Goal: Information Seeking & Learning: Learn about a topic

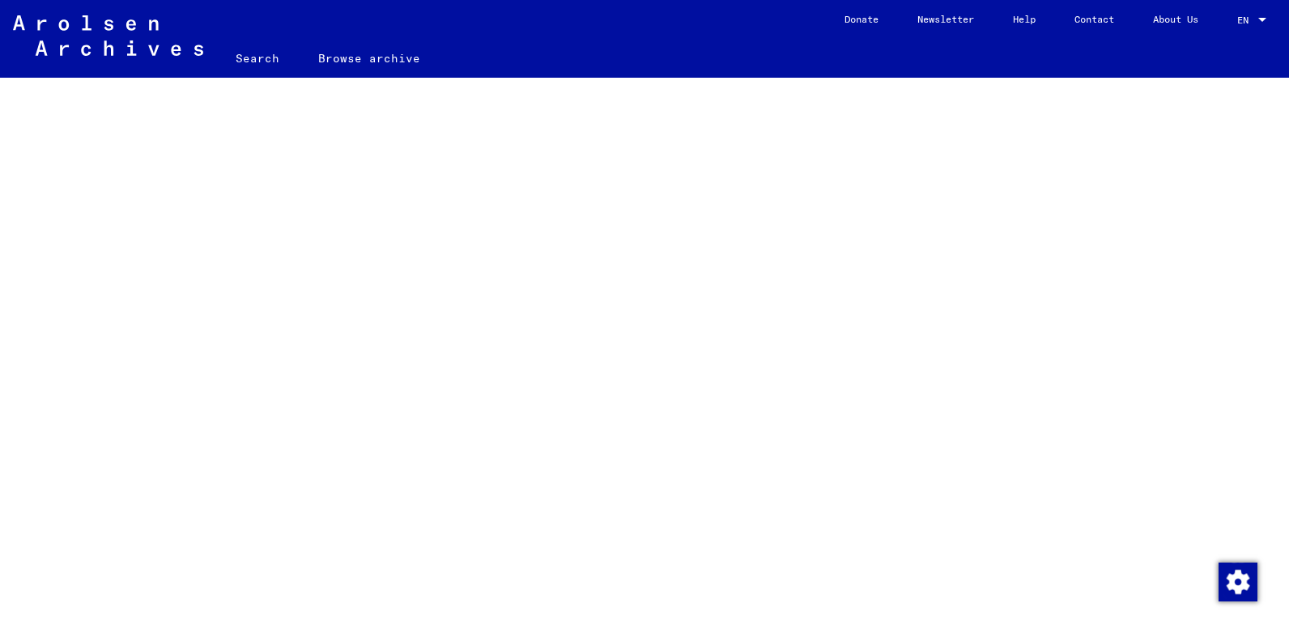
click at [1265, 515] on div at bounding box center [644, 406] width 1289 height 657
click at [1267, 503] on div at bounding box center [644, 304] width 1289 height 657
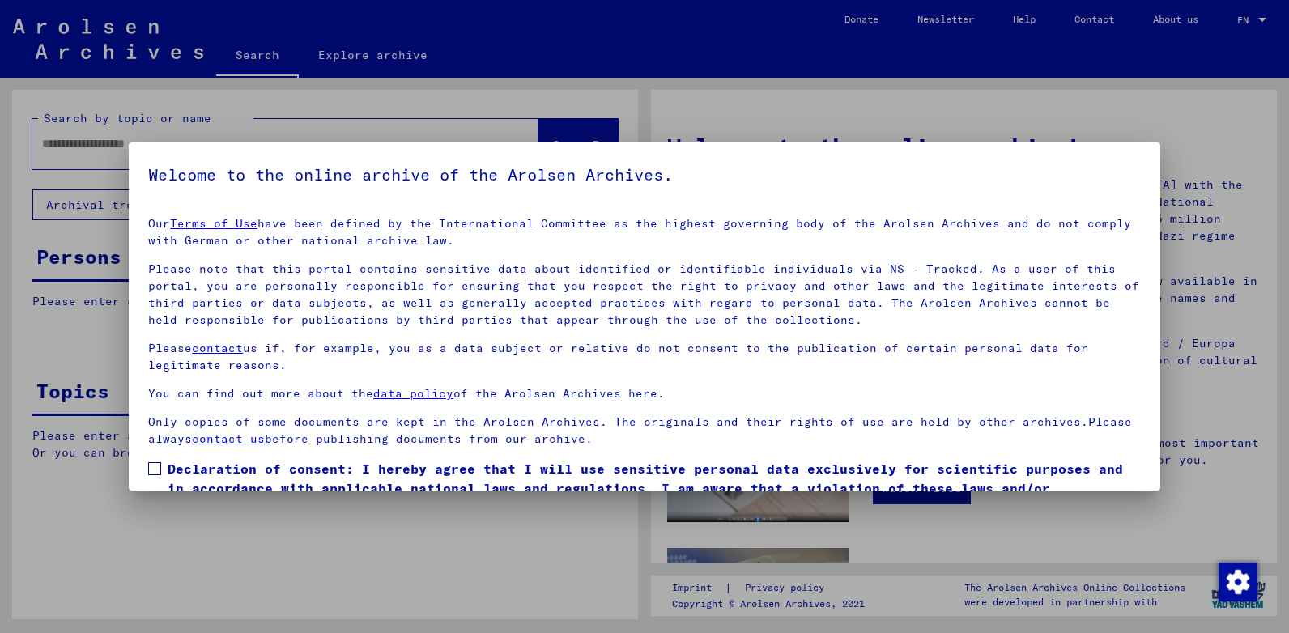
click at [161, 467] on span at bounding box center [154, 468] width 13 height 13
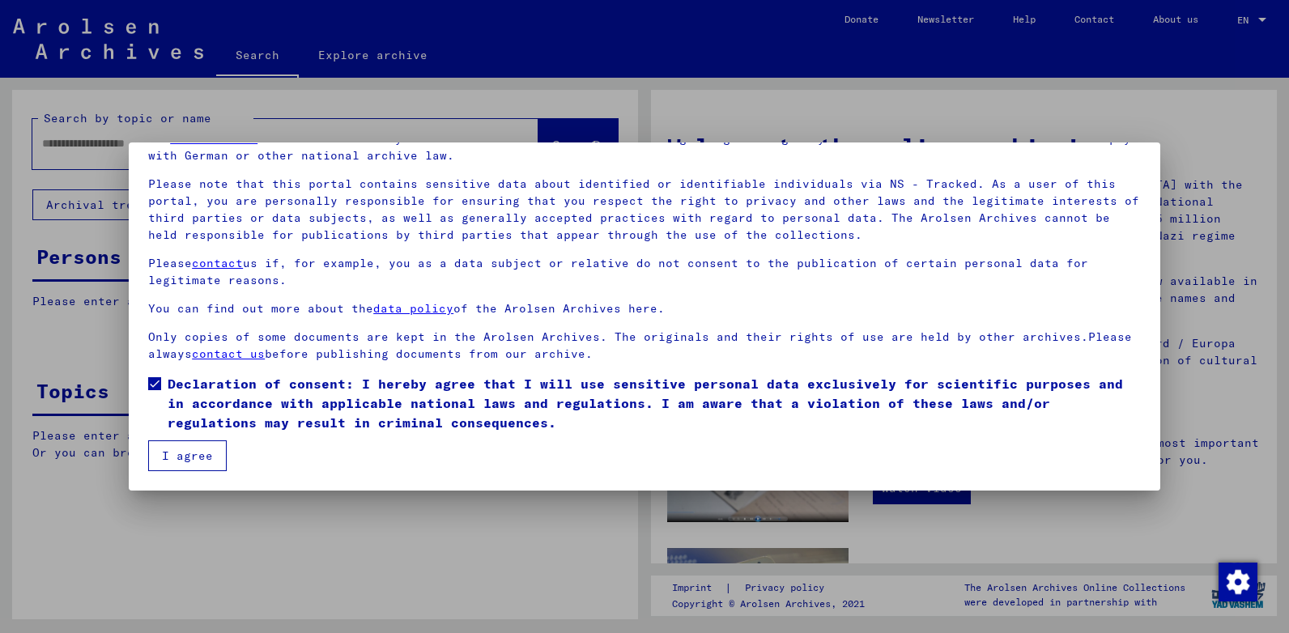
click at [198, 460] on button "I agree" at bounding box center [187, 455] width 79 height 31
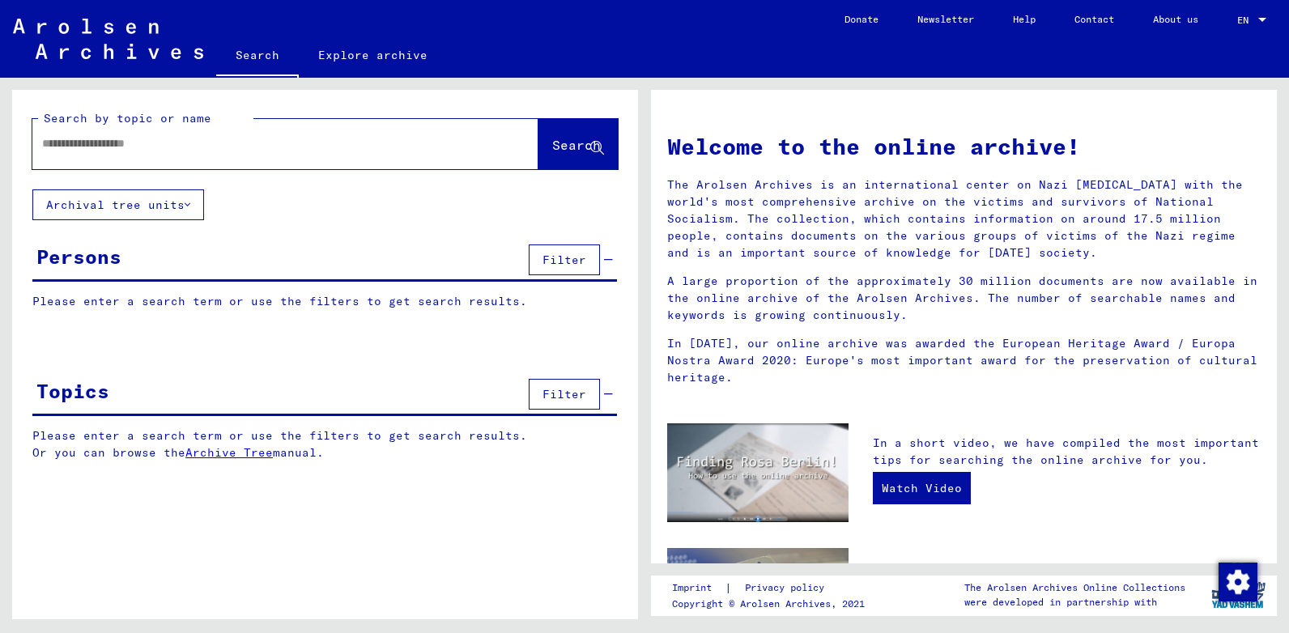
click at [1282, 481] on div "Welcome to the online archive! The Arolsen Archives is an international center …" at bounding box center [967, 349] width 644 height 542
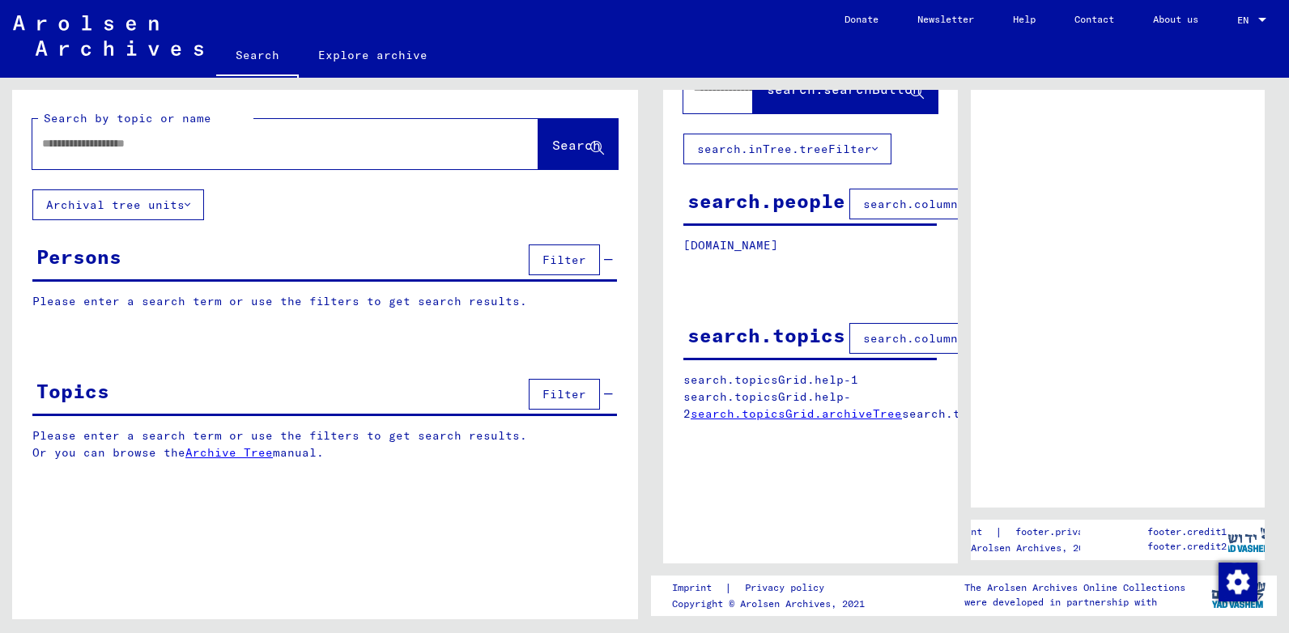
scroll to position [158, 0]
click at [188, 207] on icon at bounding box center [188, 204] width 6 height 11
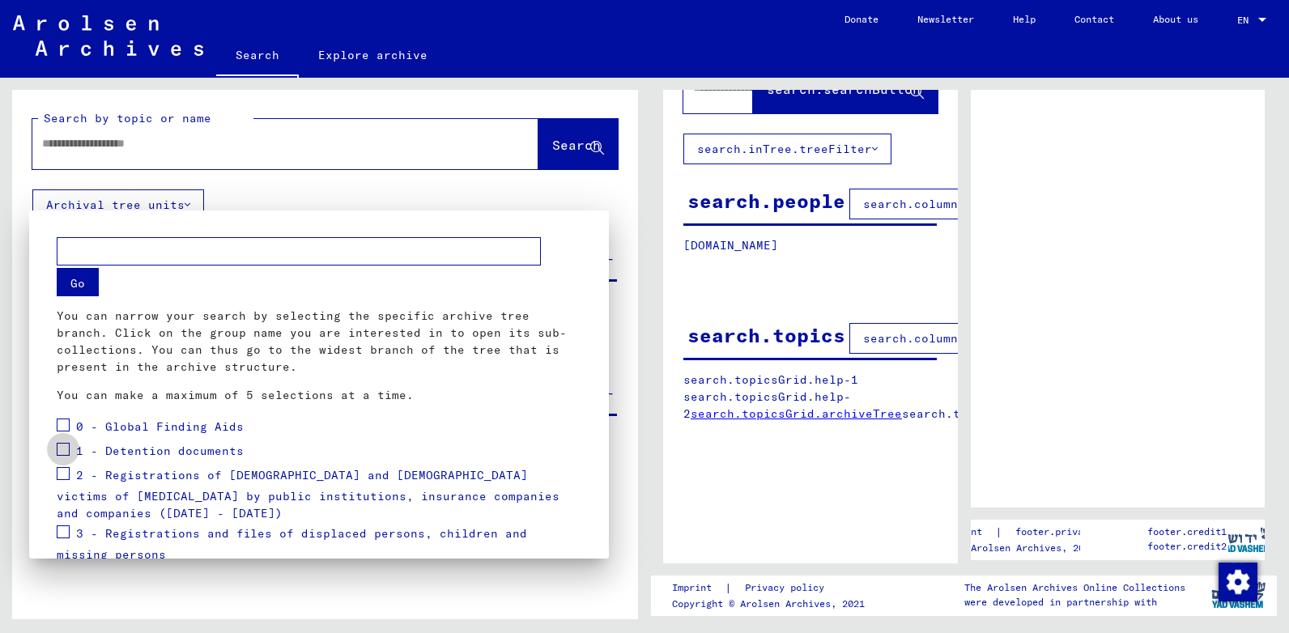
click at [64, 451] on span at bounding box center [63, 449] width 13 height 13
click at [92, 280] on button "Go" at bounding box center [78, 282] width 42 height 28
click at [62, 448] on span at bounding box center [63, 449] width 13 height 13
click at [537, 193] on div at bounding box center [644, 316] width 1289 height 633
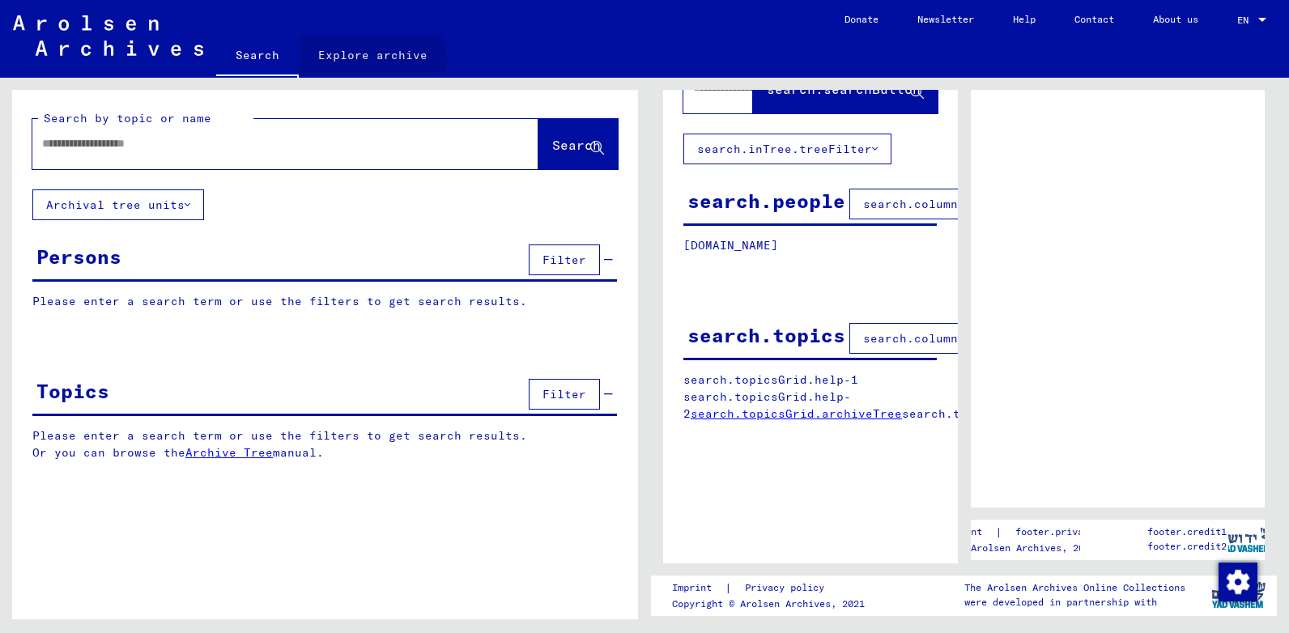
click at [363, 61] on link "Explore archive" at bounding box center [373, 55] width 148 height 39
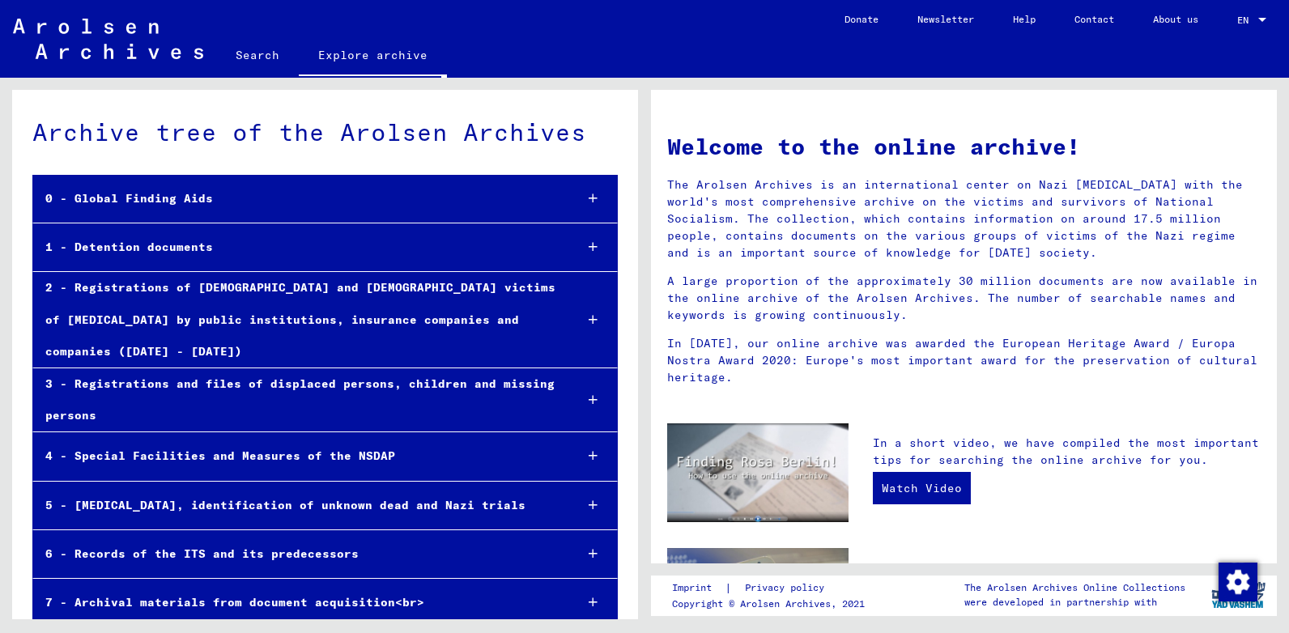
scroll to position [33, 0]
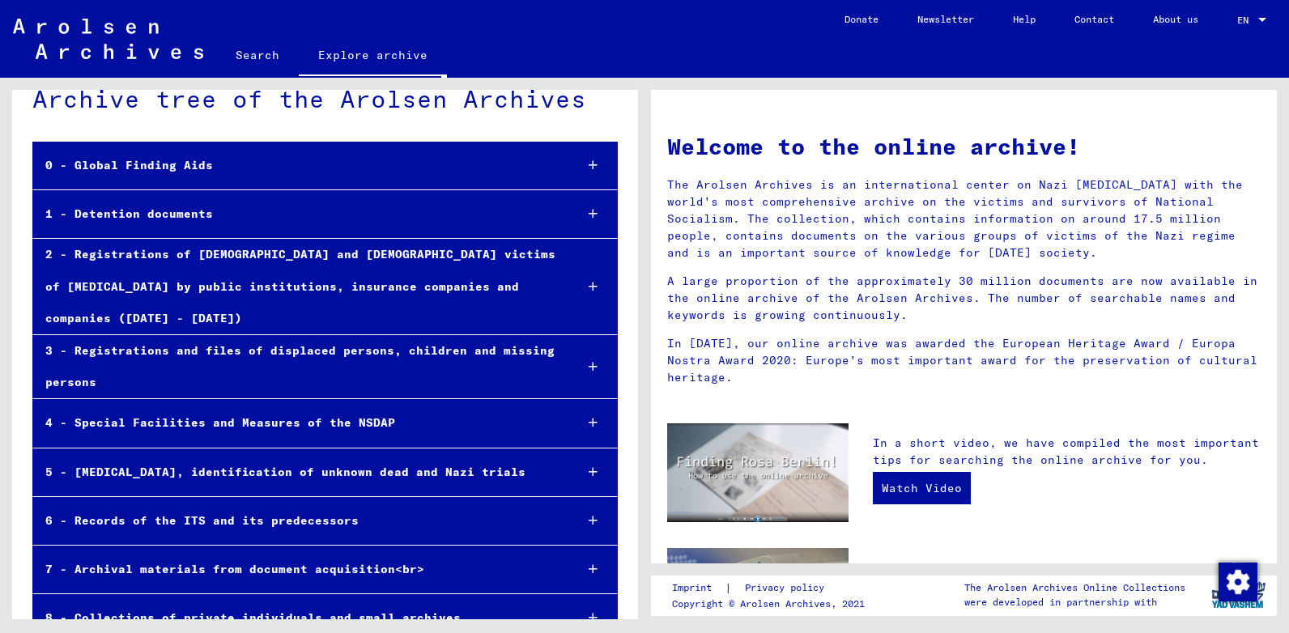
click at [385, 602] on div "8 - Collections of private individuals and small archives" at bounding box center [297, 618] width 528 height 32
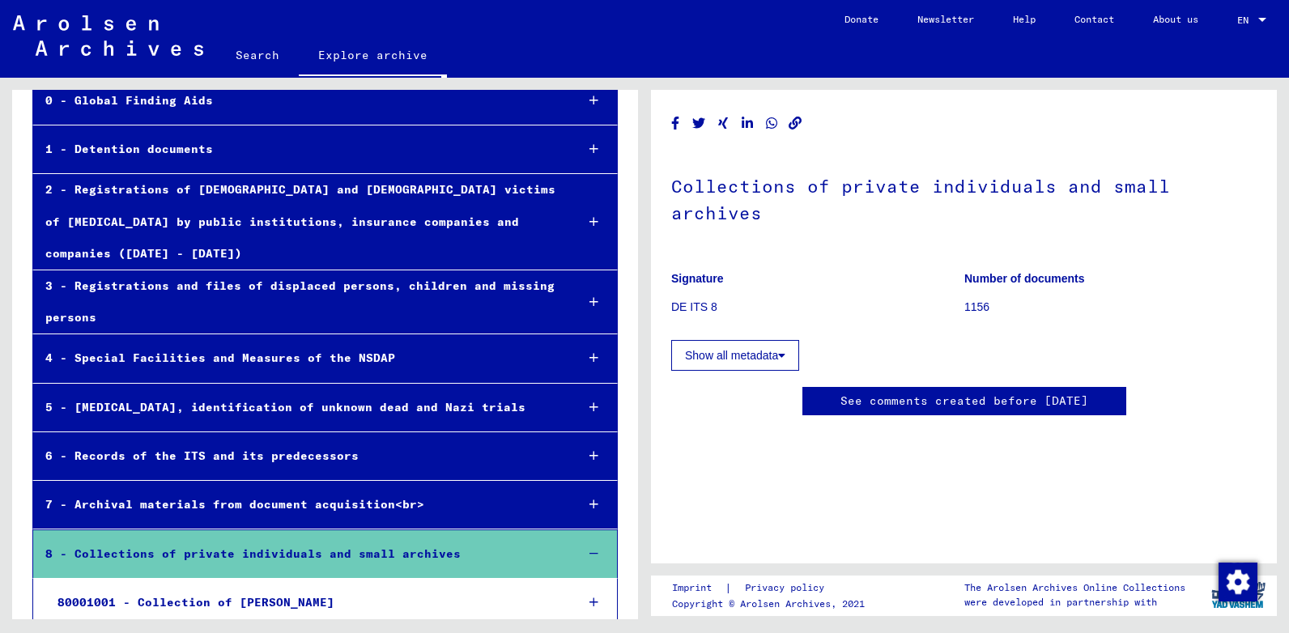
scroll to position [147, 0]
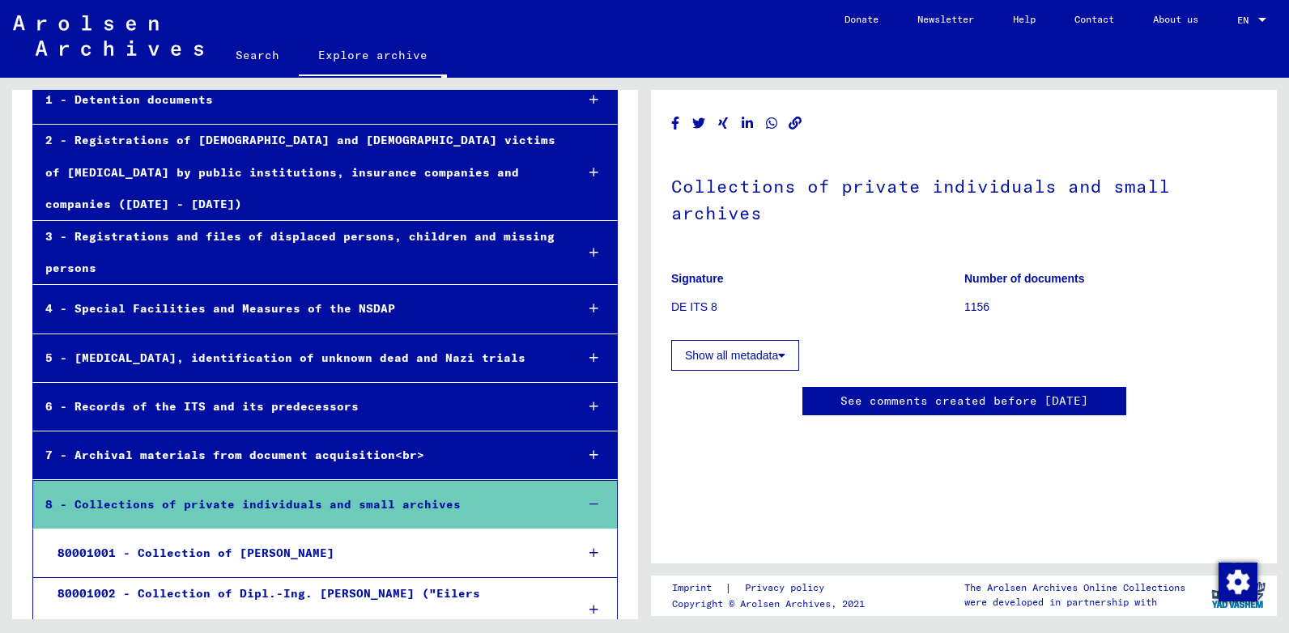
click at [417, 537] on div "80001001 - Collection of [PERSON_NAME]" at bounding box center [303, 553] width 516 height 32
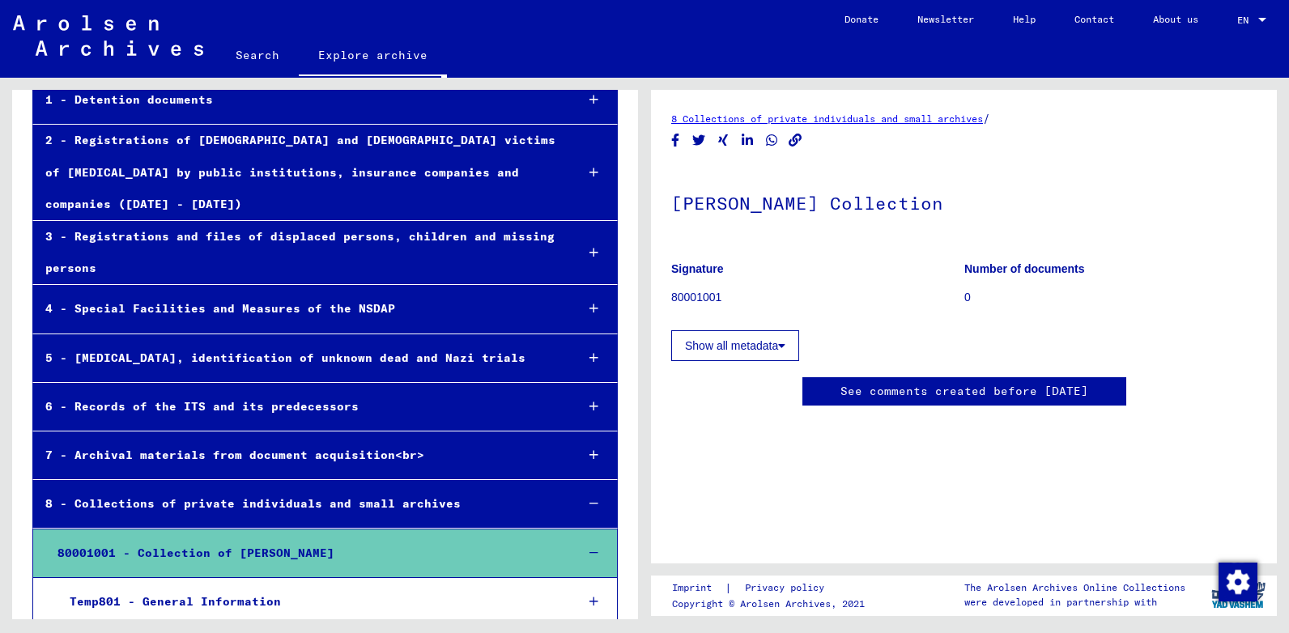
scroll to position [391, 0]
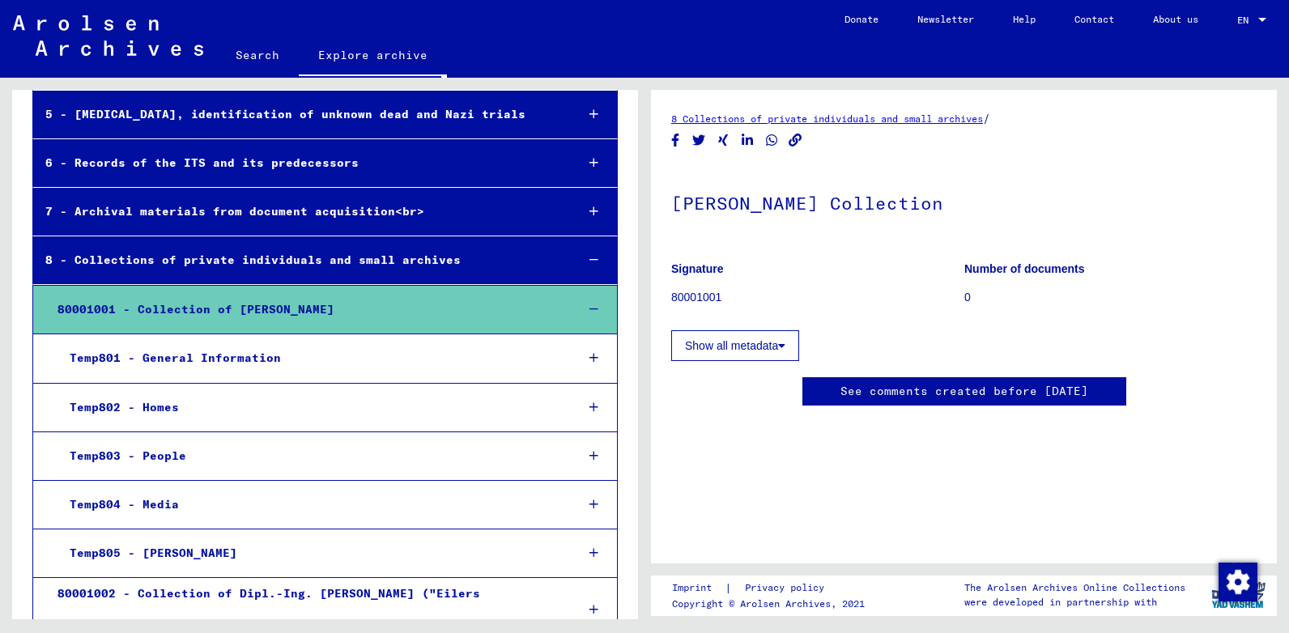
click at [340, 440] on div "Temp803 - People" at bounding box center [309, 456] width 504 height 32
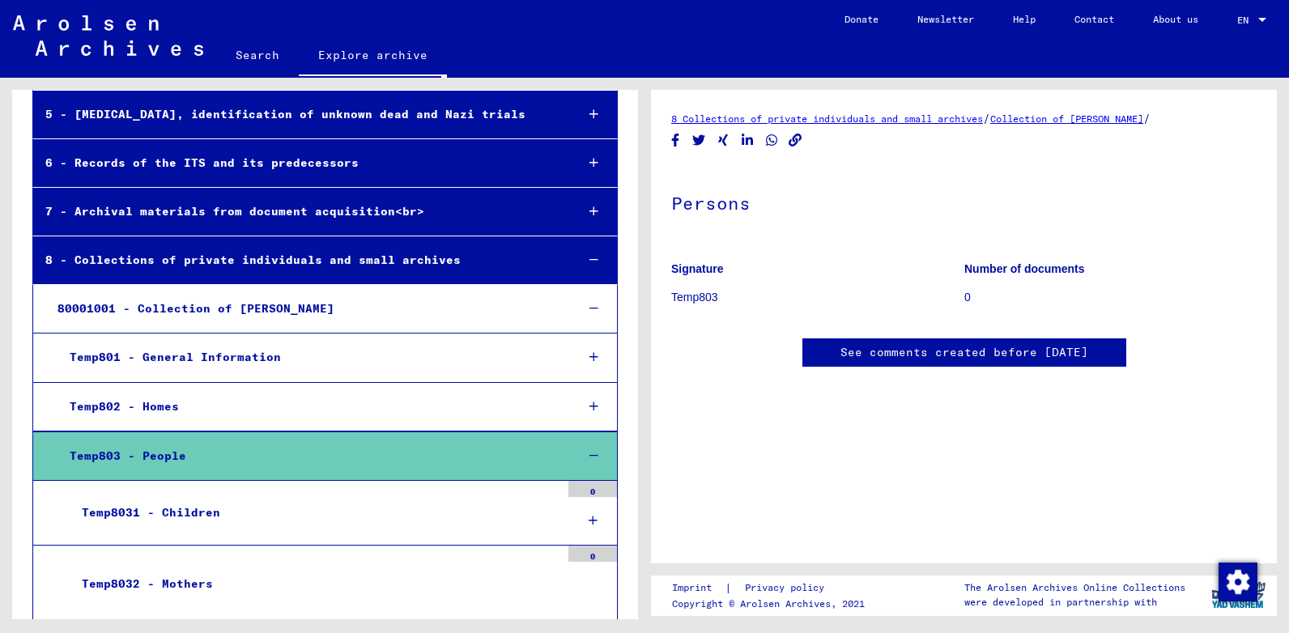
click at [296, 497] on div "Temp8031 - Children" at bounding box center [315, 513] width 491 height 32
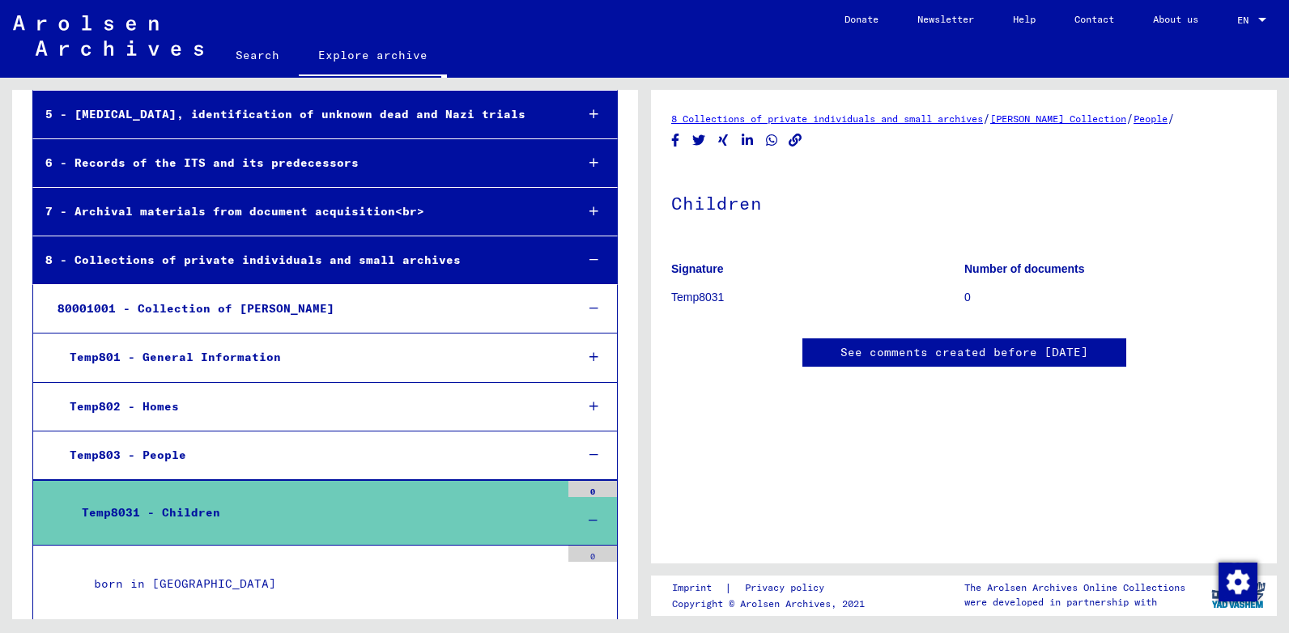
click at [235, 568] on div "born in [GEOGRAPHIC_DATA]" at bounding box center [321, 584] width 478 height 32
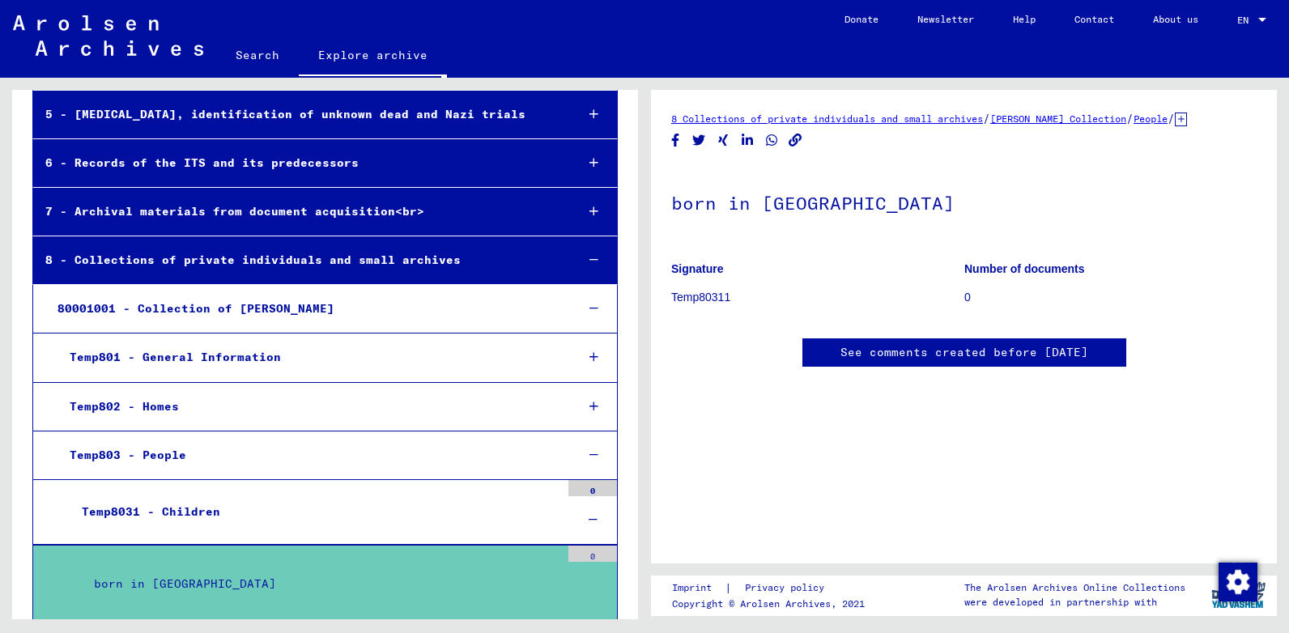
scroll to position [865, 0]
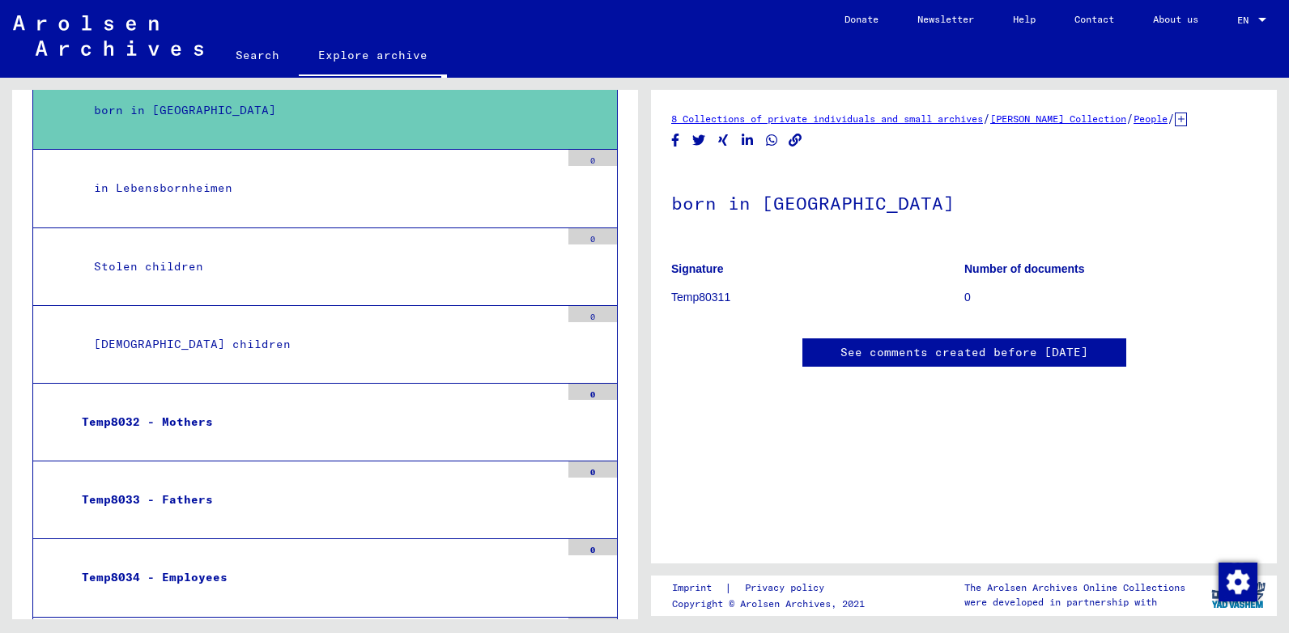
click at [183, 251] on div "Stolen children" at bounding box center [321, 267] width 478 height 32
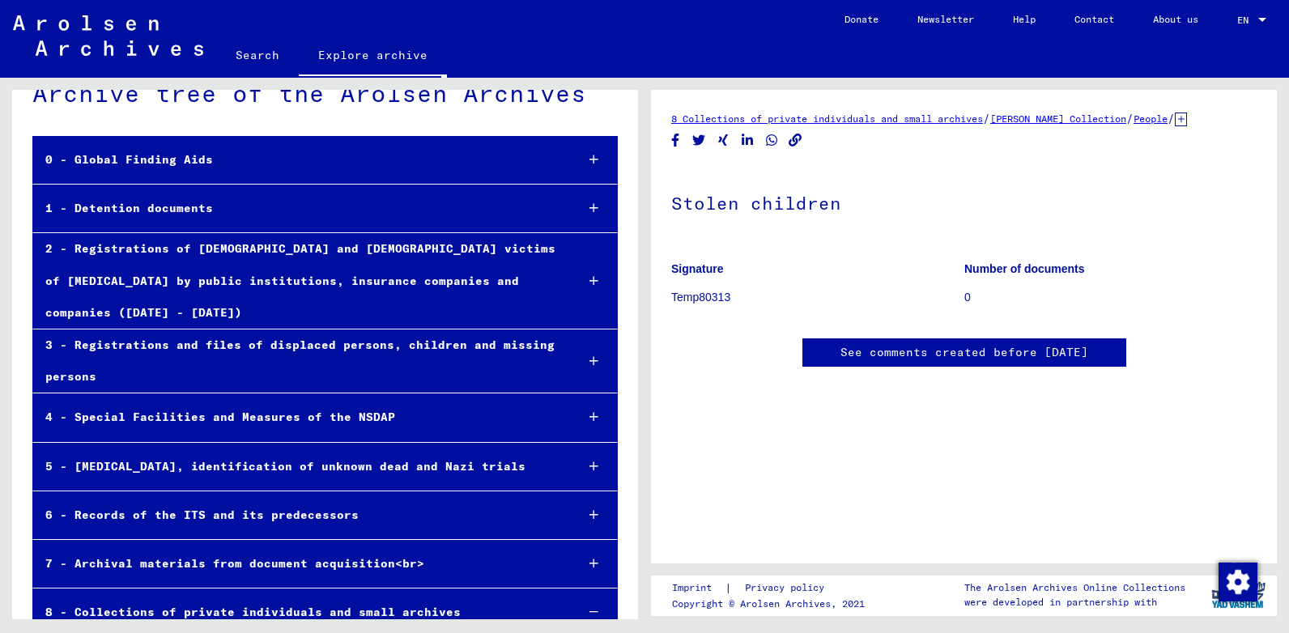
scroll to position [3, 0]
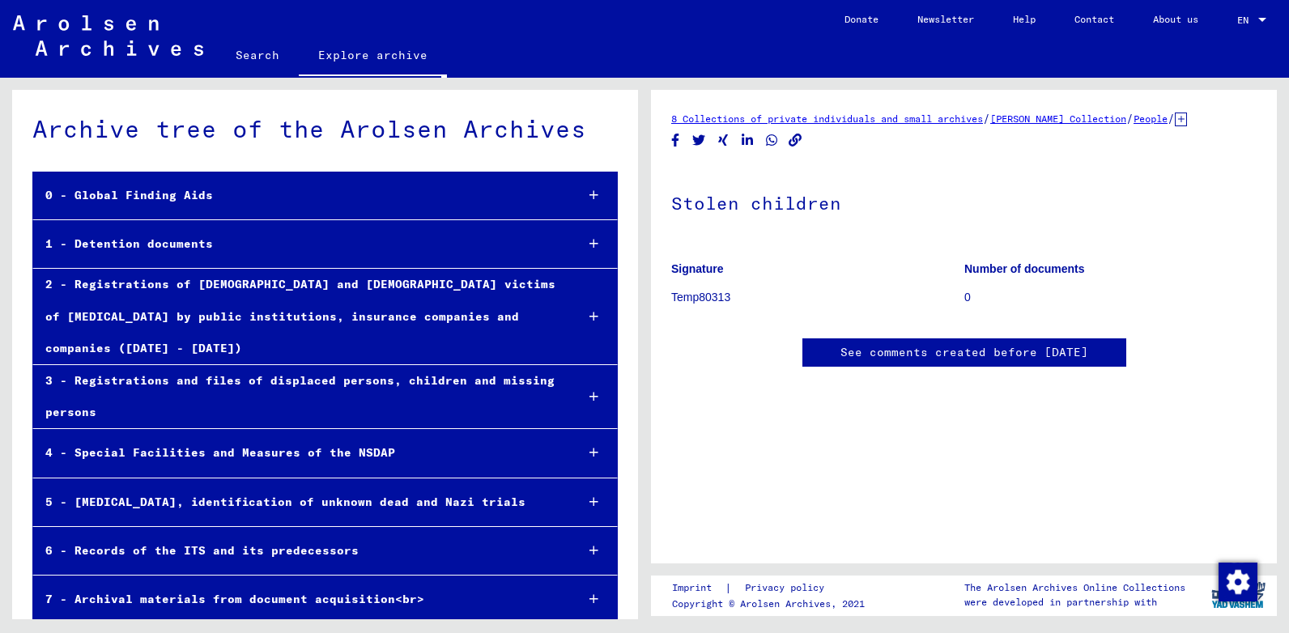
click at [182, 238] on div "1 - Detention documents" at bounding box center [297, 244] width 529 height 32
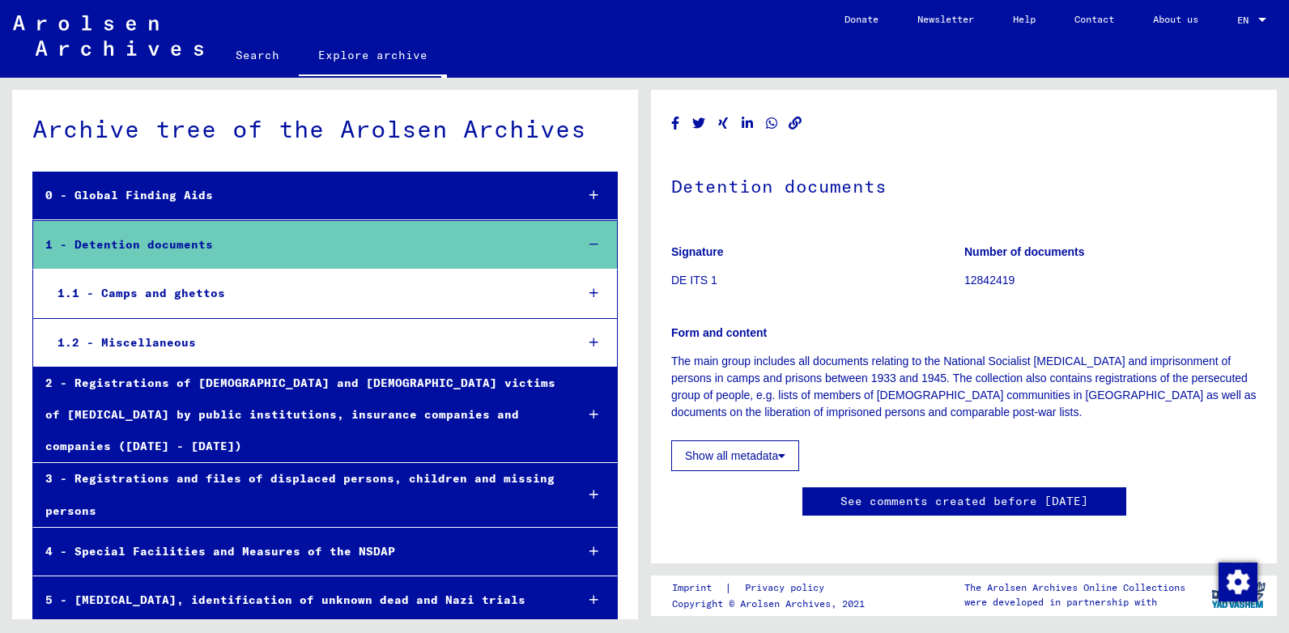
click at [181, 297] on div "1.1 - Camps and ghettos" at bounding box center [303, 294] width 516 height 32
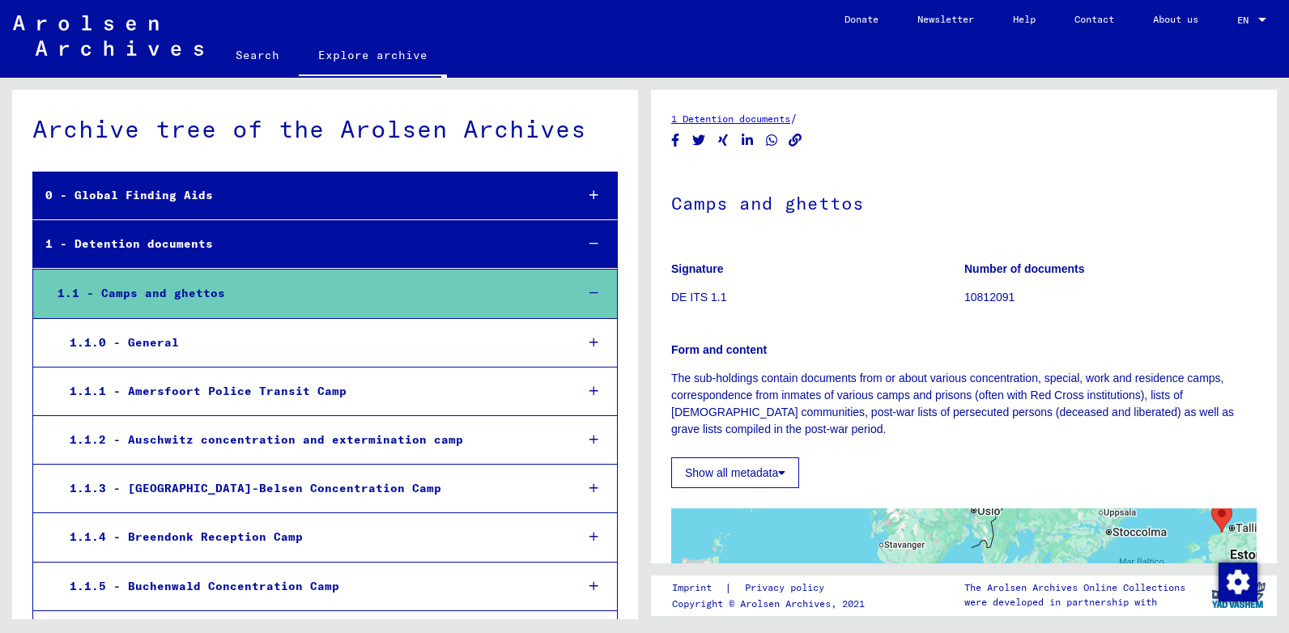
click at [248, 444] on div "1.1.2 - Auschwitz concentration and extermination camp" at bounding box center [309, 440] width 504 height 32
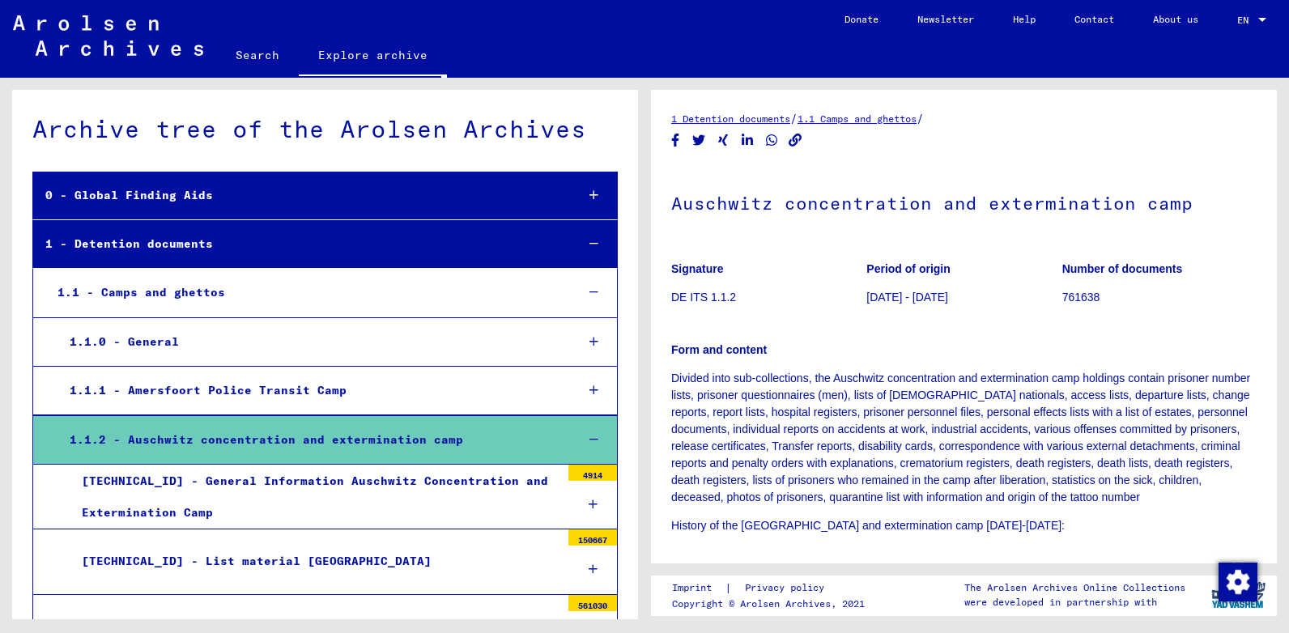
scroll to position [477, 0]
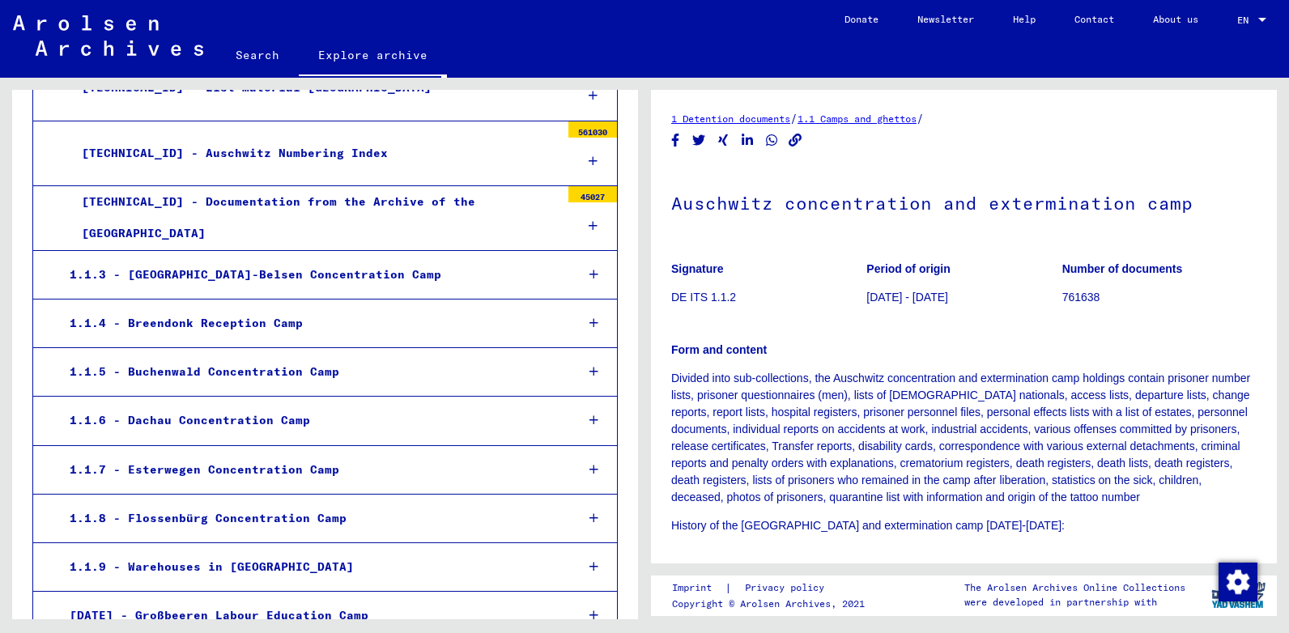
click at [290, 416] on div "1.1.6 - Dachau Concentration Camp" at bounding box center [309, 421] width 504 height 32
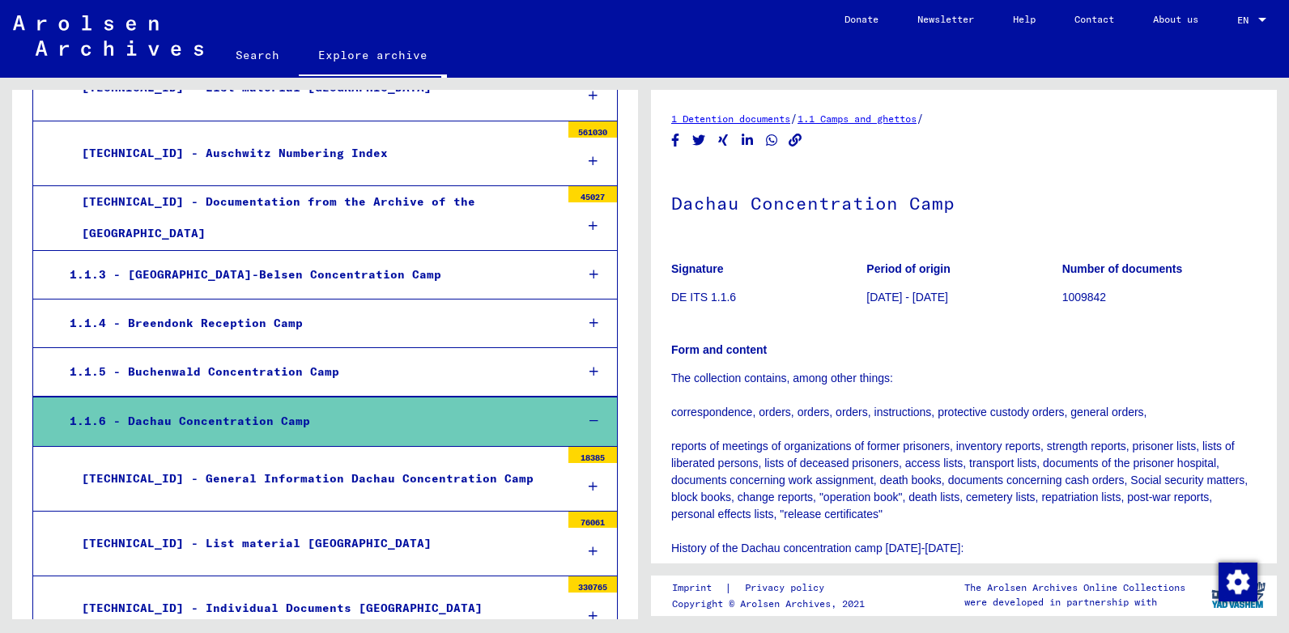
click at [304, 600] on div "[TECHNICAL_ID] - Individual Documents [GEOGRAPHIC_DATA]" at bounding box center [315, 609] width 491 height 32
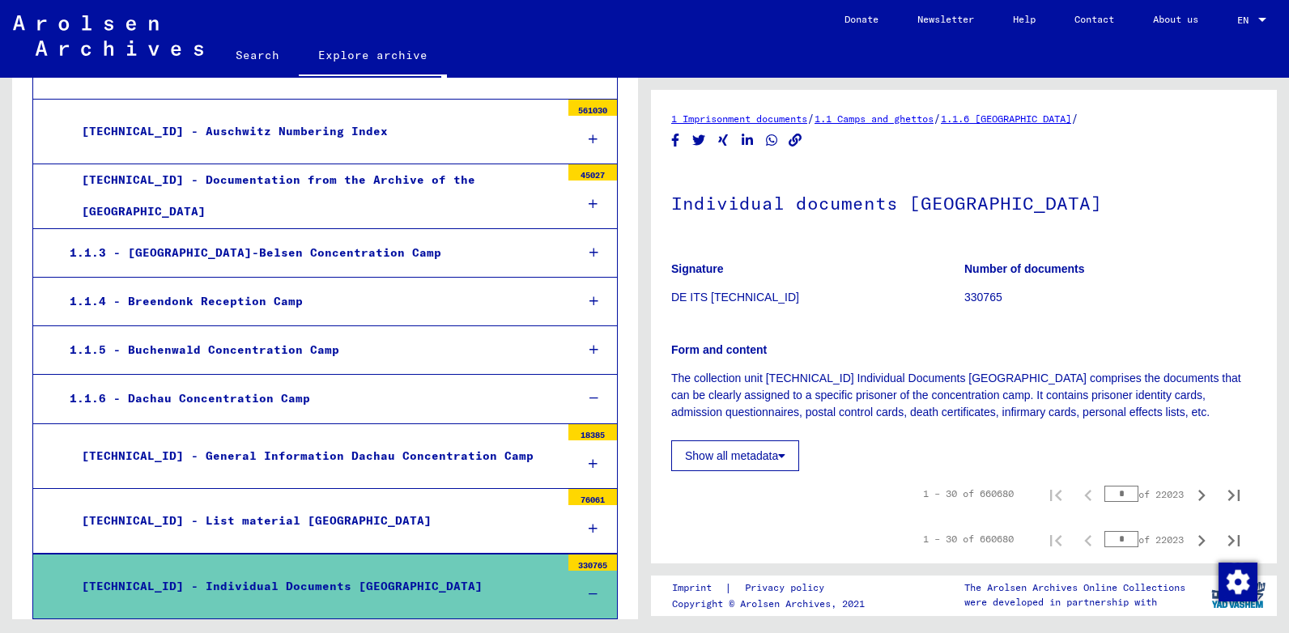
scroll to position [959, 0]
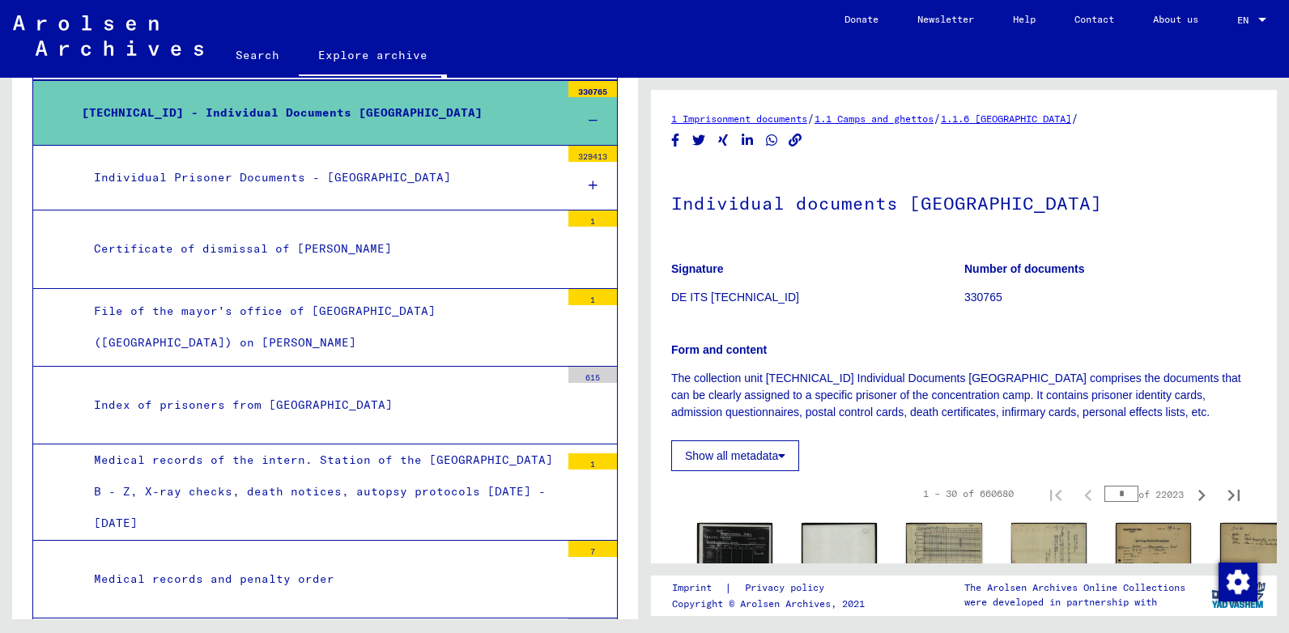
click at [369, 182] on div "Individual Prisoner Documents - [GEOGRAPHIC_DATA]" at bounding box center [321, 178] width 478 height 32
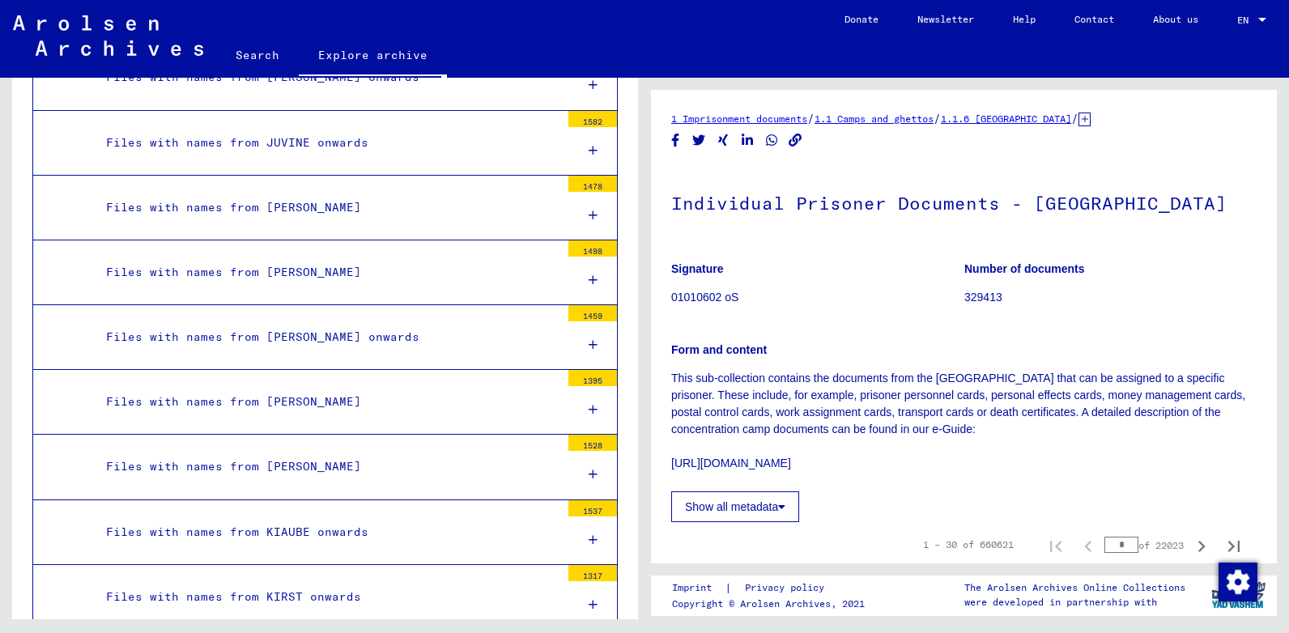
scroll to position [7115, 0]
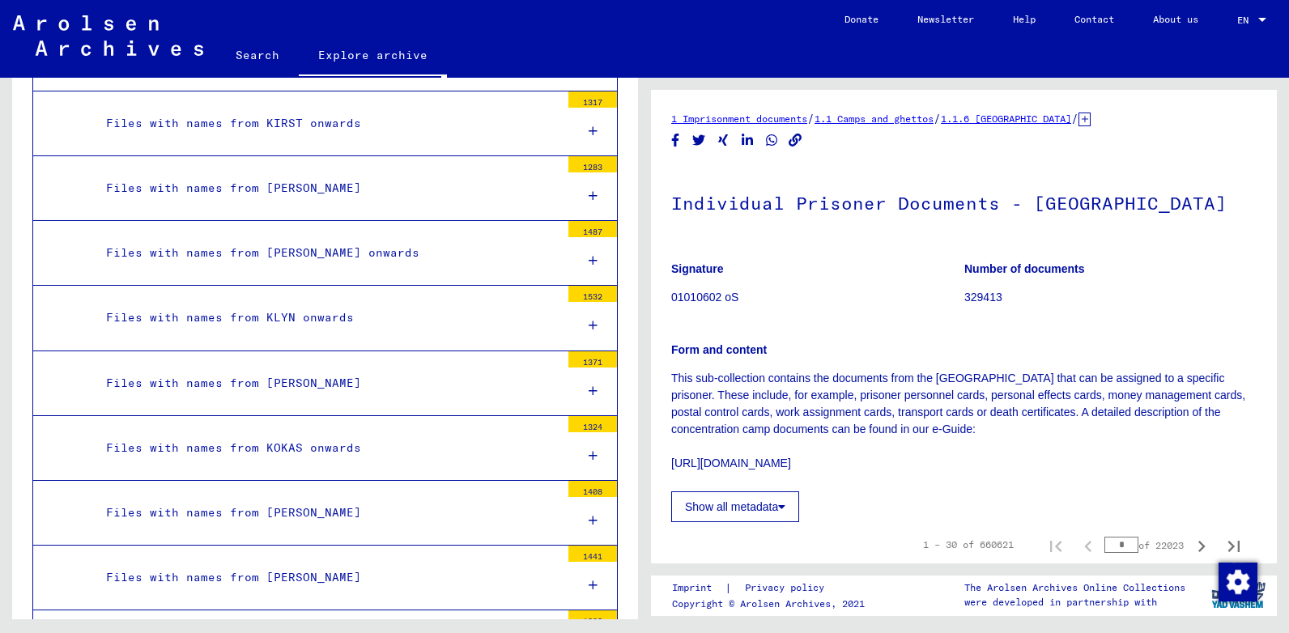
click at [361, 130] on div "Files with names from KIRST onwards" at bounding box center [327, 124] width 466 height 32
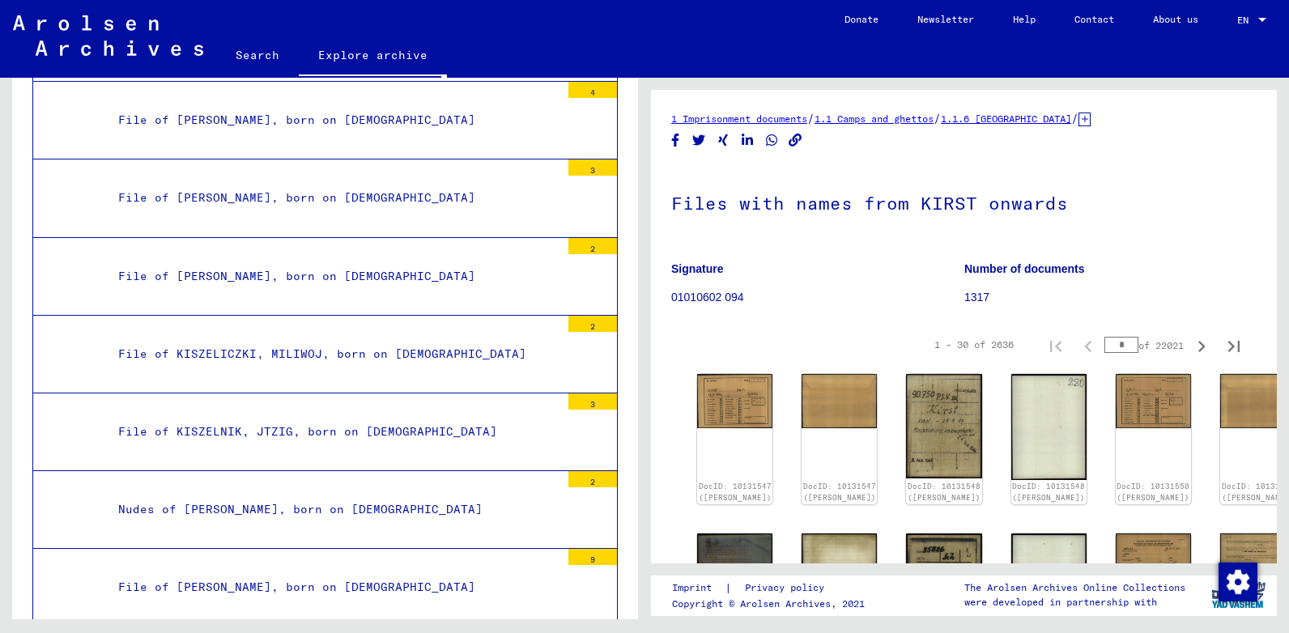
scroll to position [18953, 0]
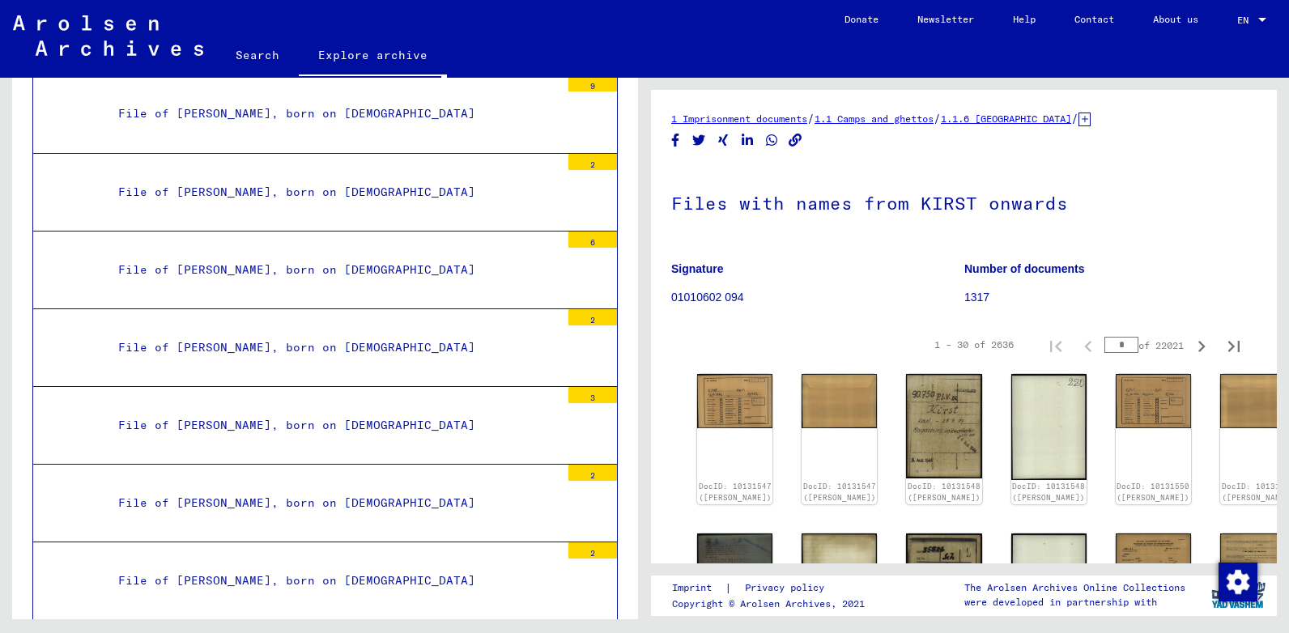
click at [240, 499] on div "File of [PERSON_NAME], born on [DEMOGRAPHIC_DATA]" at bounding box center [333, 503] width 454 height 32
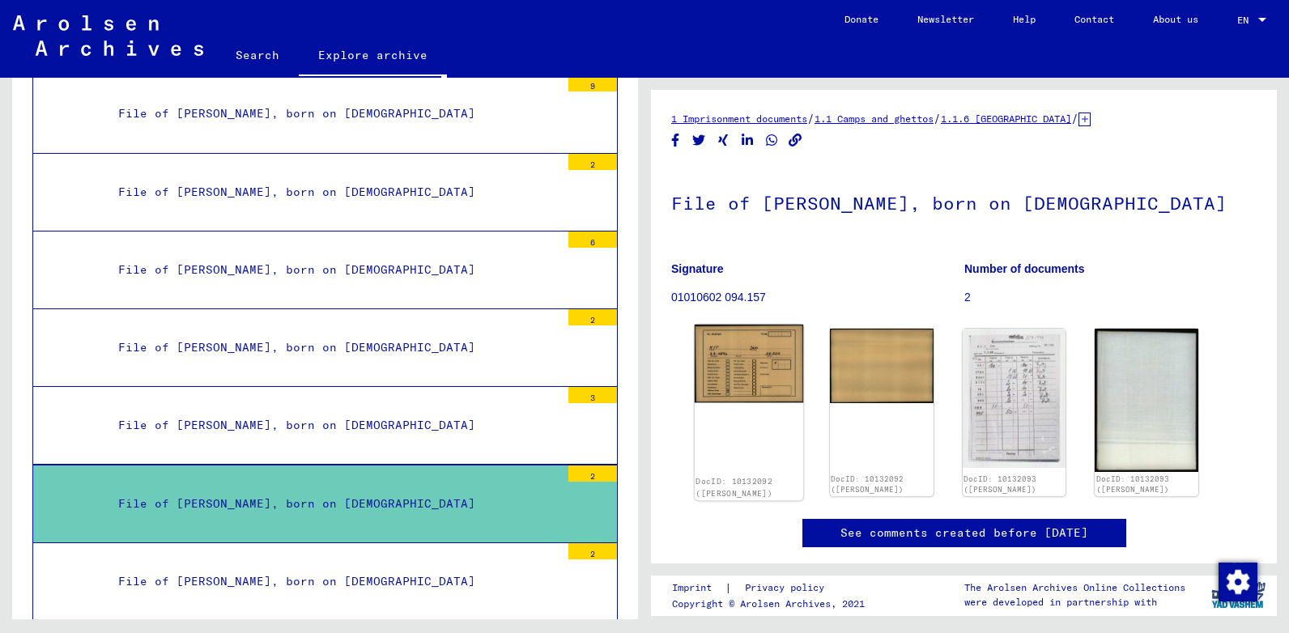
click at [742, 349] on img at bounding box center [749, 364] width 108 height 78
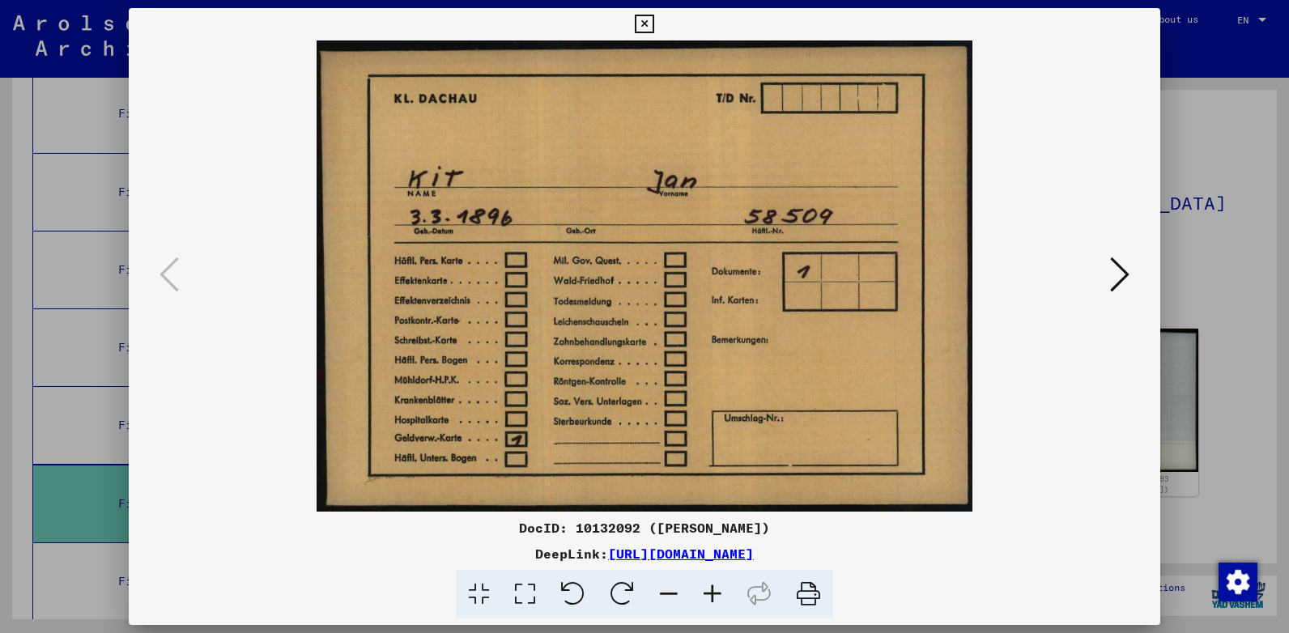
click at [1136, 276] on div at bounding box center [644, 275] width 1031 height 471
click at [1120, 275] on icon at bounding box center [1119, 274] width 19 height 39
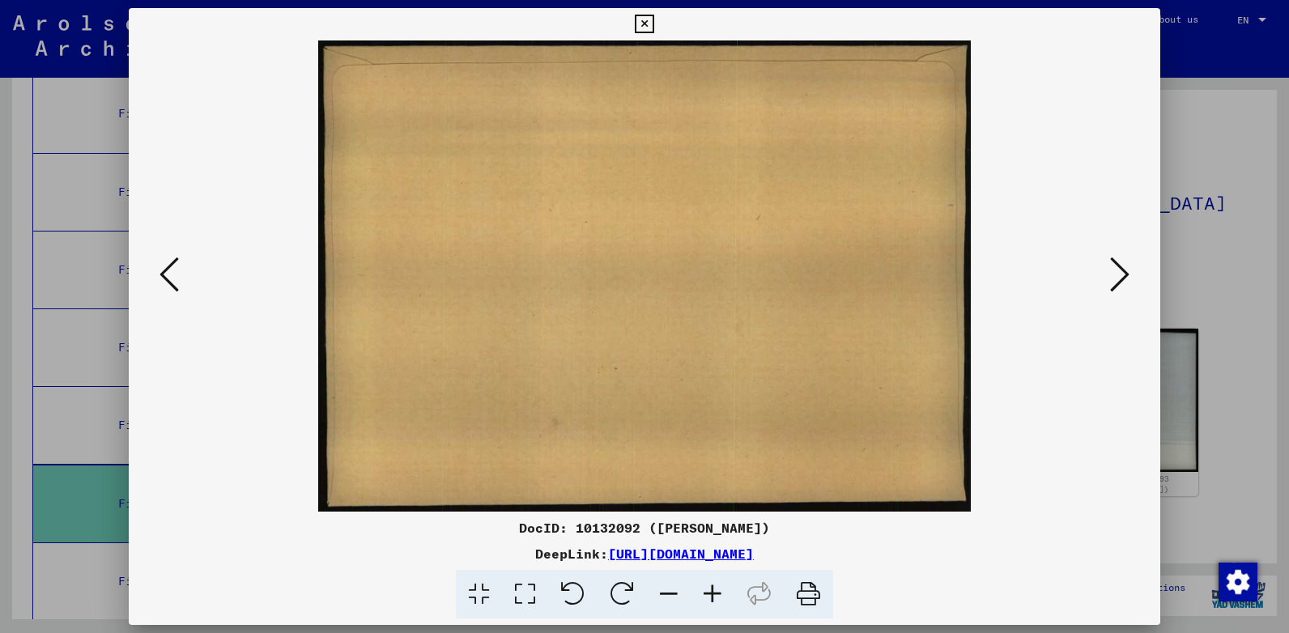
click at [1120, 275] on icon at bounding box center [1119, 274] width 19 height 39
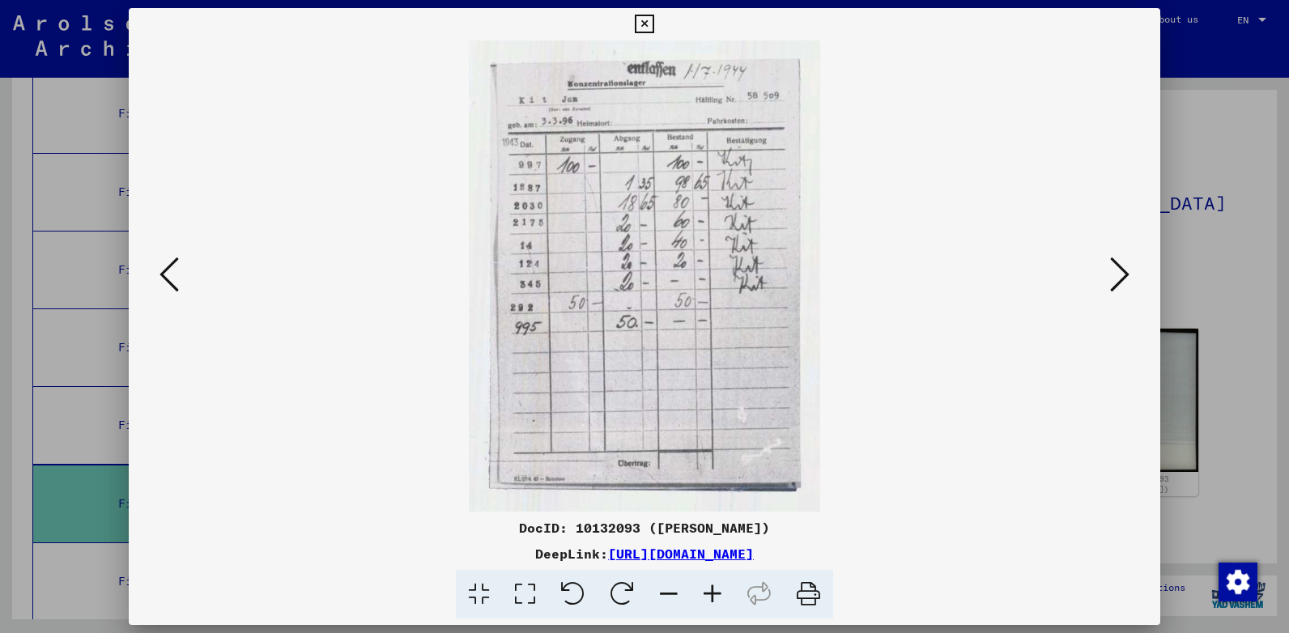
click at [1120, 275] on icon at bounding box center [1119, 274] width 19 height 39
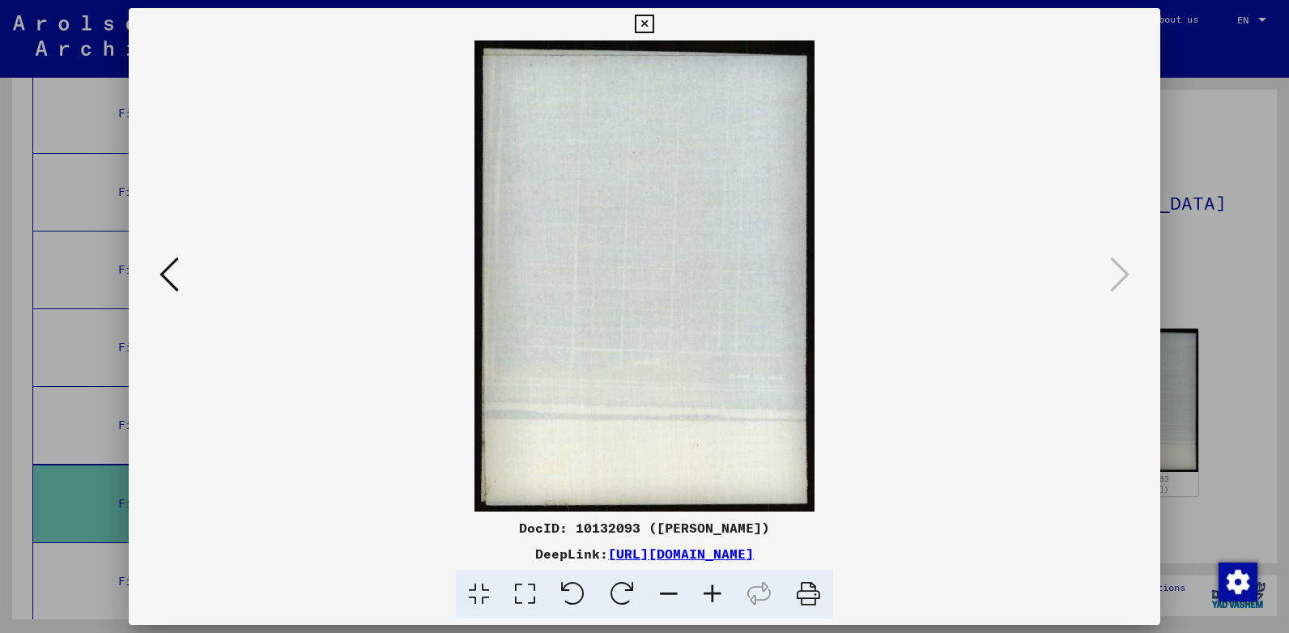
click at [164, 271] on icon at bounding box center [168, 274] width 19 height 39
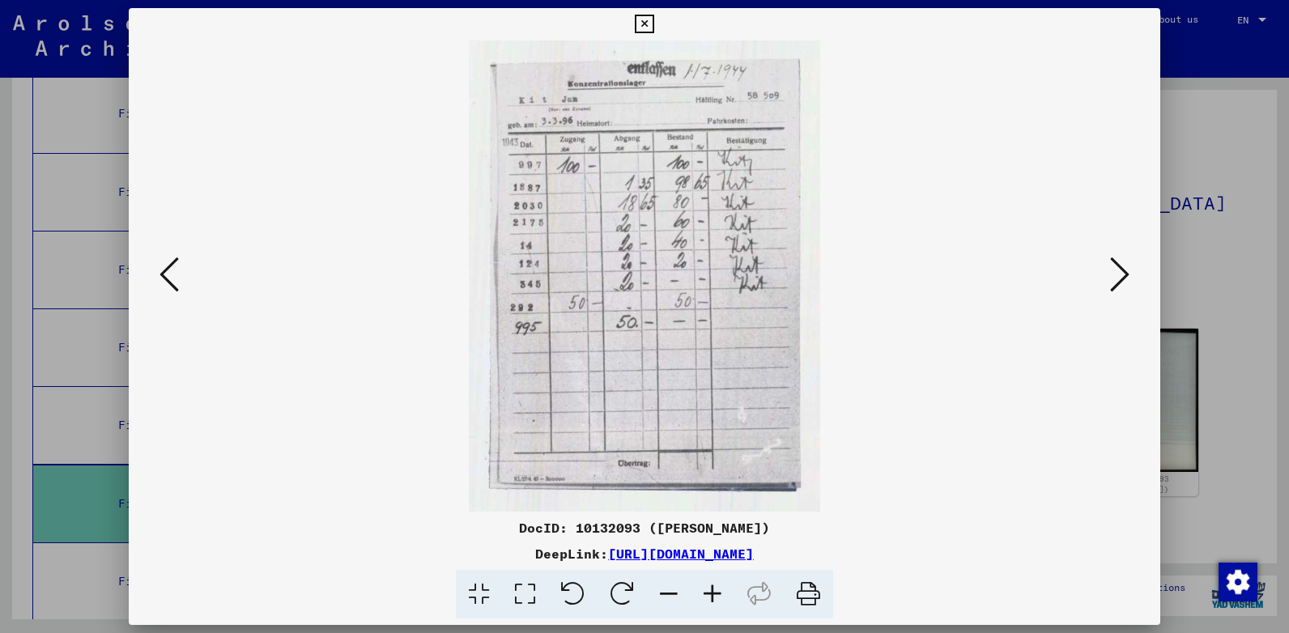
click at [525, 589] on icon at bounding box center [525, 594] width 46 height 49
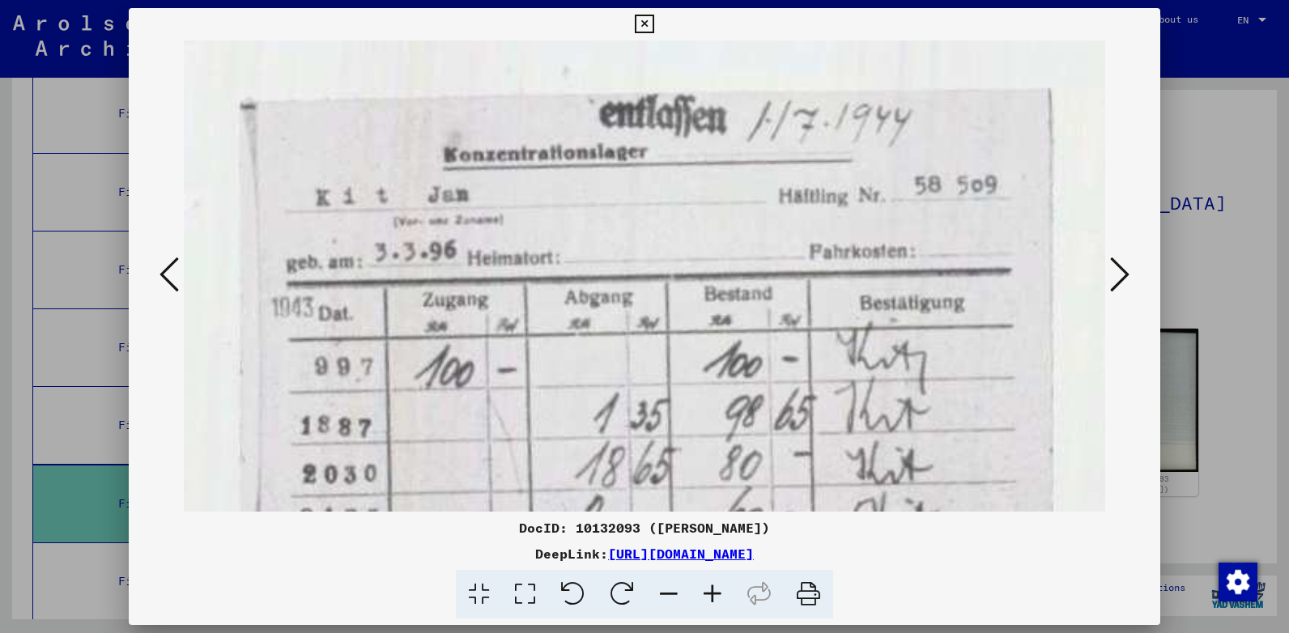
click at [641, 22] on icon at bounding box center [644, 24] width 19 height 19
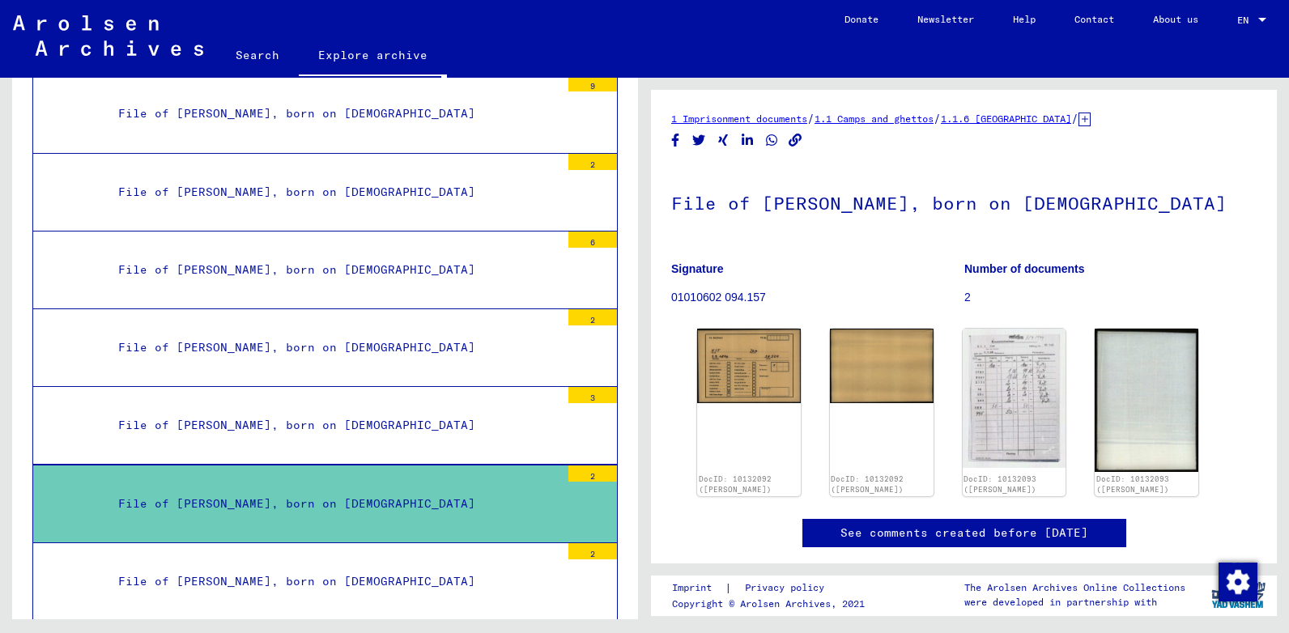
click at [334, 417] on div "File of [PERSON_NAME], born on [DEMOGRAPHIC_DATA]" at bounding box center [333, 426] width 454 height 32
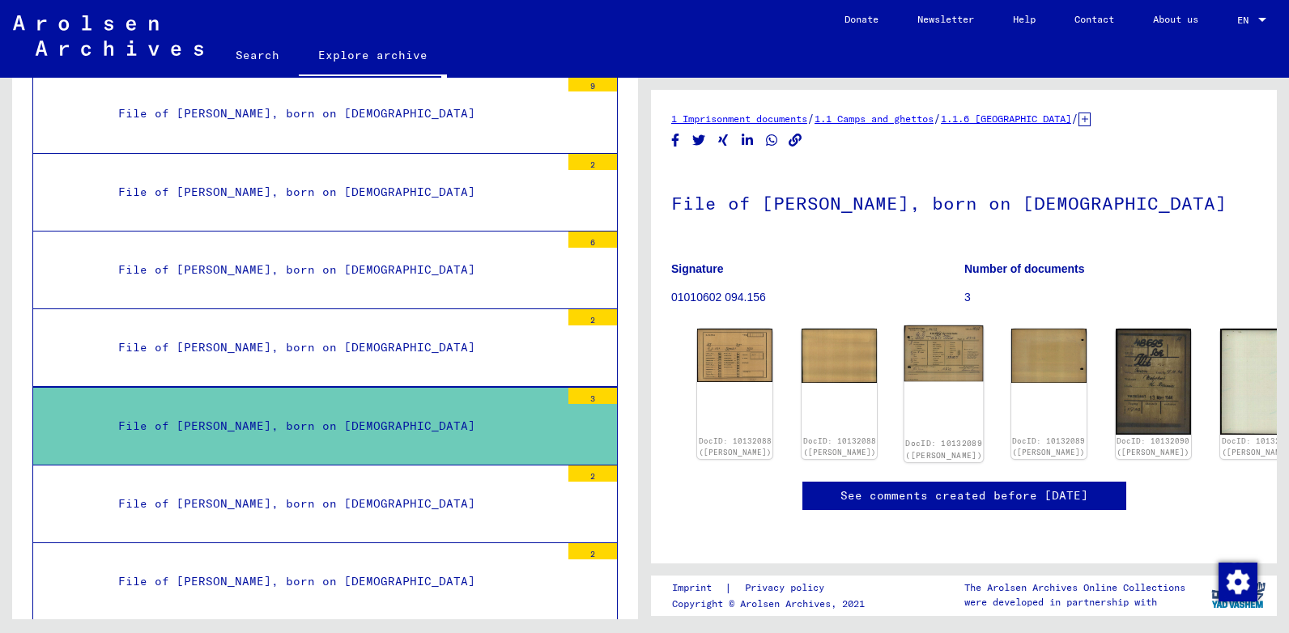
click at [904, 359] on img at bounding box center [943, 353] width 79 height 56
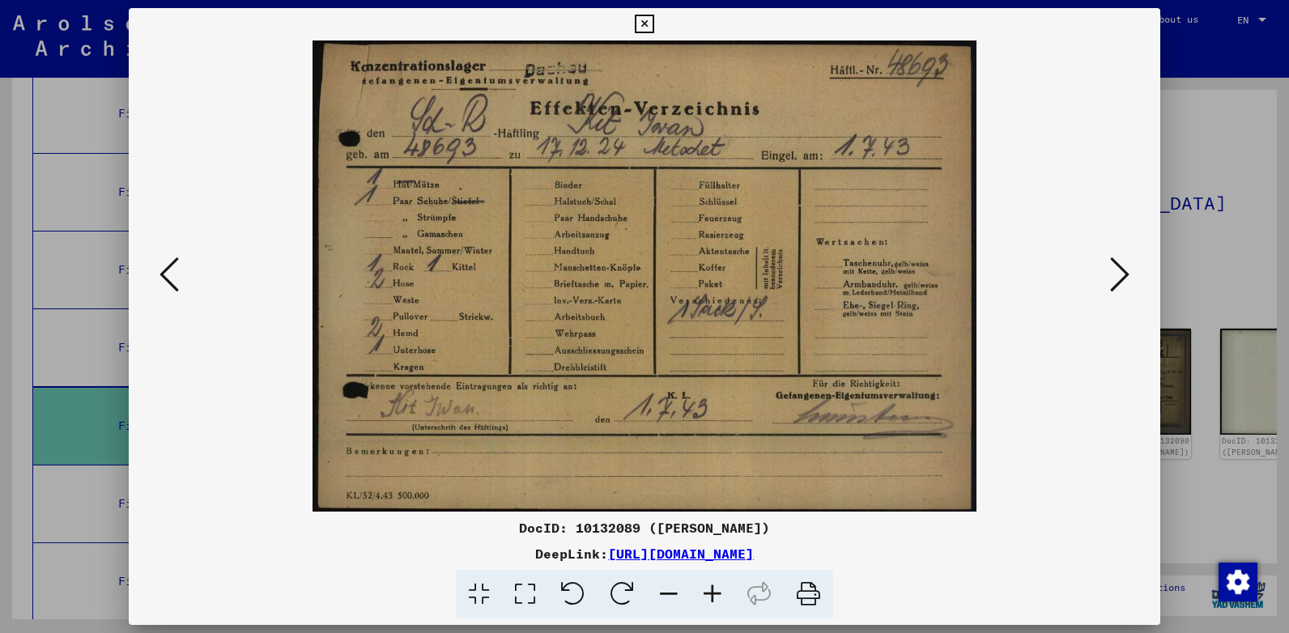
click at [1110, 270] on icon at bounding box center [1119, 274] width 19 height 39
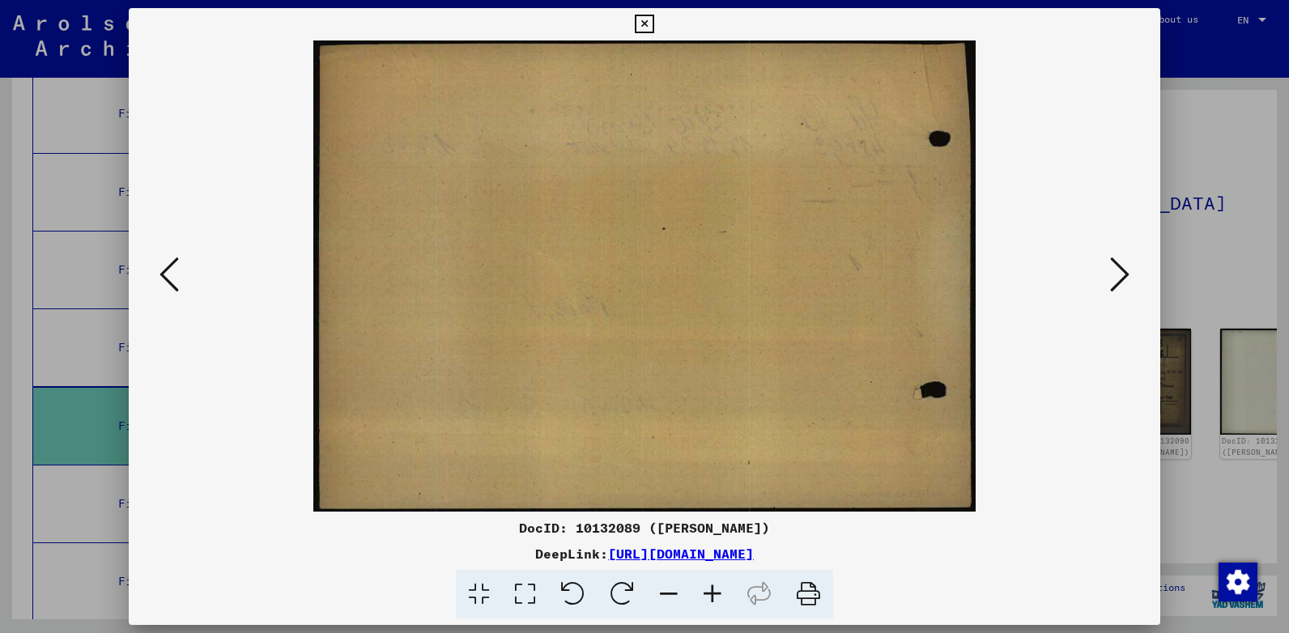
click at [1110, 270] on icon at bounding box center [1119, 274] width 19 height 39
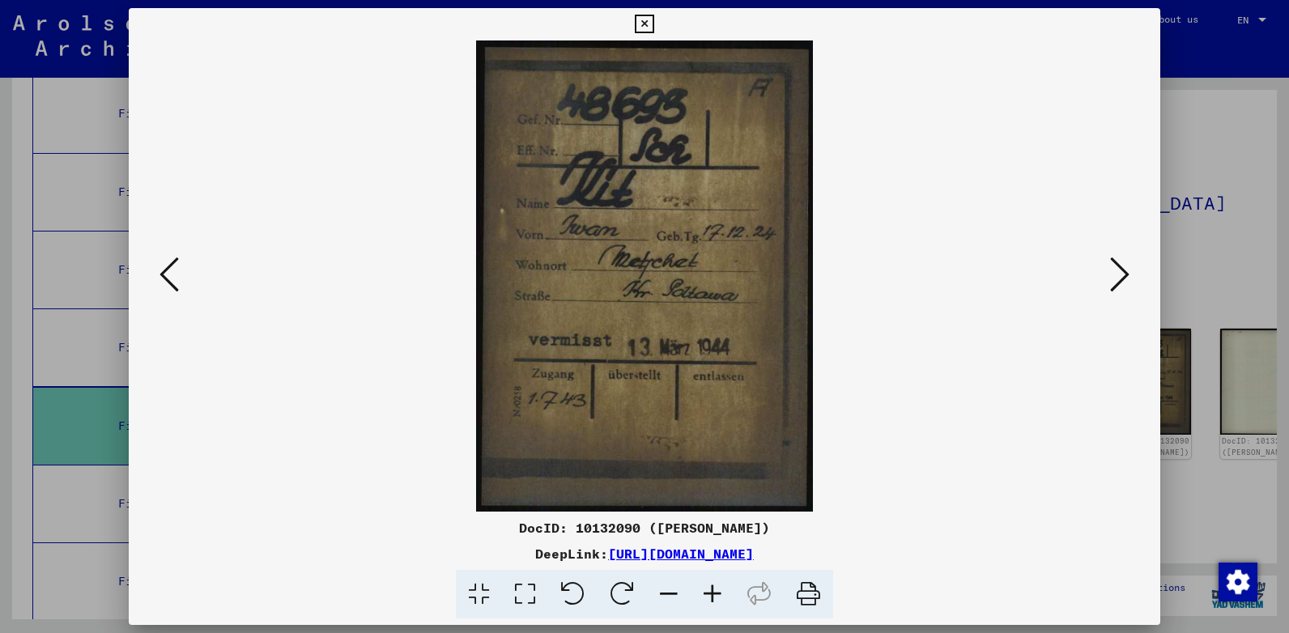
click at [1110, 270] on icon at bounding box center [1119, 274] width 19 height 39
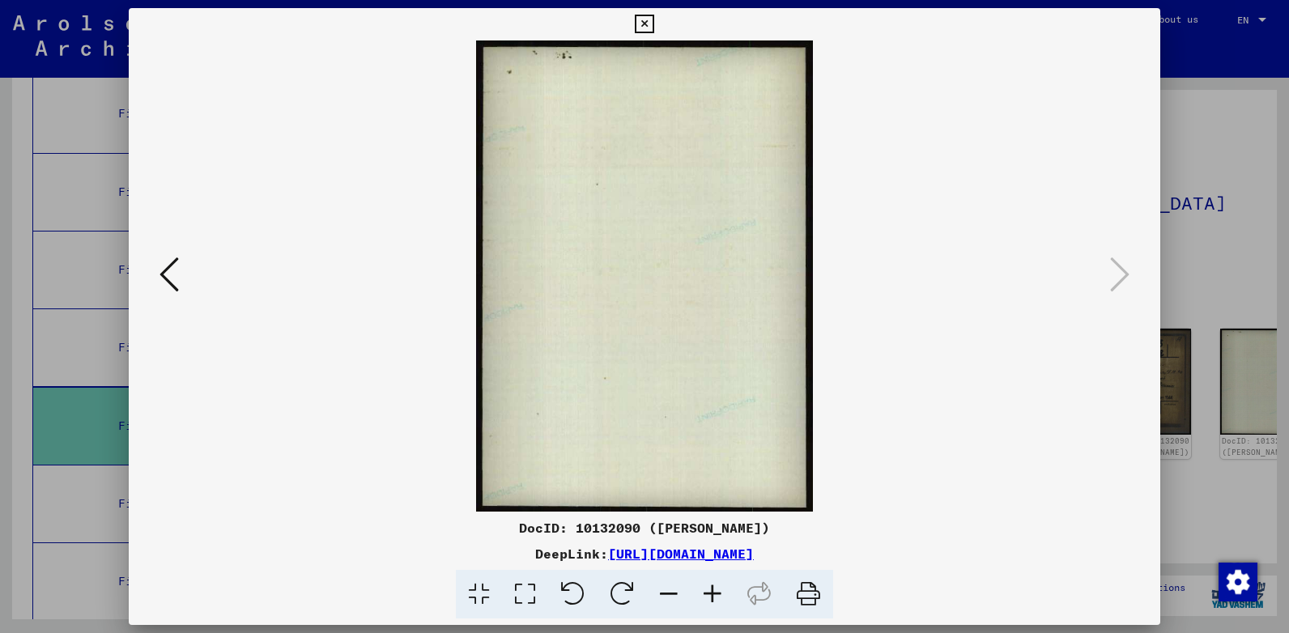
click at [648, 21] on icon at bounding box center [644, 24] width 19 height 19
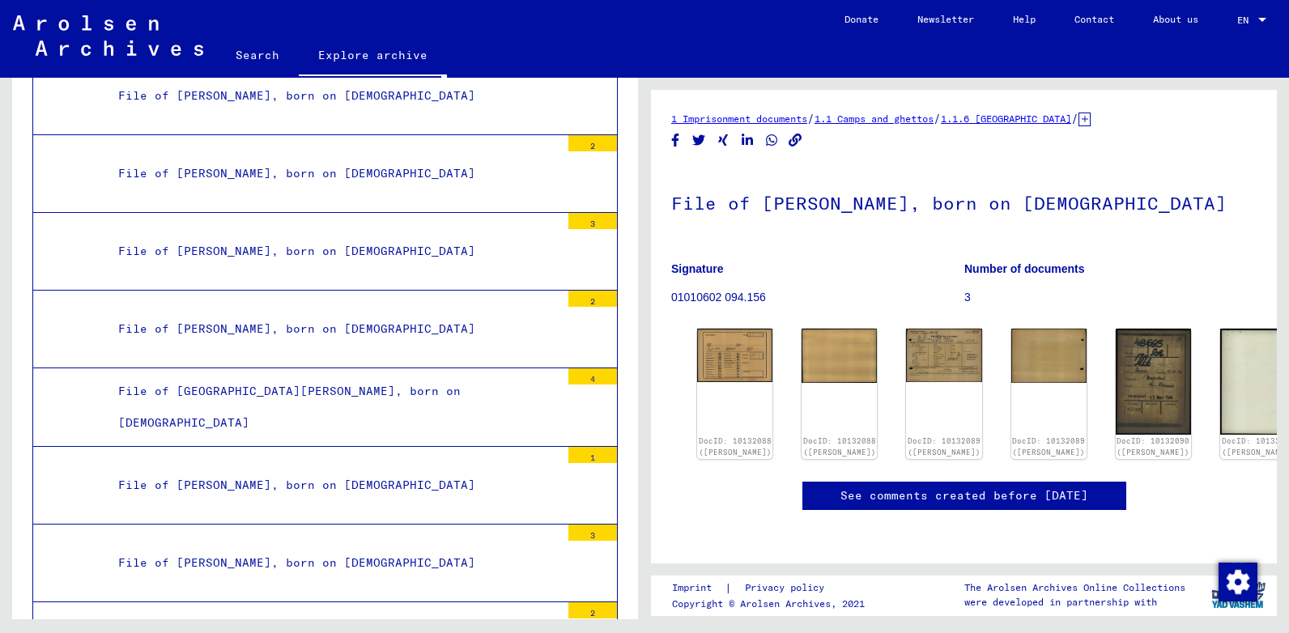
scroll to position [20846, 0]
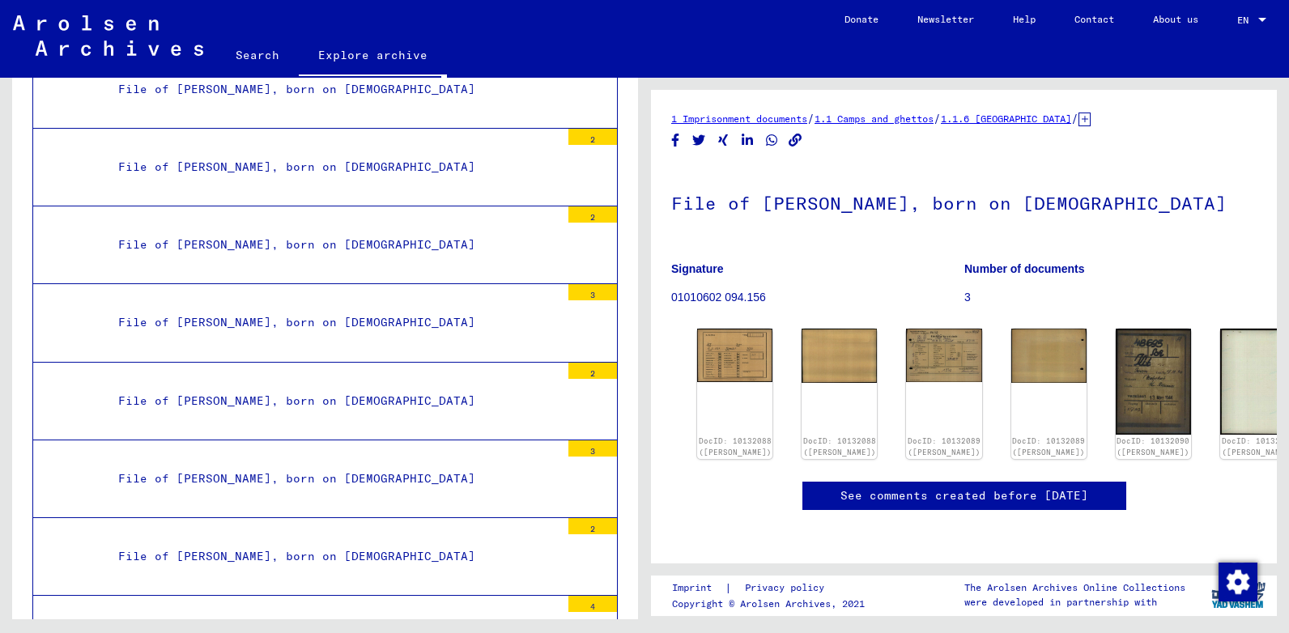
click at [241, 87] on div "File of [PERSON_NAME], born on [DEMOGRAPHIC_DATA]" at bounding box center [333, 90] width 454 height 32
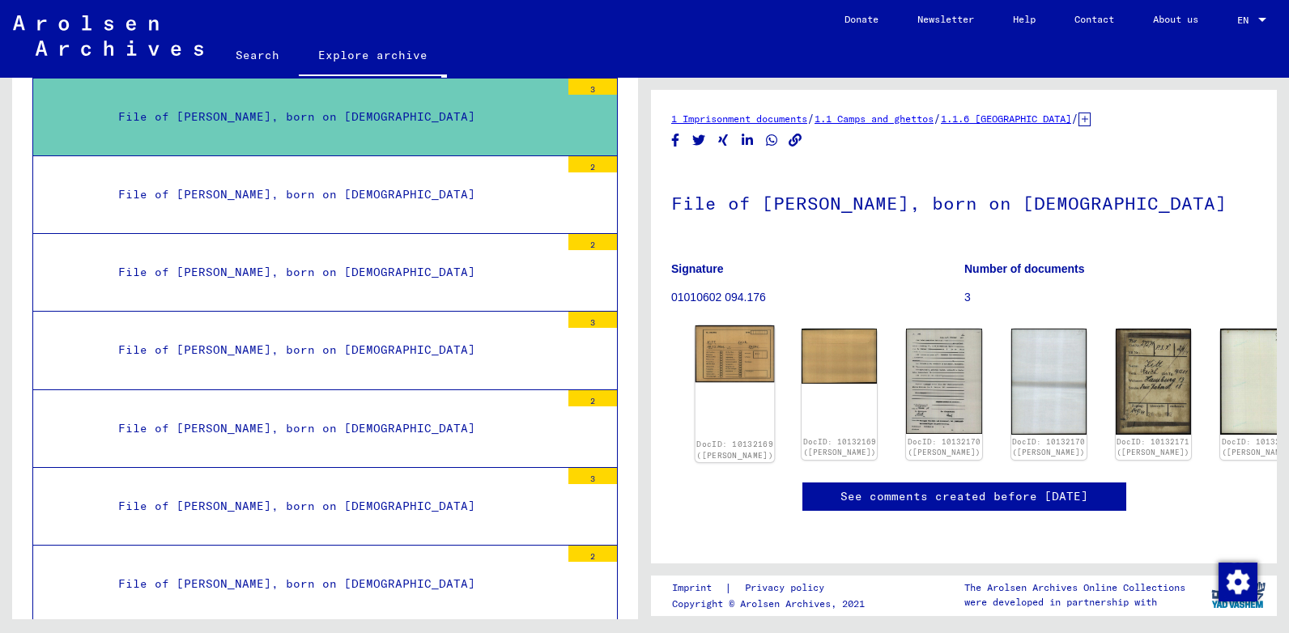
click at [751, 356] on img at bounding box center [734, 353] width 79 height 57
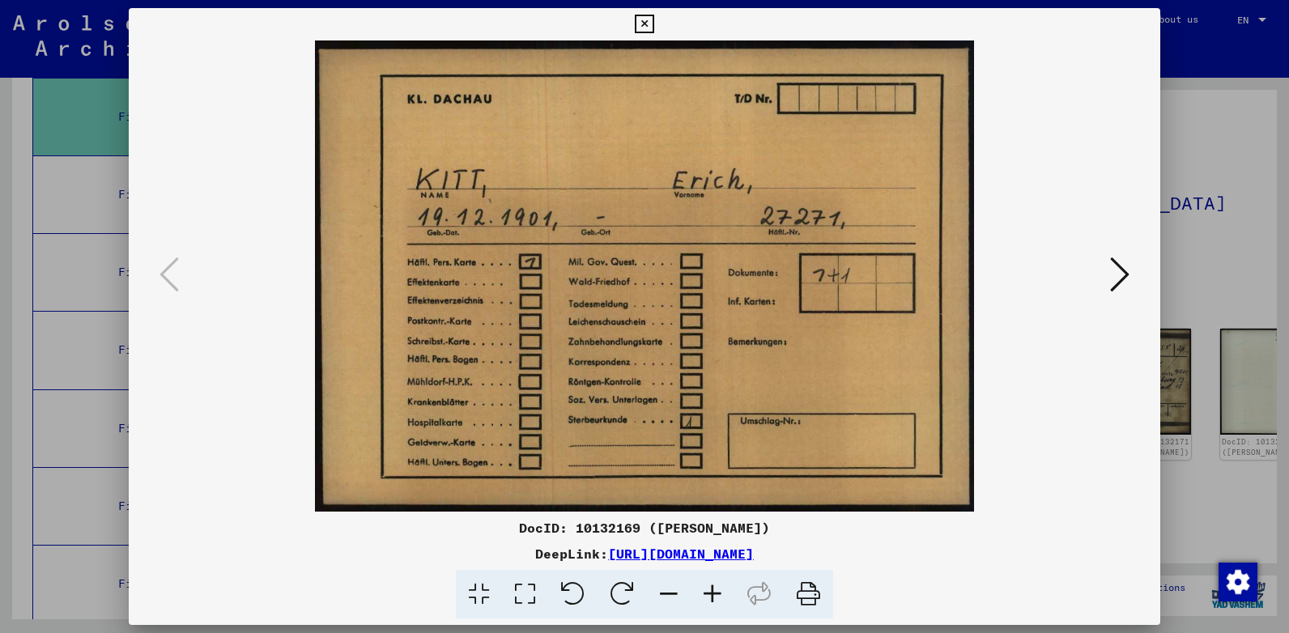
click at [1110, 278] on icon at bounding box center [1119, 274] width 19 height 39
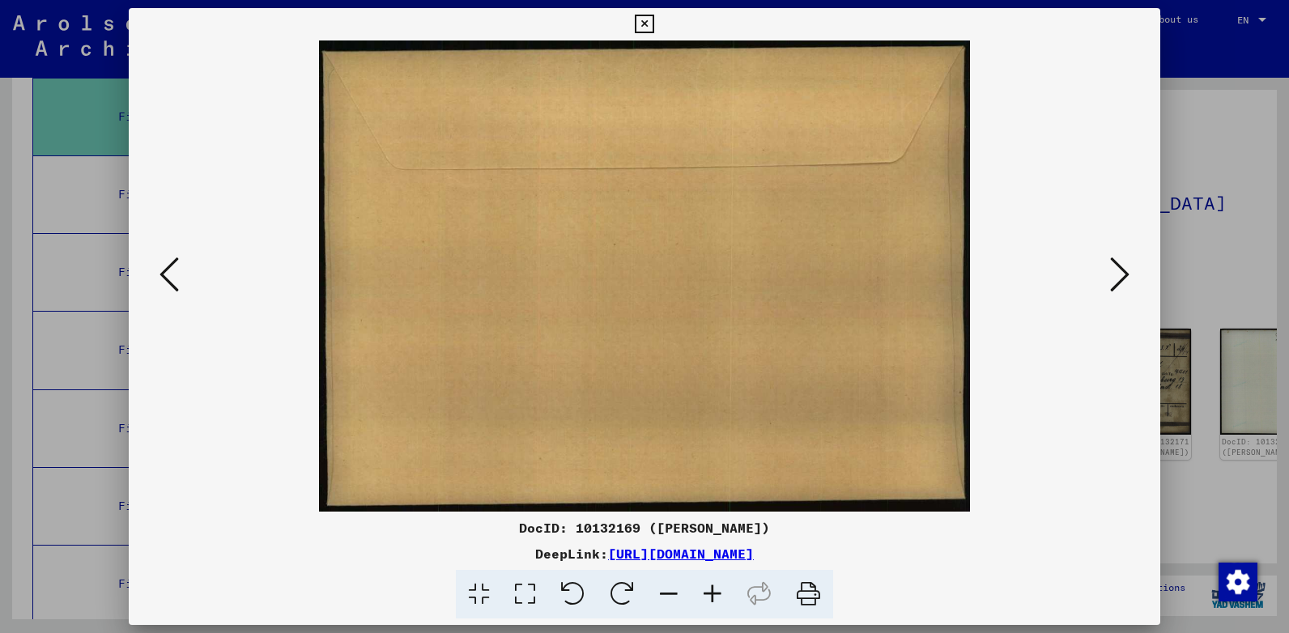
click at [1110, 278] on icon at bounding box center [1119, 274] width 19 height 39
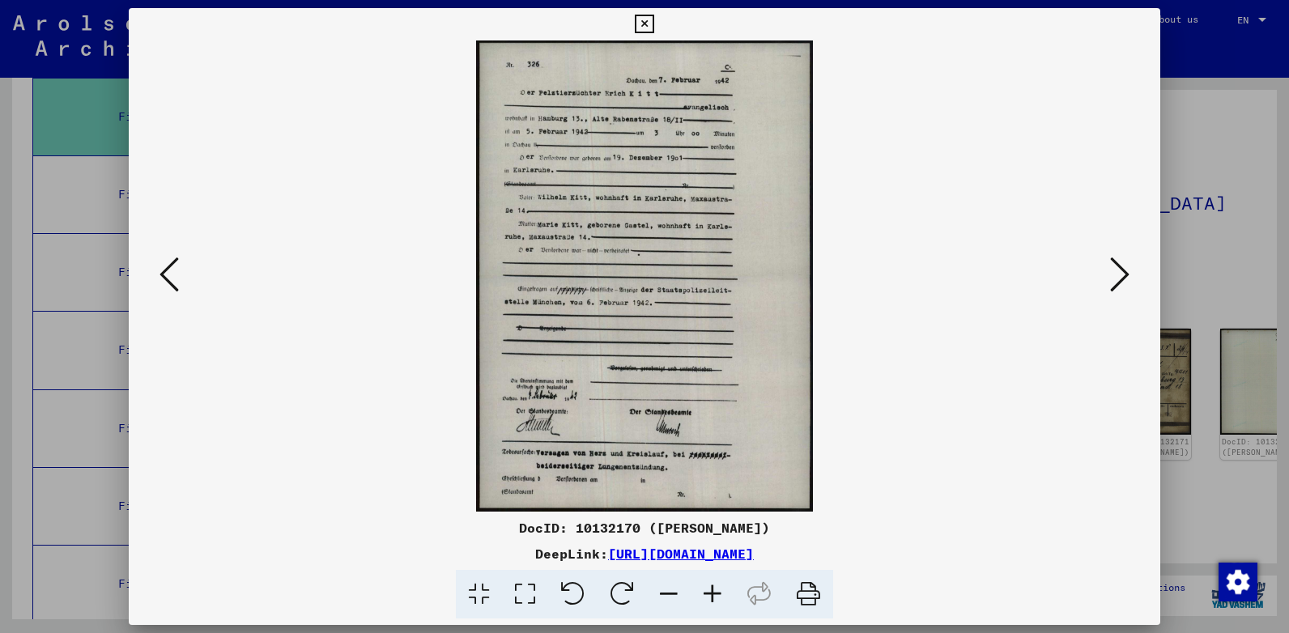
click at [1110, 278] on icon at bounding box center [1119, 274] width 19 height 39
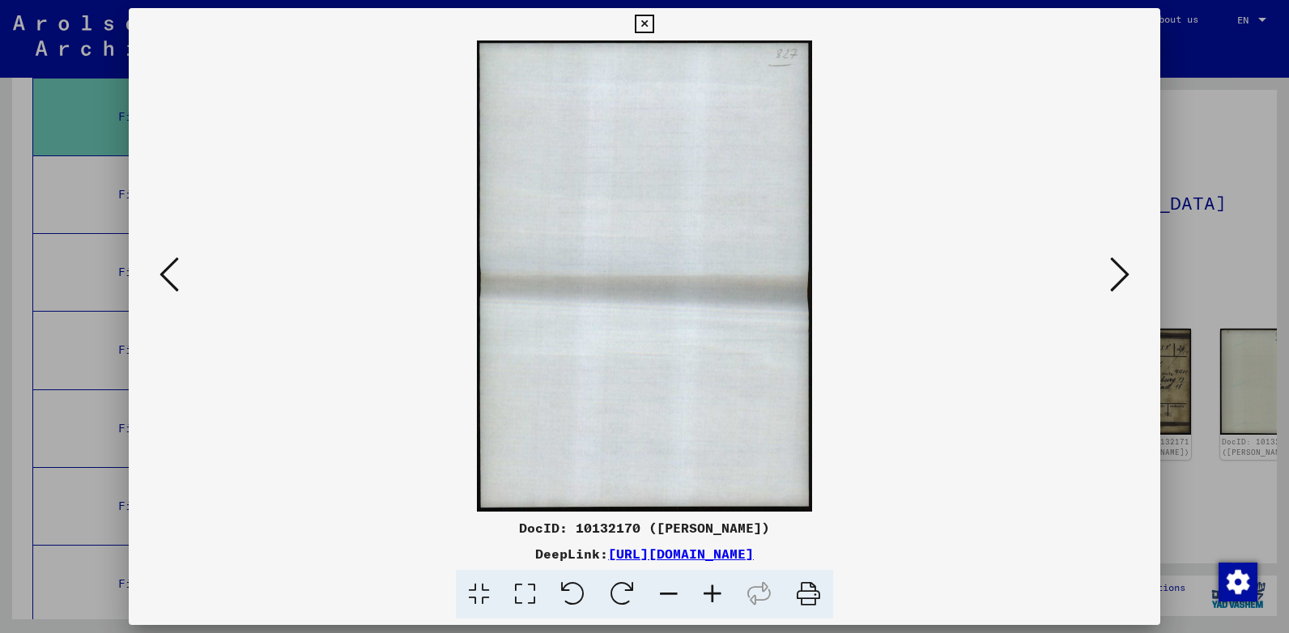
click at [650, 19] on icon at bounding box center [644, 24] width 19 height 19
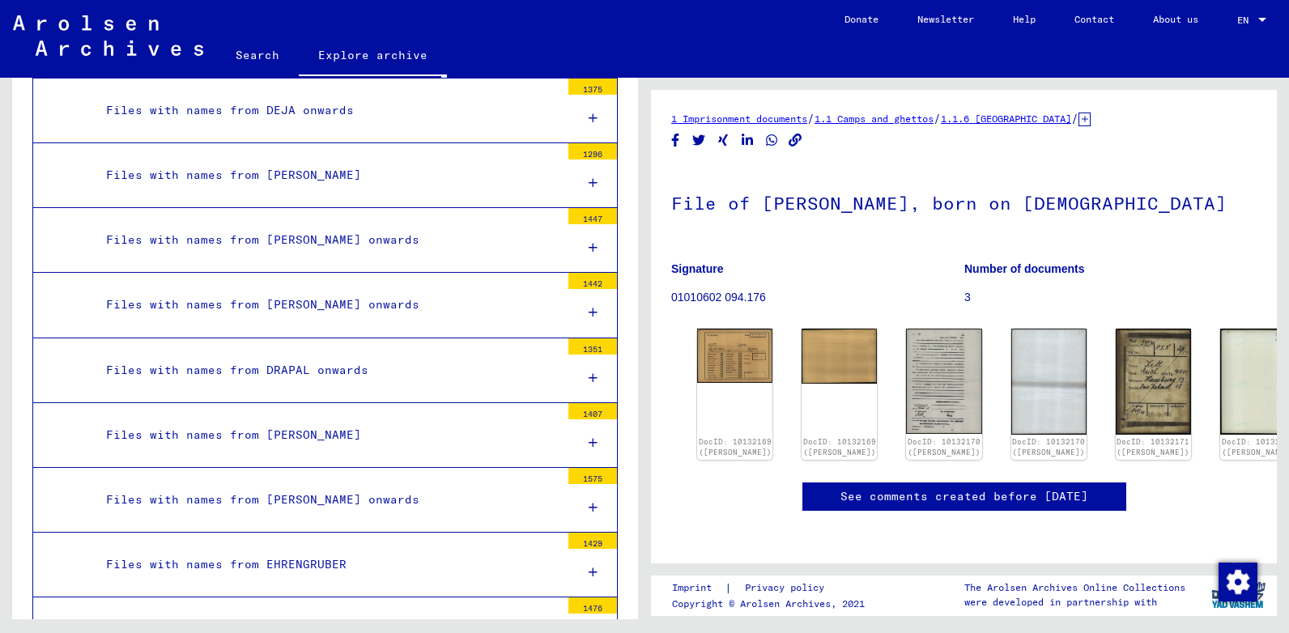
scroll to position [3771, 0]
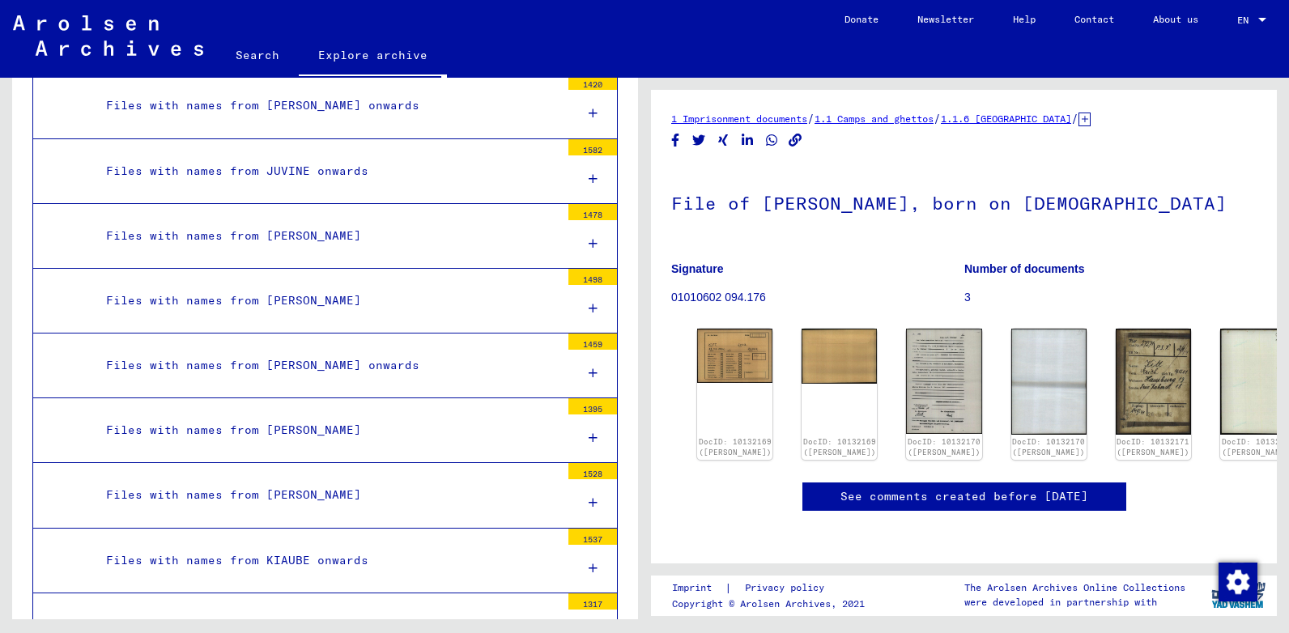
scroll to position [7086, 0]
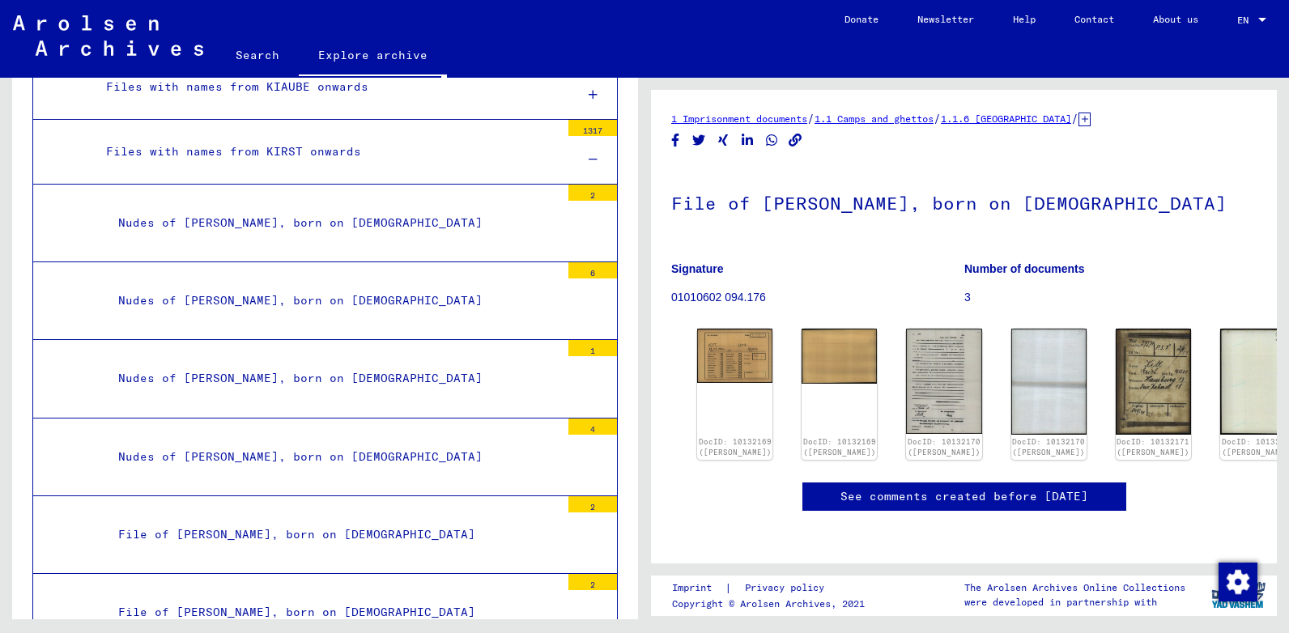
click at [575, 154] on div at bounding box center [592, 160] width 49 height 48
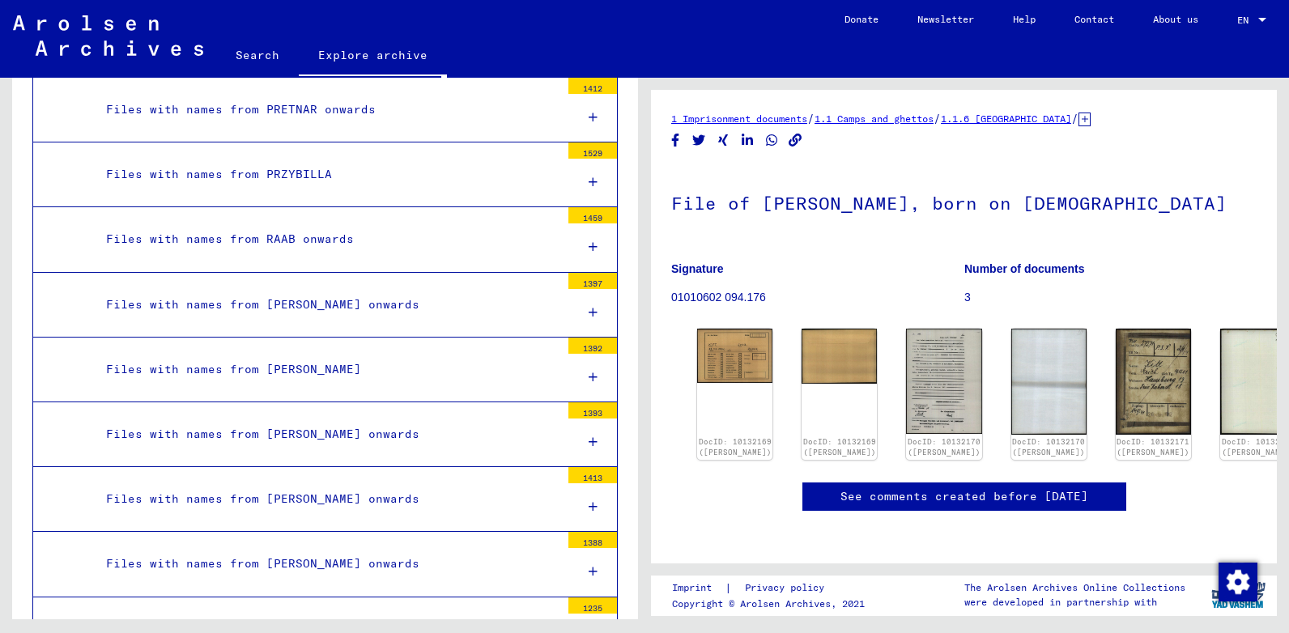
scroll to position [11821, 0]
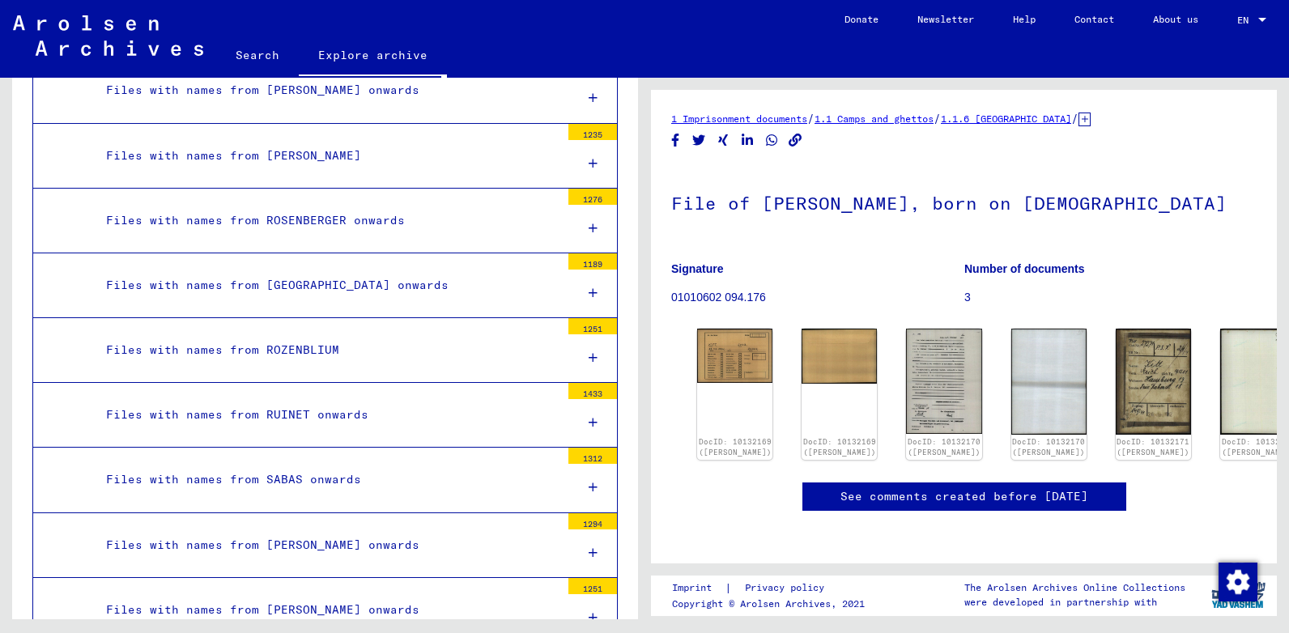
click at [328, 418] on div "Files with names from RUINET onwards" at bounding box center [327, 415] width 466 height 32
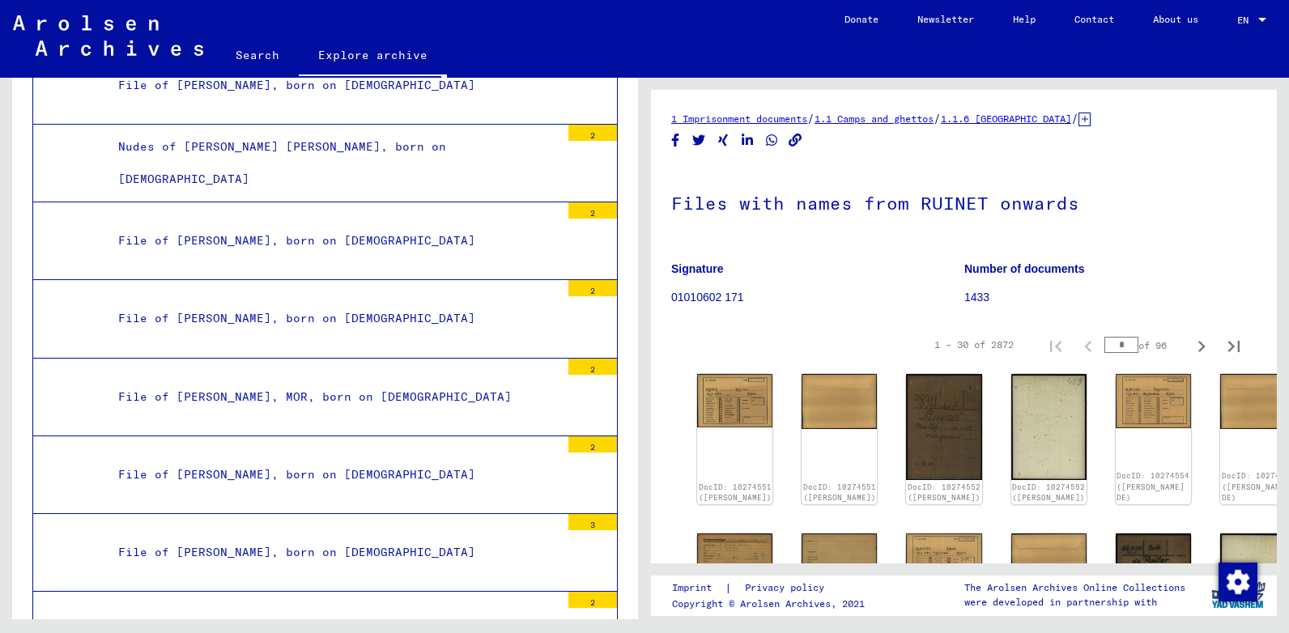
scroll to position [13241, 0]
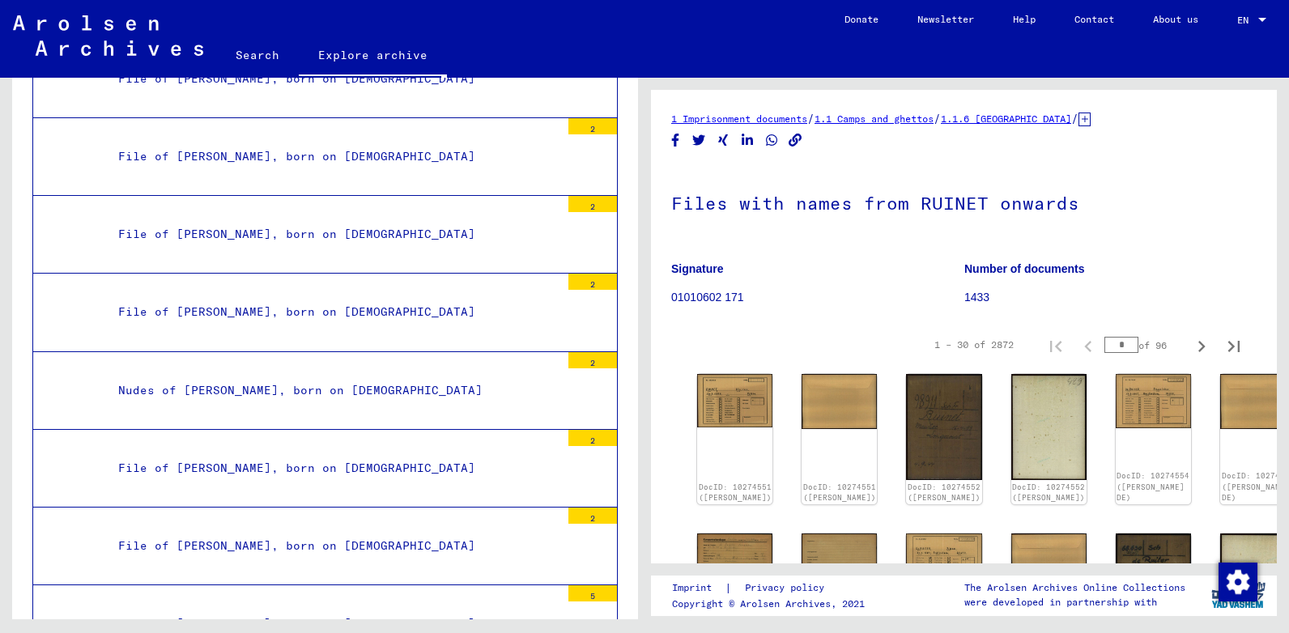
click at [286, 312] on div "File of [PERSON_NAME], born on [DEMOGRAPHIC_DATA]" at bounding box center [333, 312] width 454 height 32
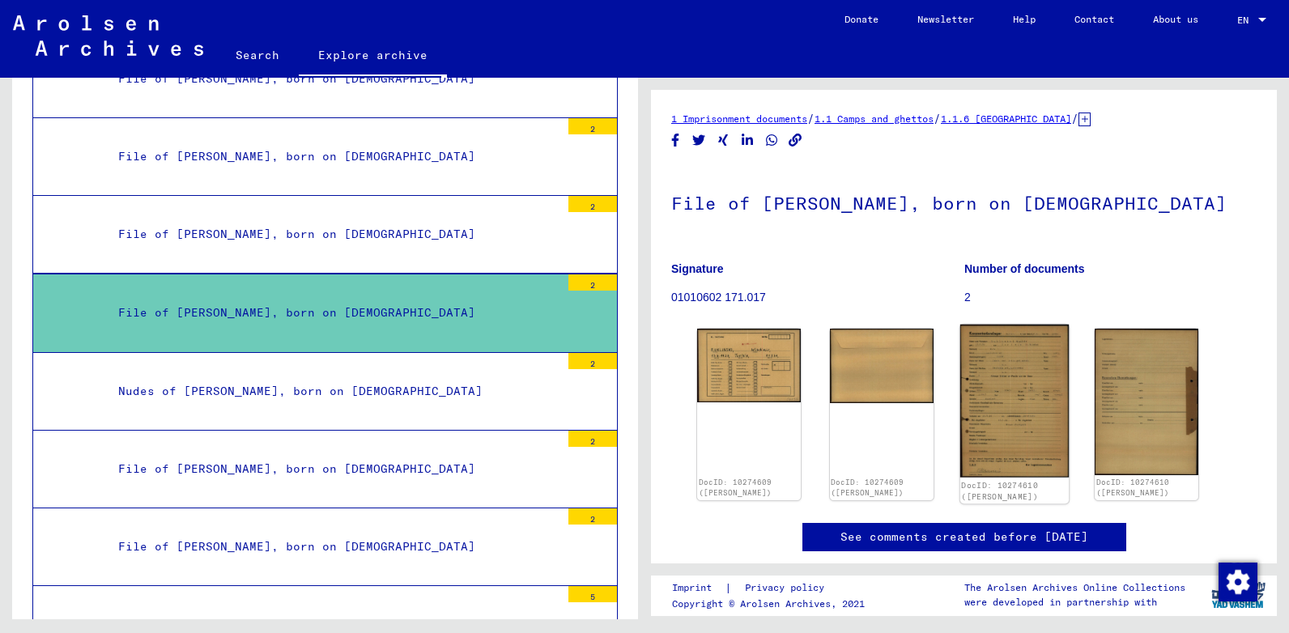
click at [1022, 395] on img at bounding box center [1013, 401] width 108 height 153
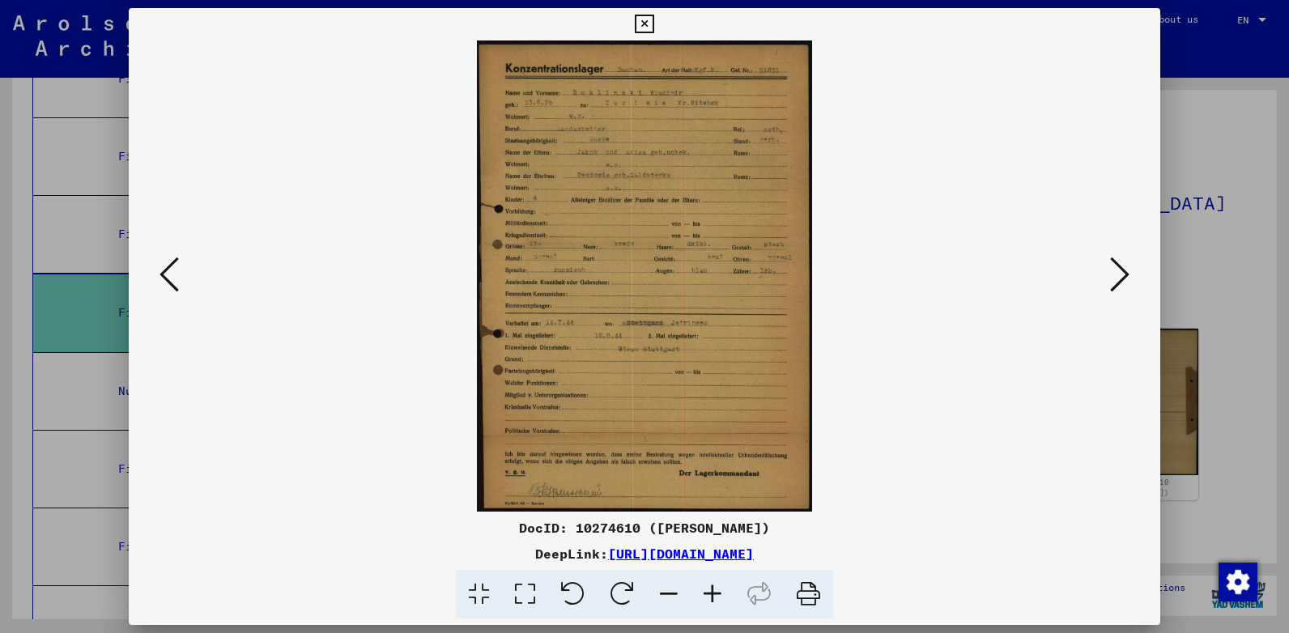
click at [535, 600] on icon at bounding box center [525, 594] width 46 height 49
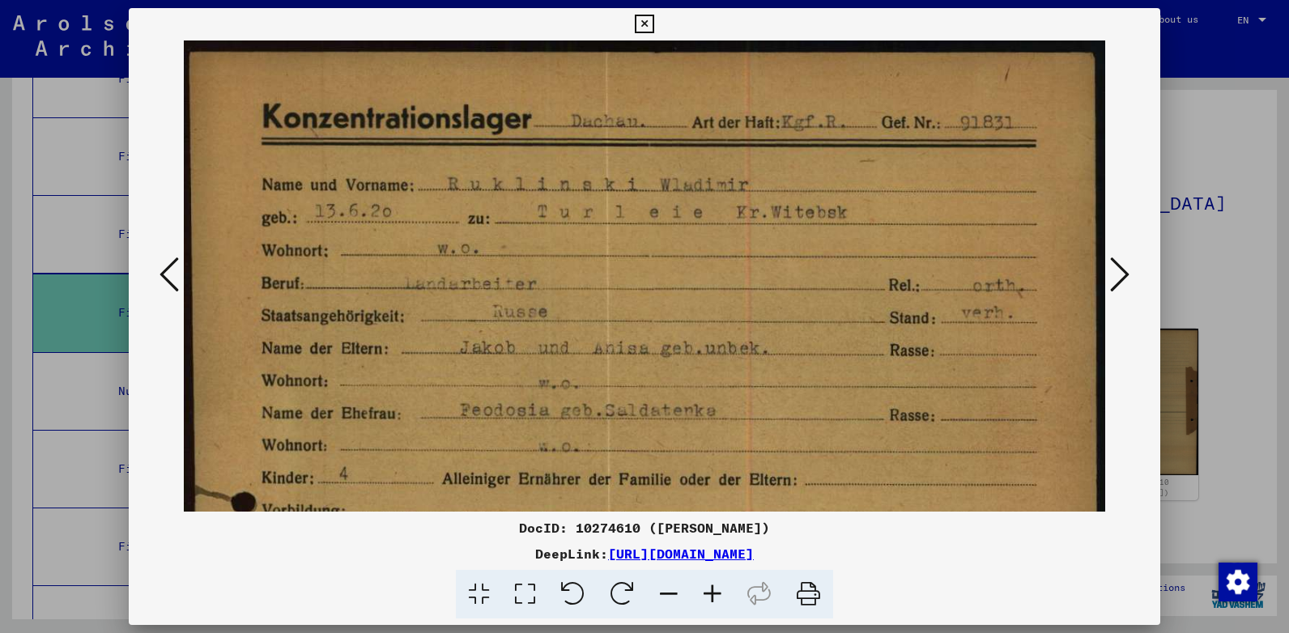
click at [637, 30] on icon at bounding box center [644, 24] width 19 height 19
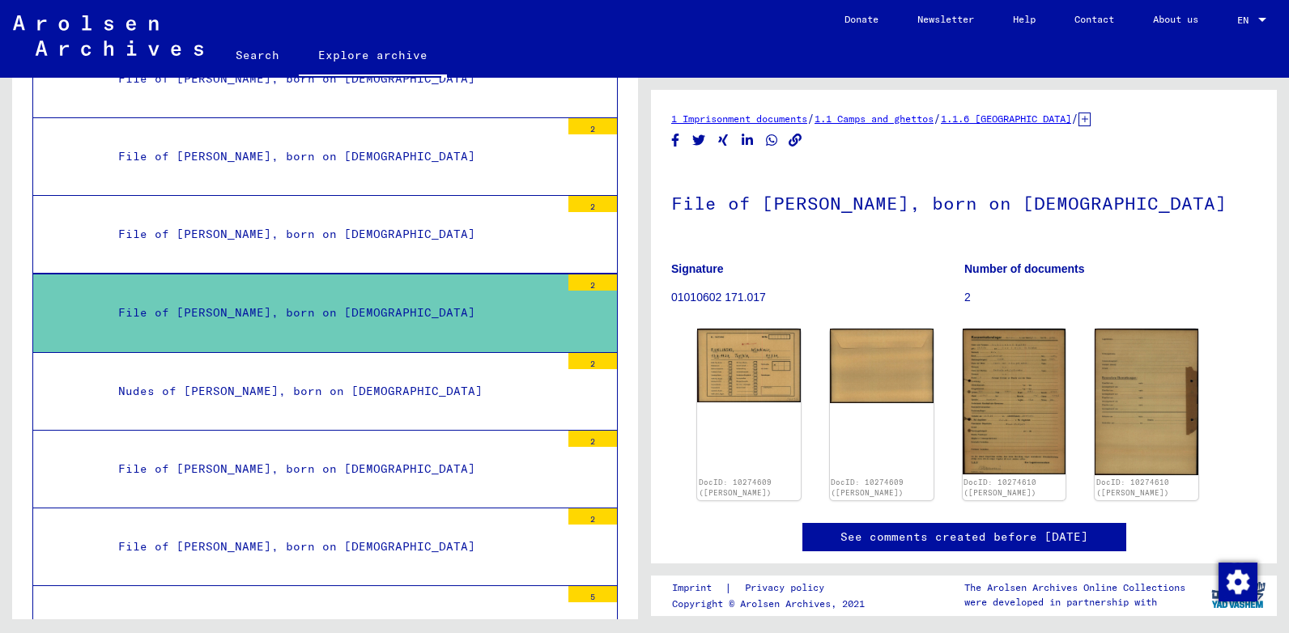
click at [342, 390] on div "Nudes of [PERSON_NAME], born on [DEMOGRAPHIC_DATA]" at bounding box center [333, 392] width 454 height 32
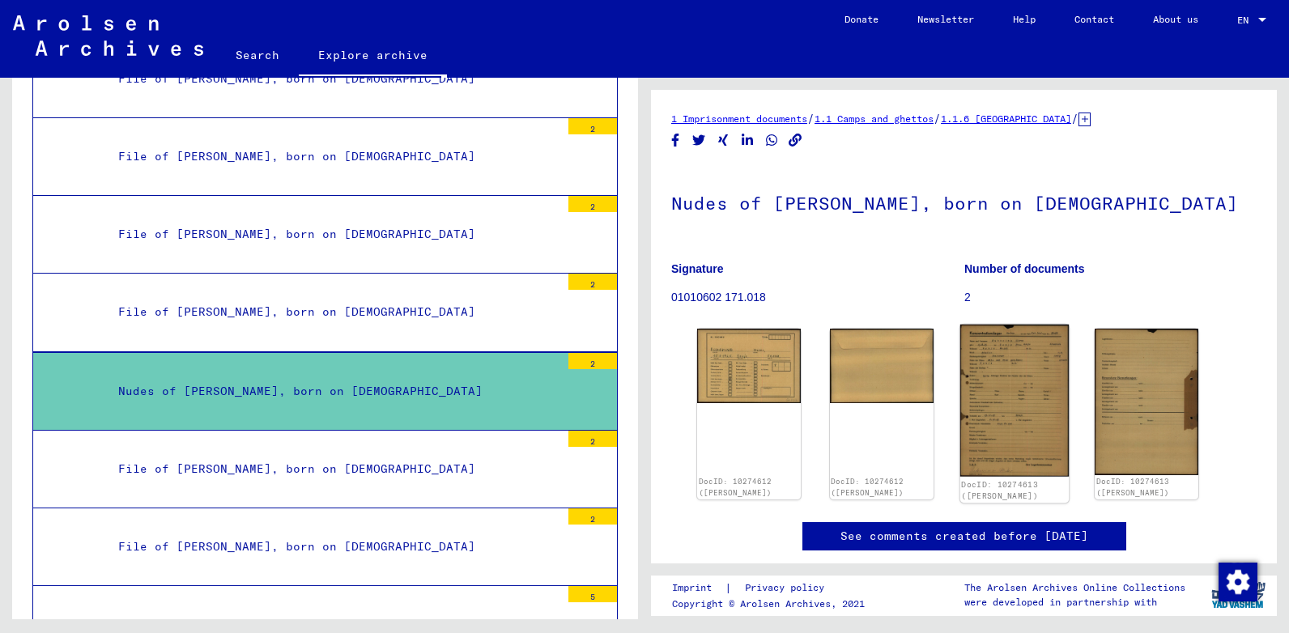
click at [1004, 385] on img at bounding box center [1013, 401] width 108 height 152
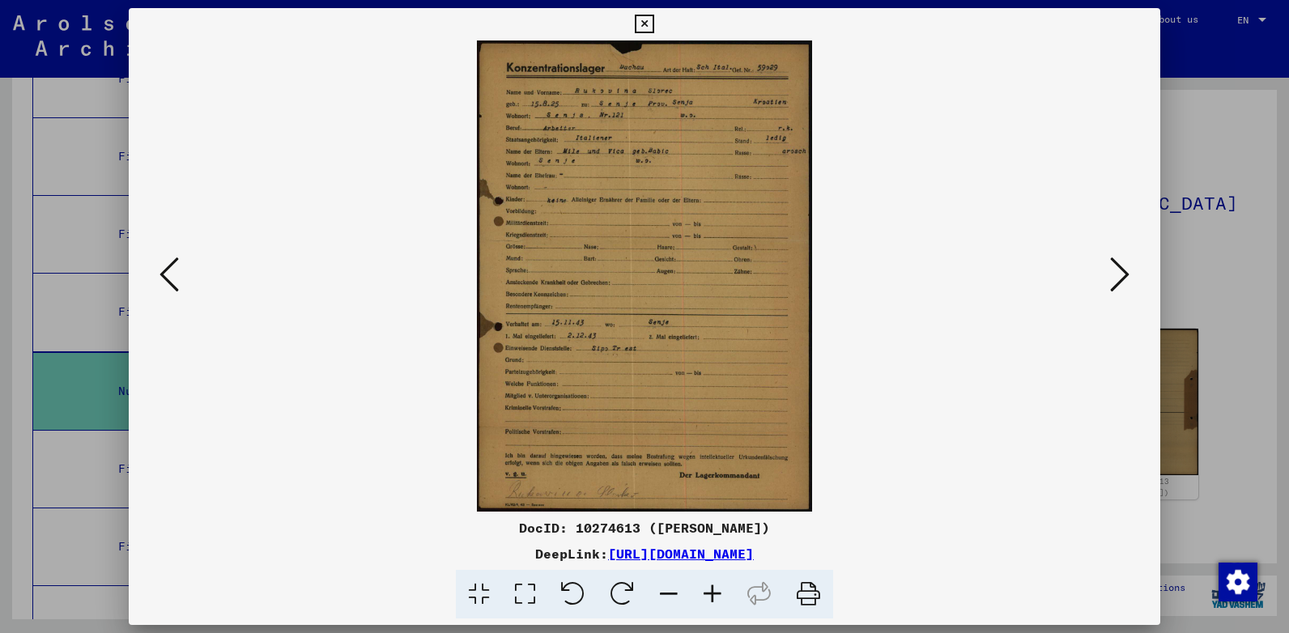
click at [525, 587] on icon at bounding box center [525, 594] width 46 height 49
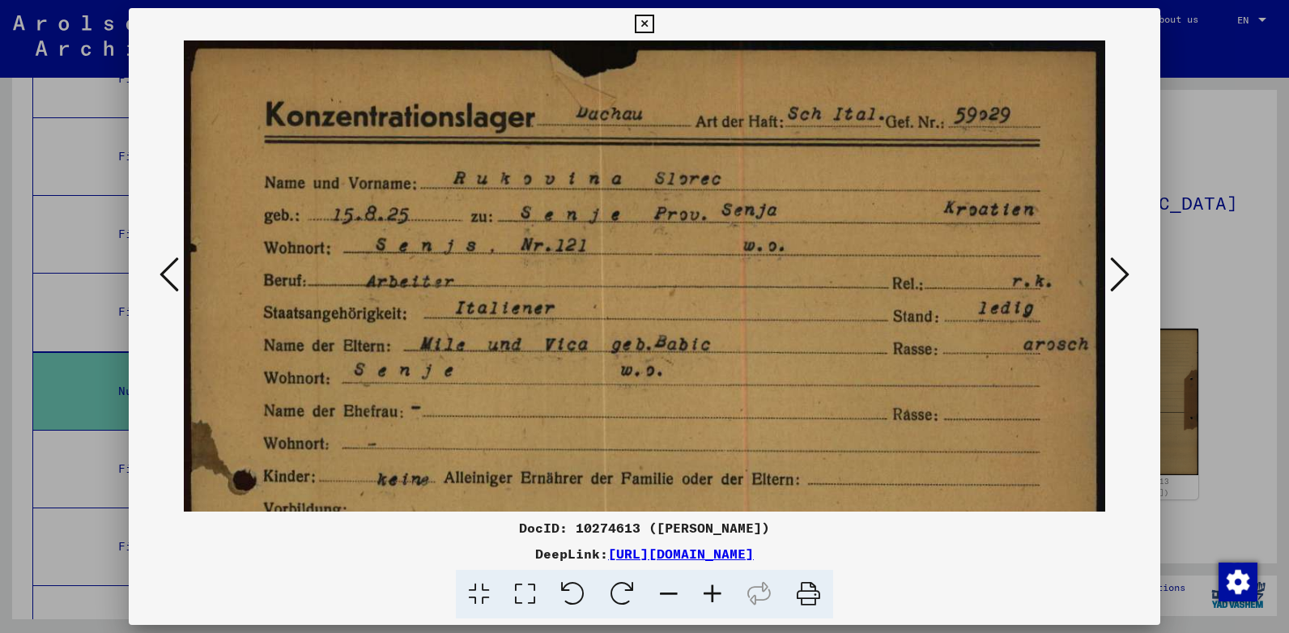
click at [641, 26] on icon at bounding box center [644, 24] width 19 height 19
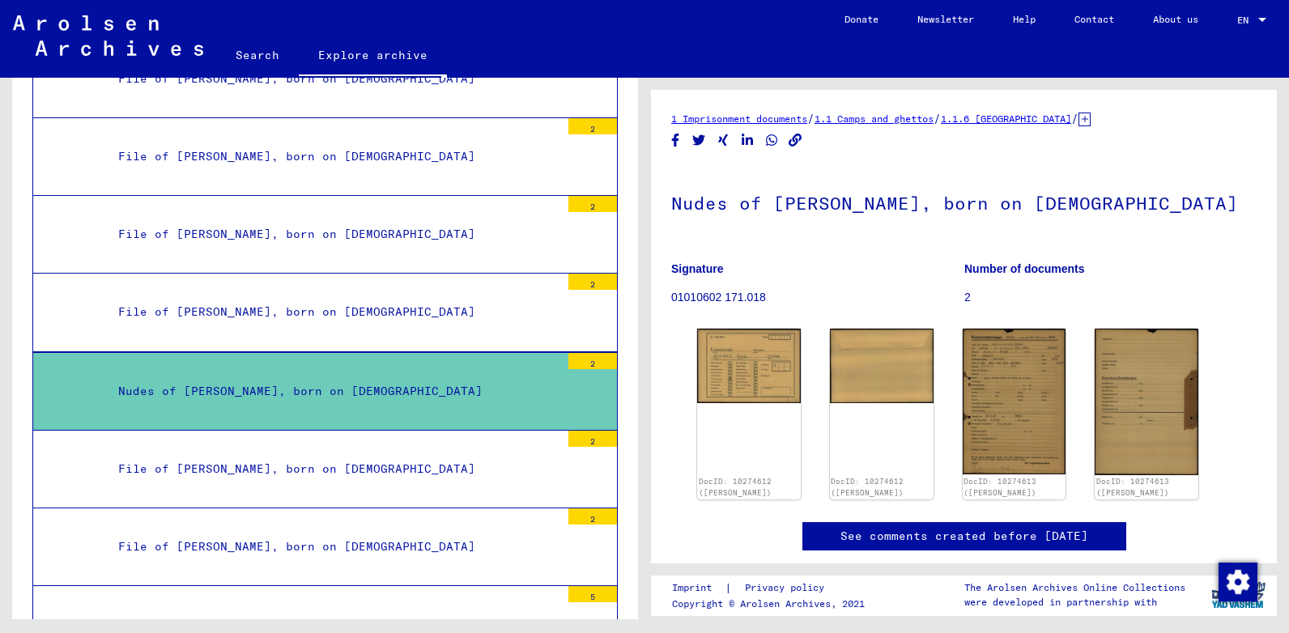
click at [385, 469] on div "File of [PERSON_NAME], born on [DEMOGRAPHIC_DATA]" at bounding box center [333, 469] width 454 height 32
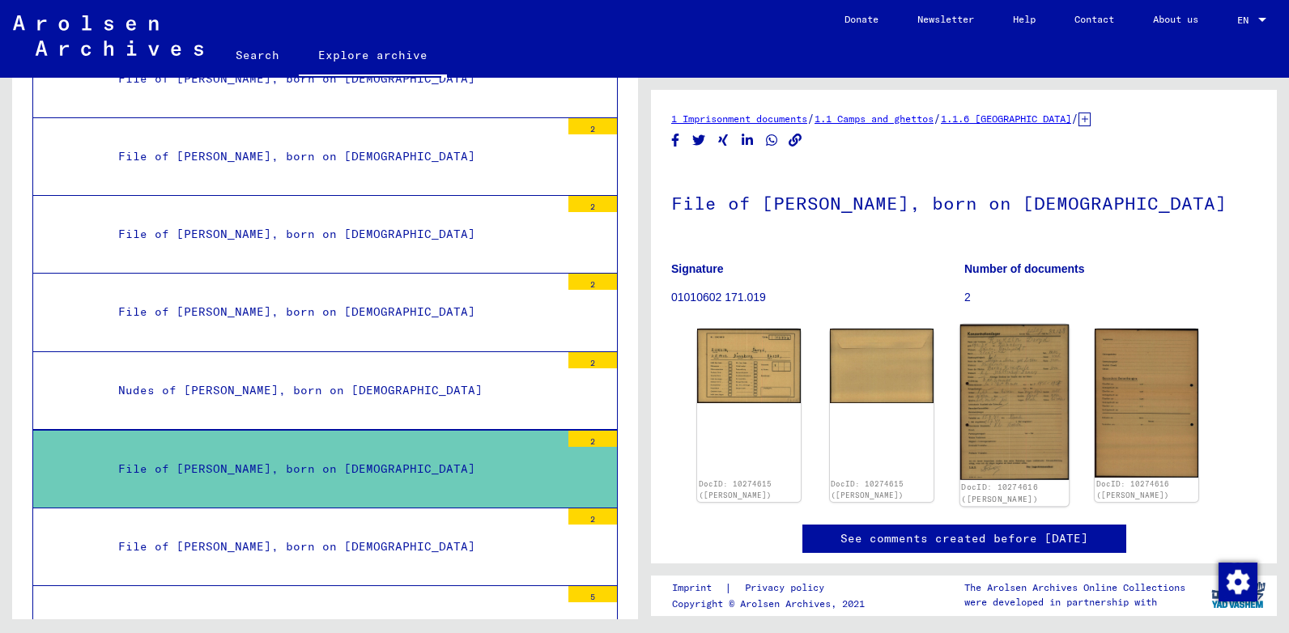
click at [1003, 367] on img at bounding box center [1013, 402] width 108 height 155
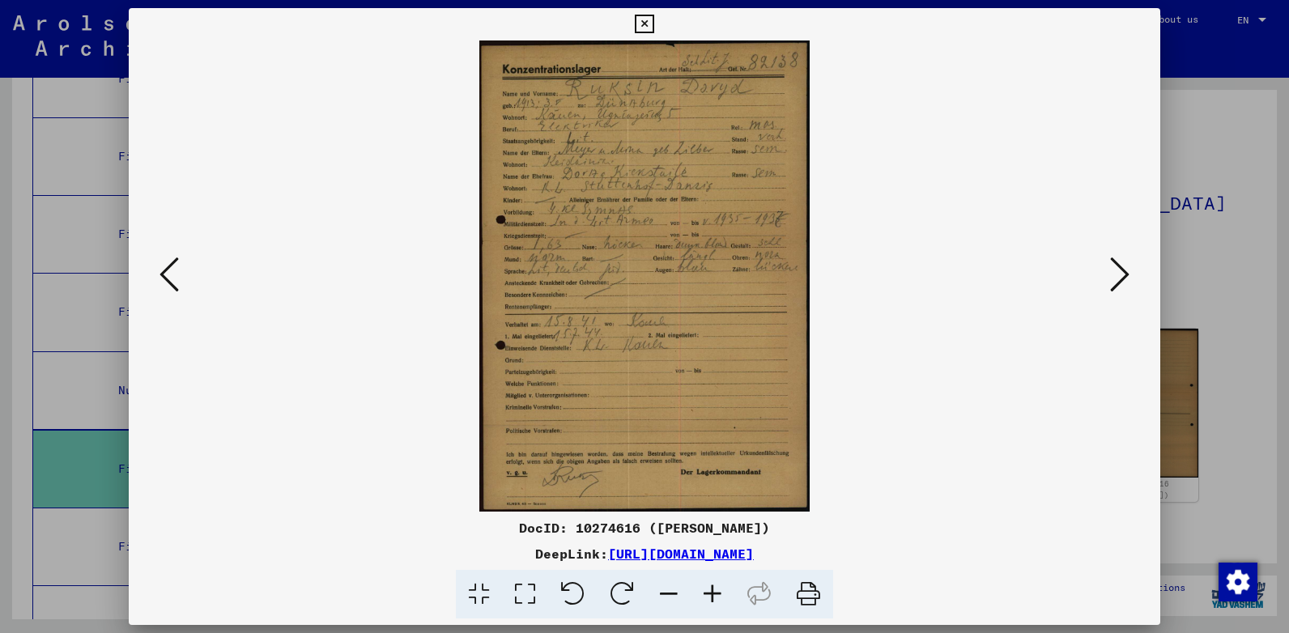
click at [534, 592] on icon at bounding box center [525, 594] width 46 height 49
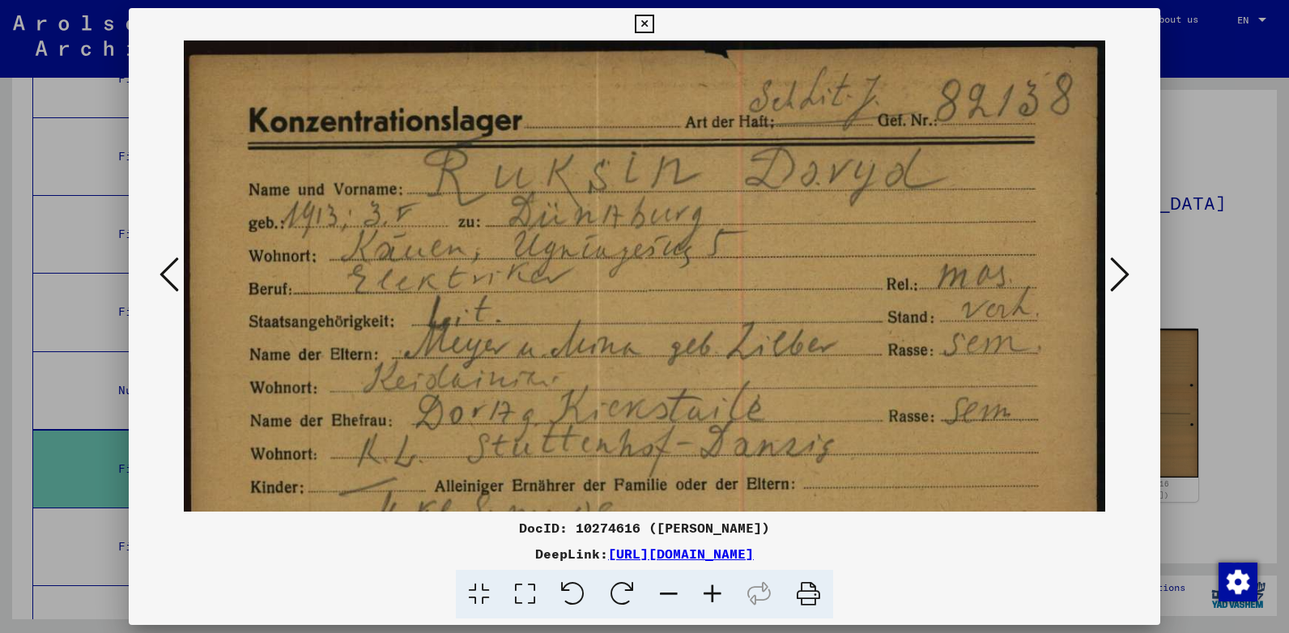
click at [644, 23] on icon at bounding box center [644, 24] width 19 height 19
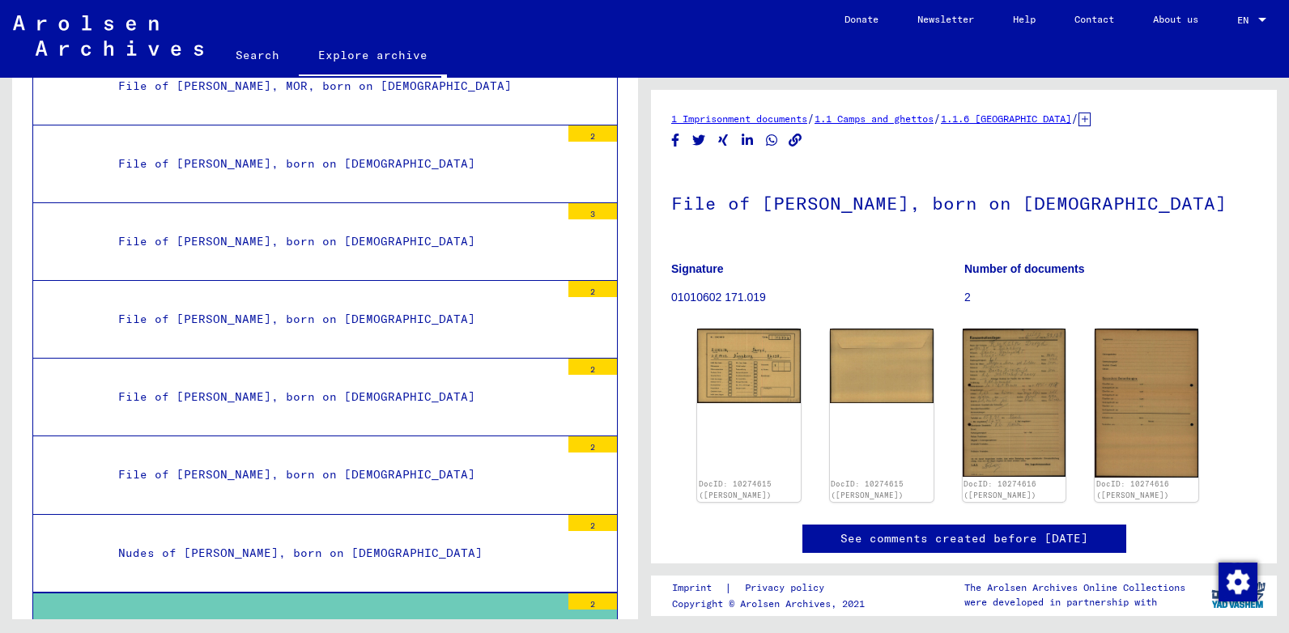
scroll to position [13046, 0]
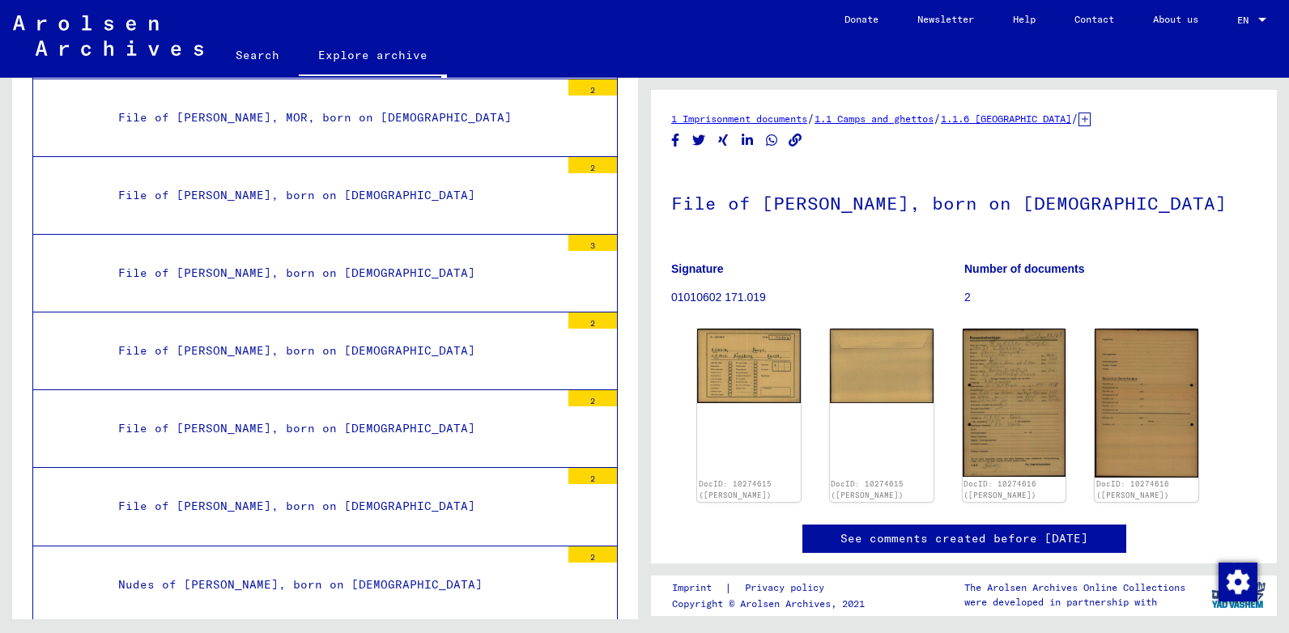
click at [380, 266] on div "File of [PERSON_NAME], born on [DEMOGRAPHIC_DATA]" at bounding box center [333, 273] width 454 height 32
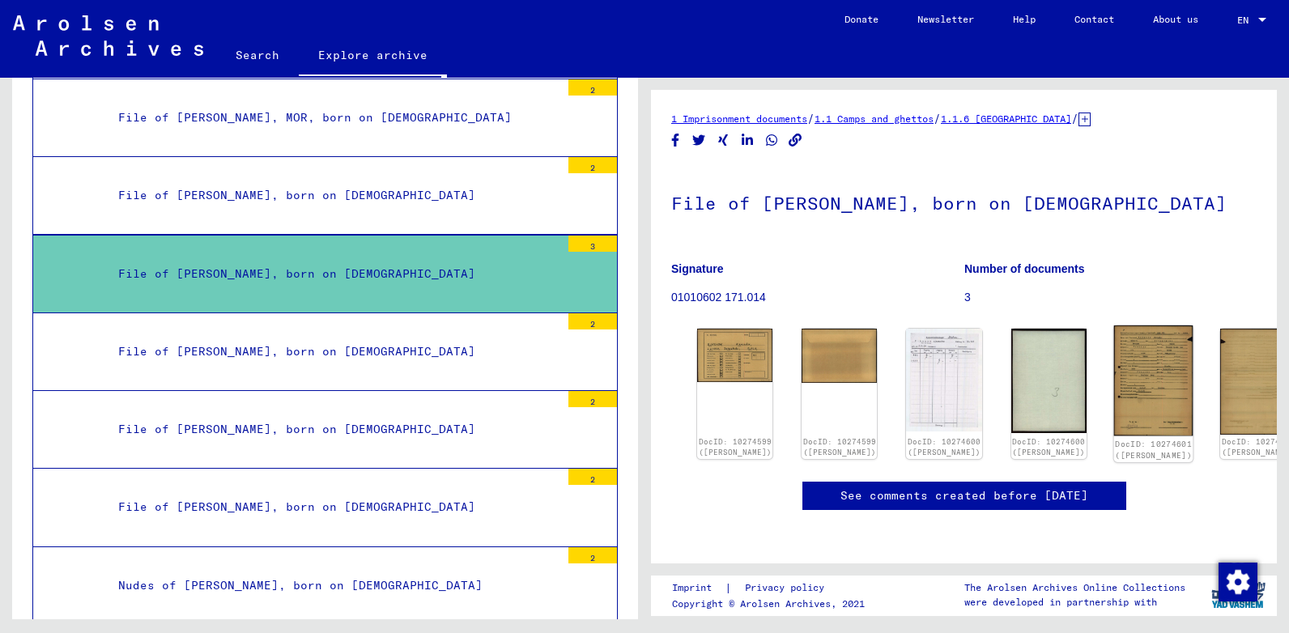
click at [1113, 386] on img at bounding box center [1152, 380] width 79 height 110
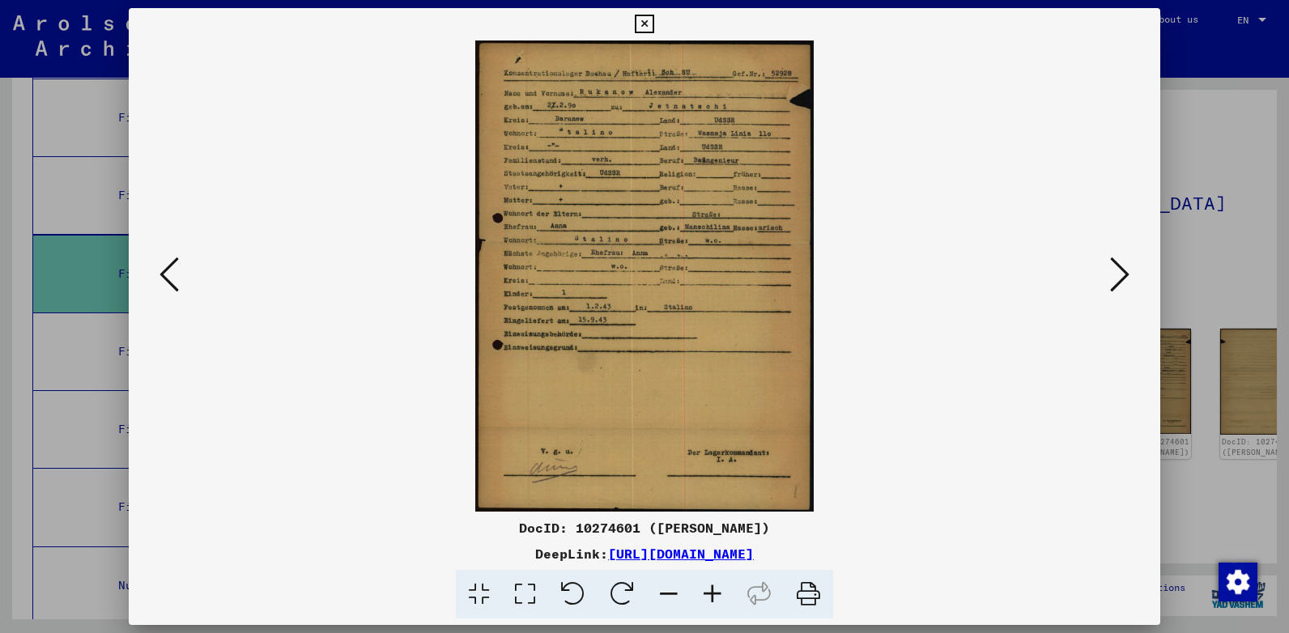
click at [533, 587] on icon at bounding box center [525, 594] width 46 height 49
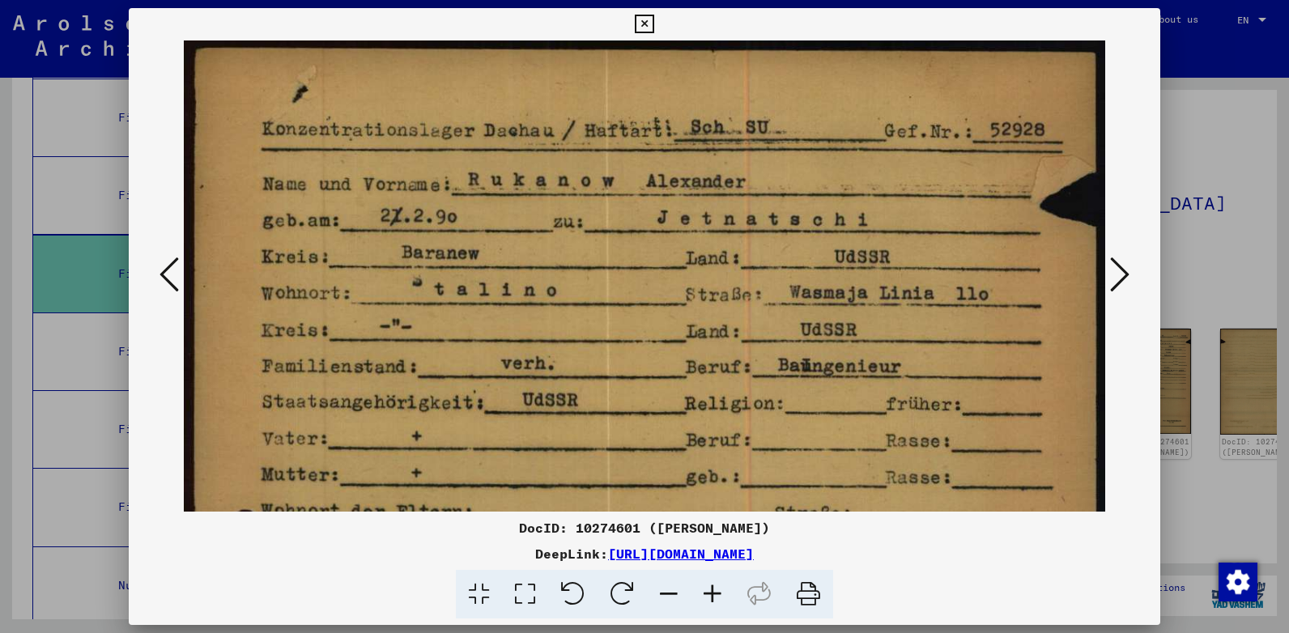
click at [1128, 270] on icon at bounding box center [1119, 274] width 19 height 39
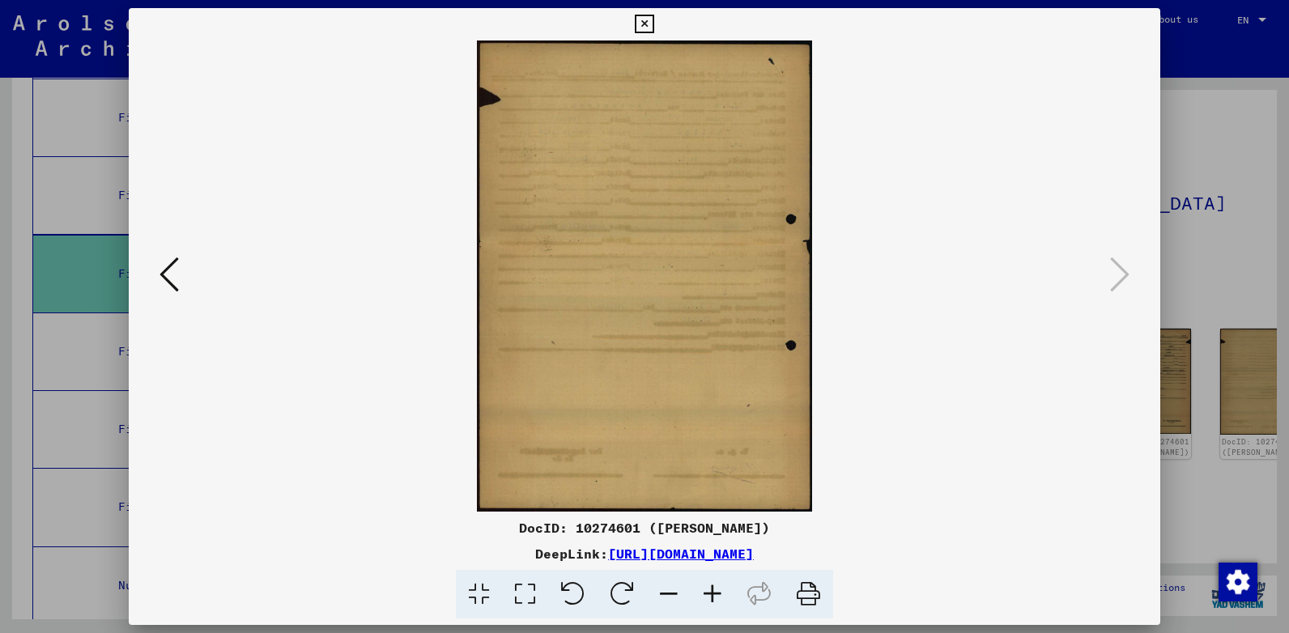
click at [649, 23] on icon at bounding box center [644, 24] width 19 height 19
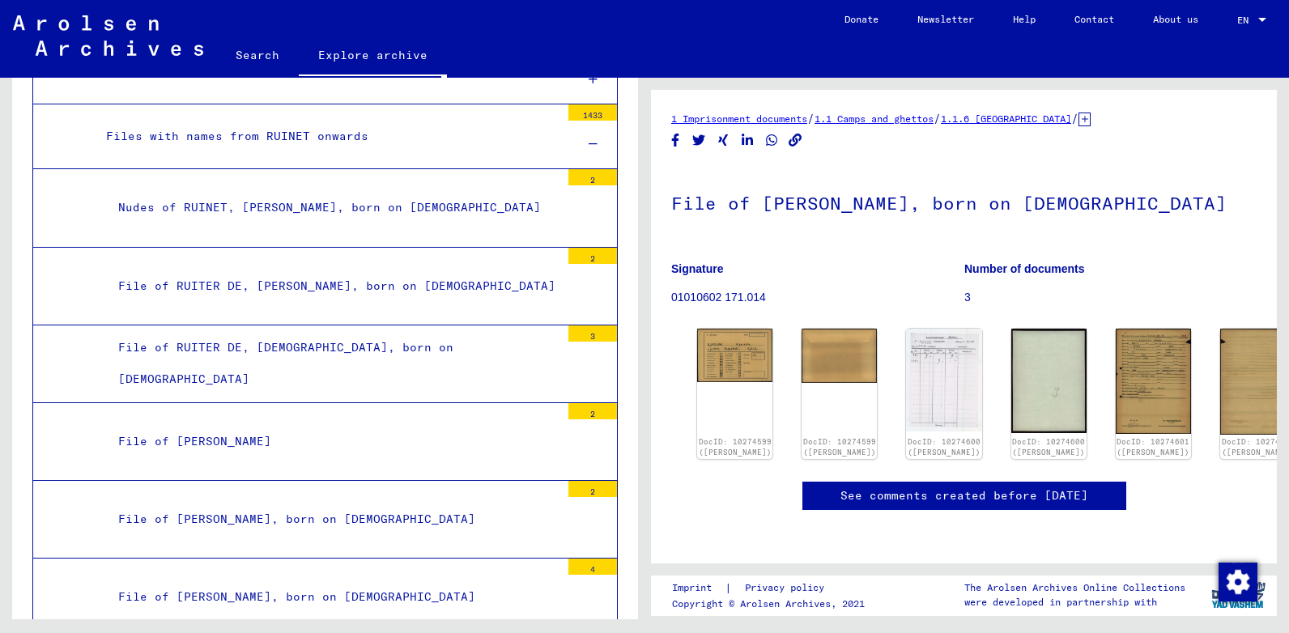
scroll to position [12573, 0]
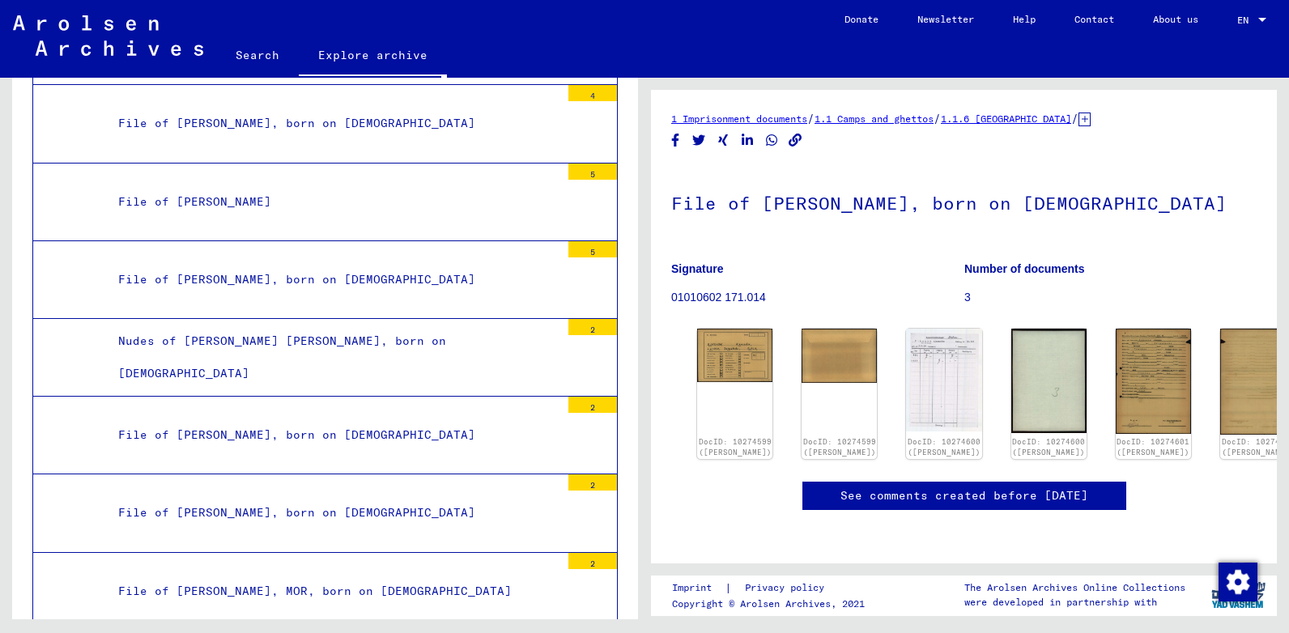
click at [230, 195] on div "File of [PERSON_NAME]" at bounding box center [333, 202] width 454 height 32
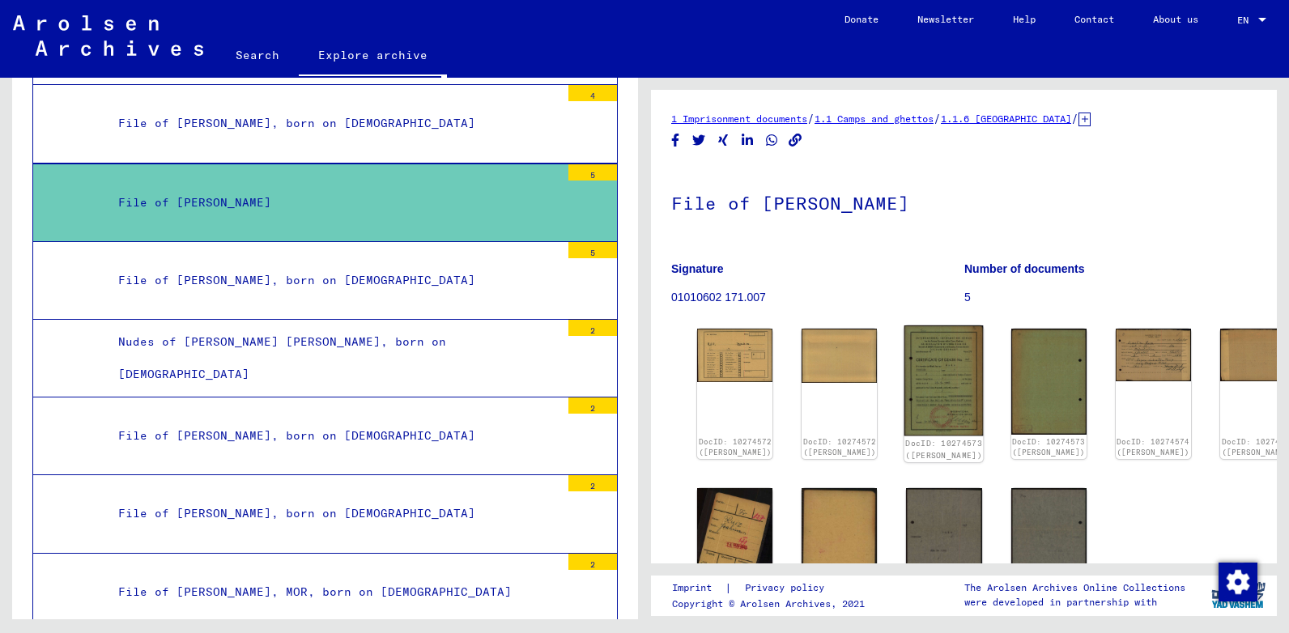
click at [904, 360] on img at bounding box center [943, 380] width 79 height 110
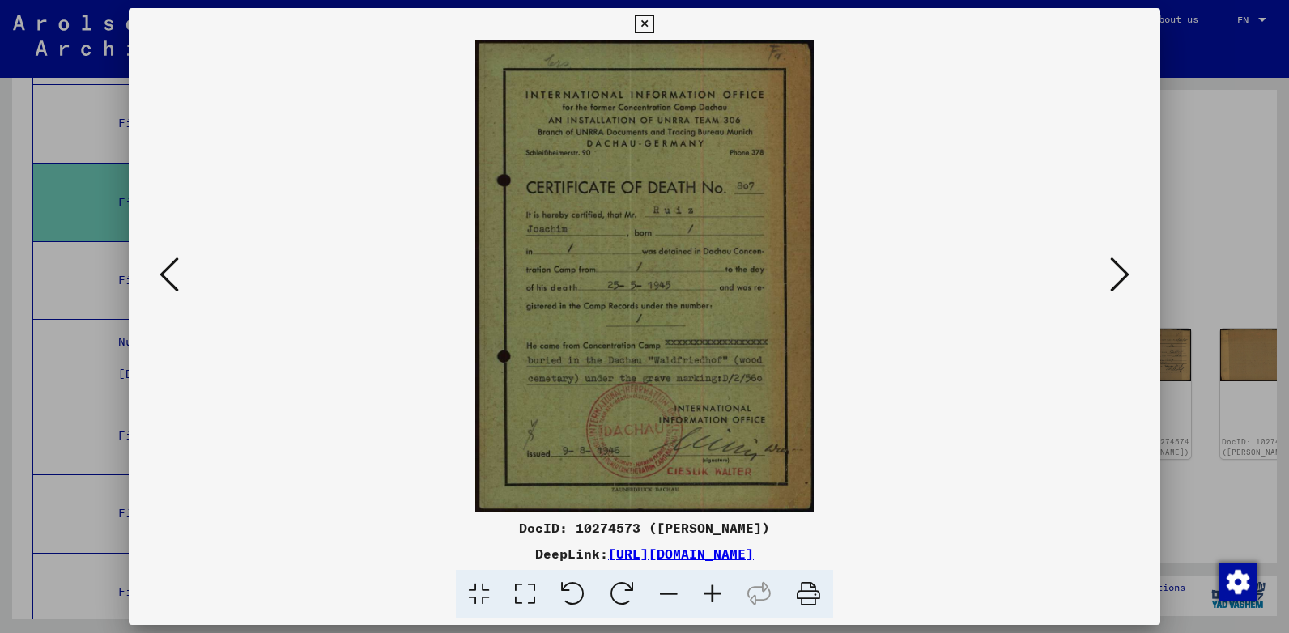
click at [161, 266] on icon at bounding box center [168, 274] width 19 height 39
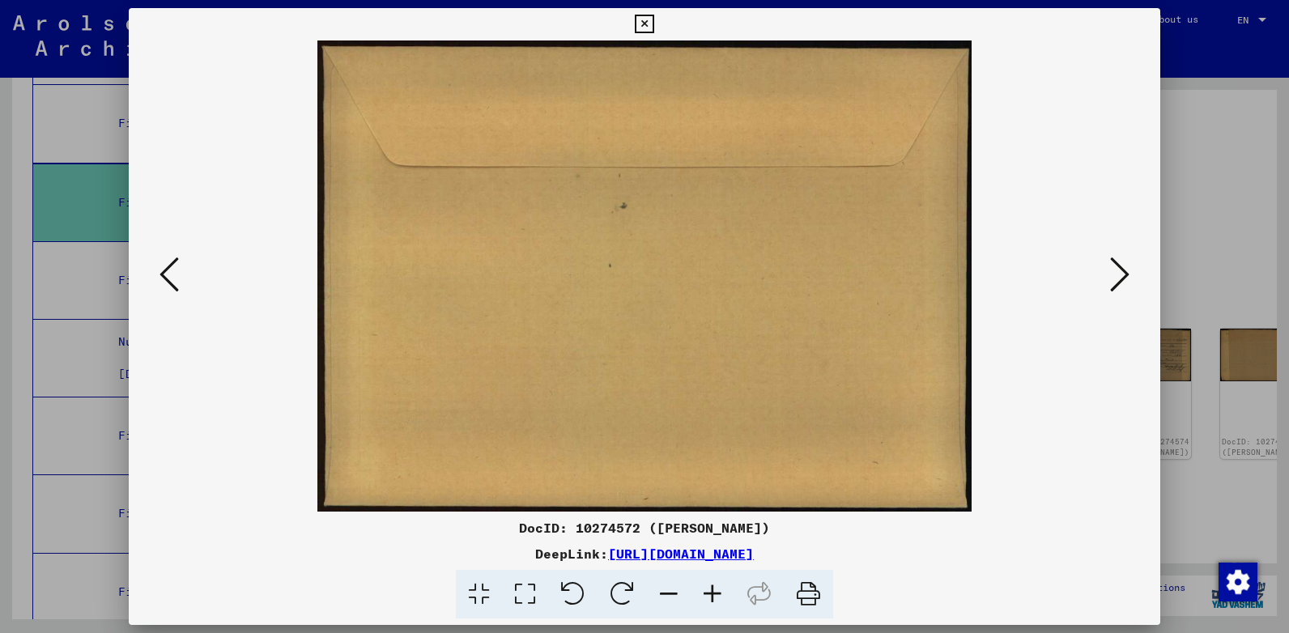
click at [161, 266] on icon at bounding box center [168, 274] width 19 height 39
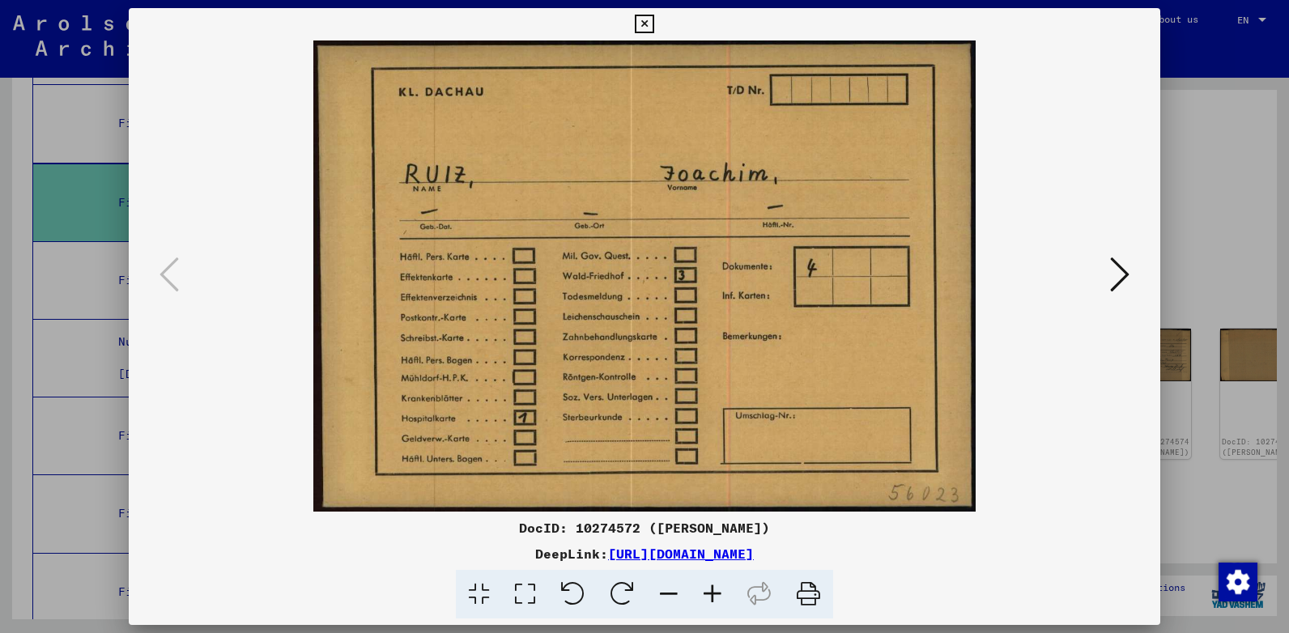
click at [1115, 274] on icon at bounding box center [1119, 274] width 19 height 39
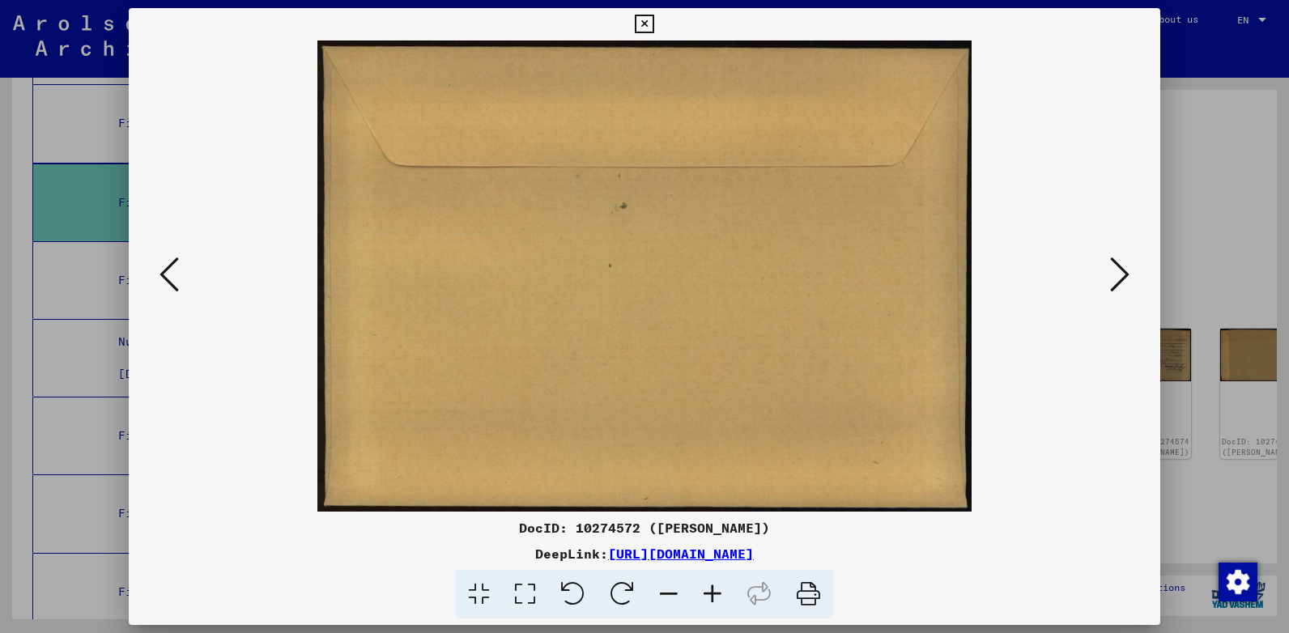
click at [1115, 274] on icon at bounding box center [1119, 274] width 19 height 39
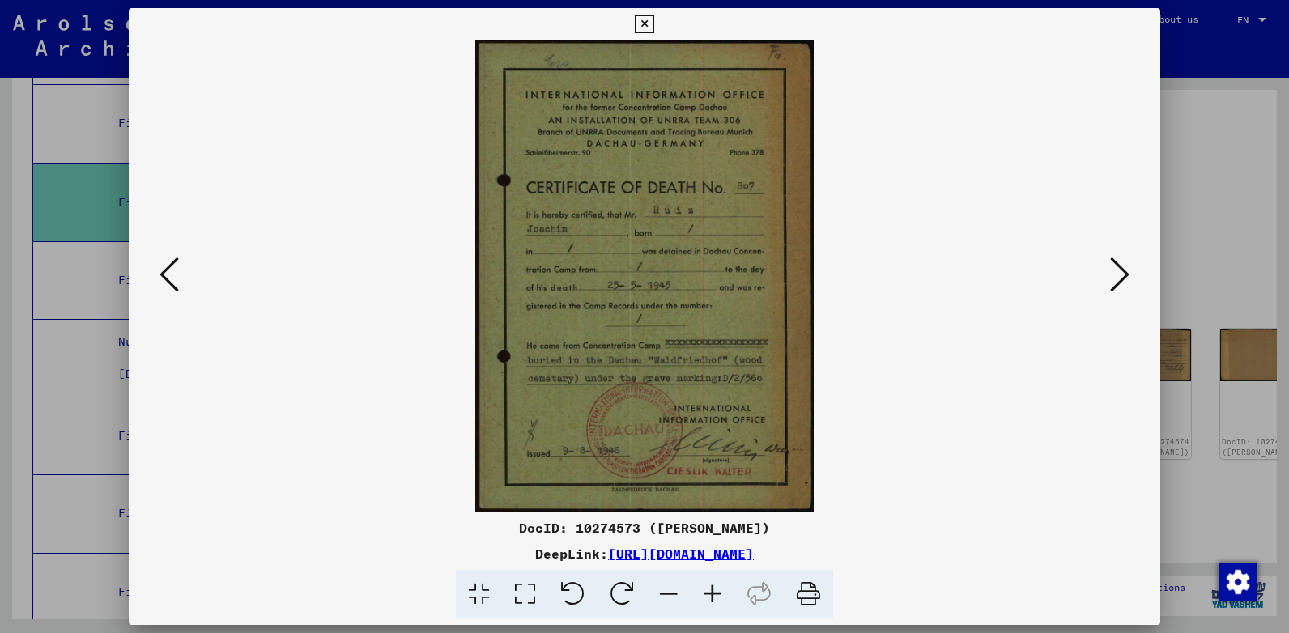
click at [1115, 274] on icon at bounding box center [1119, 274] width 19 height 39
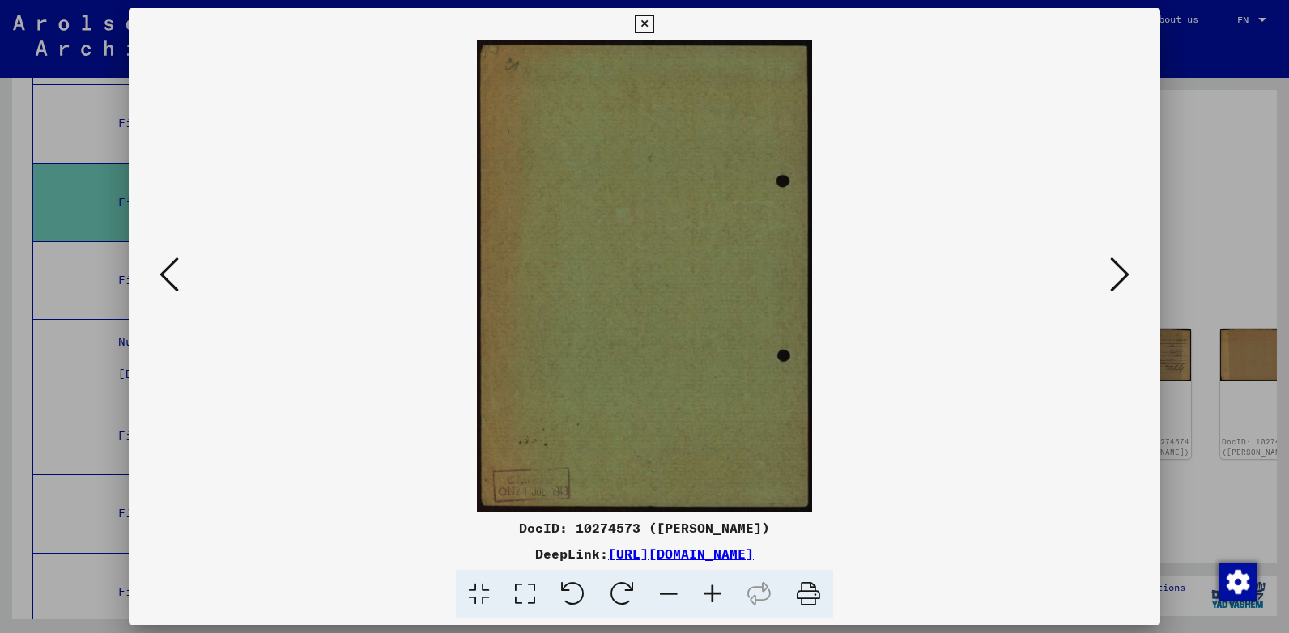
click at [1115, 274] on icon at bounding box center [1119, 274] width 19 height 39
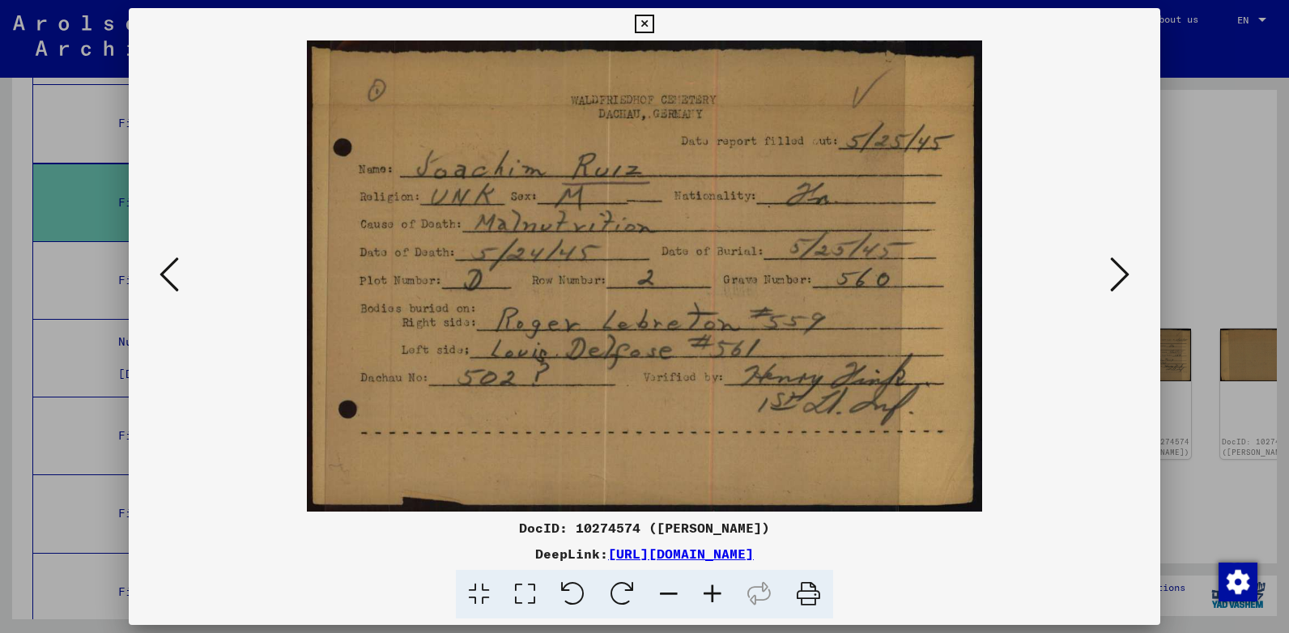
click at [1115, 274] on icon at bounding box center [1119, 274] width 19 height 39
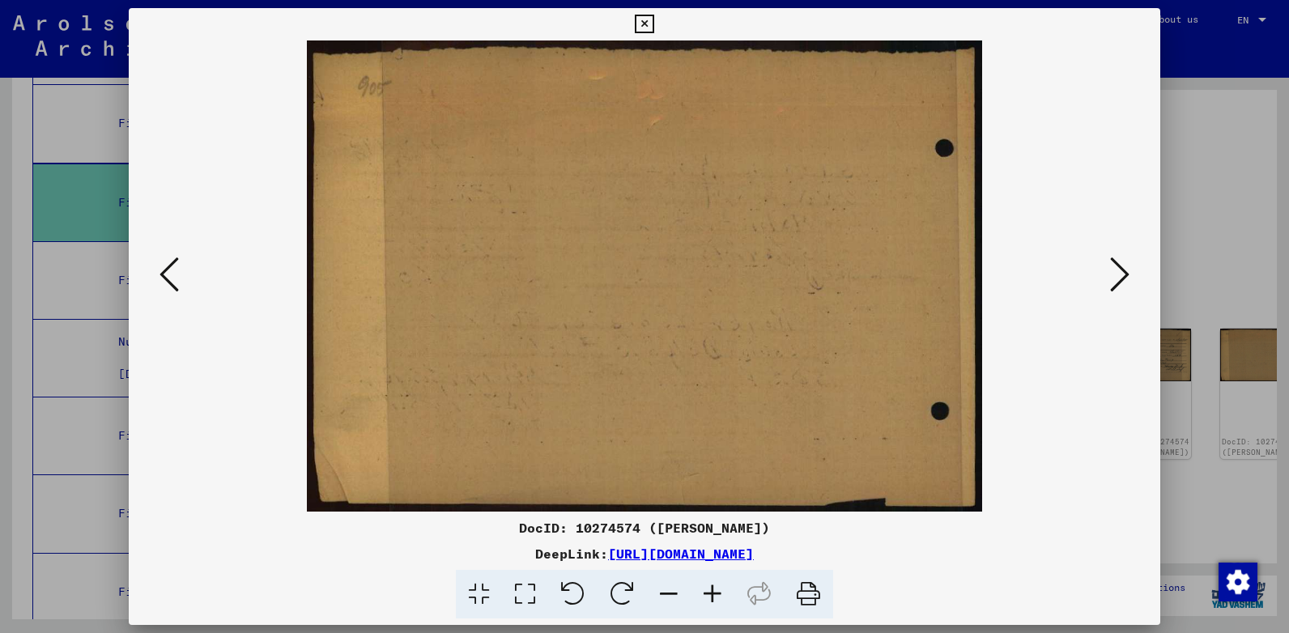
click at [649, 12] on button at bounding box center [644, 24] width 28 height 32
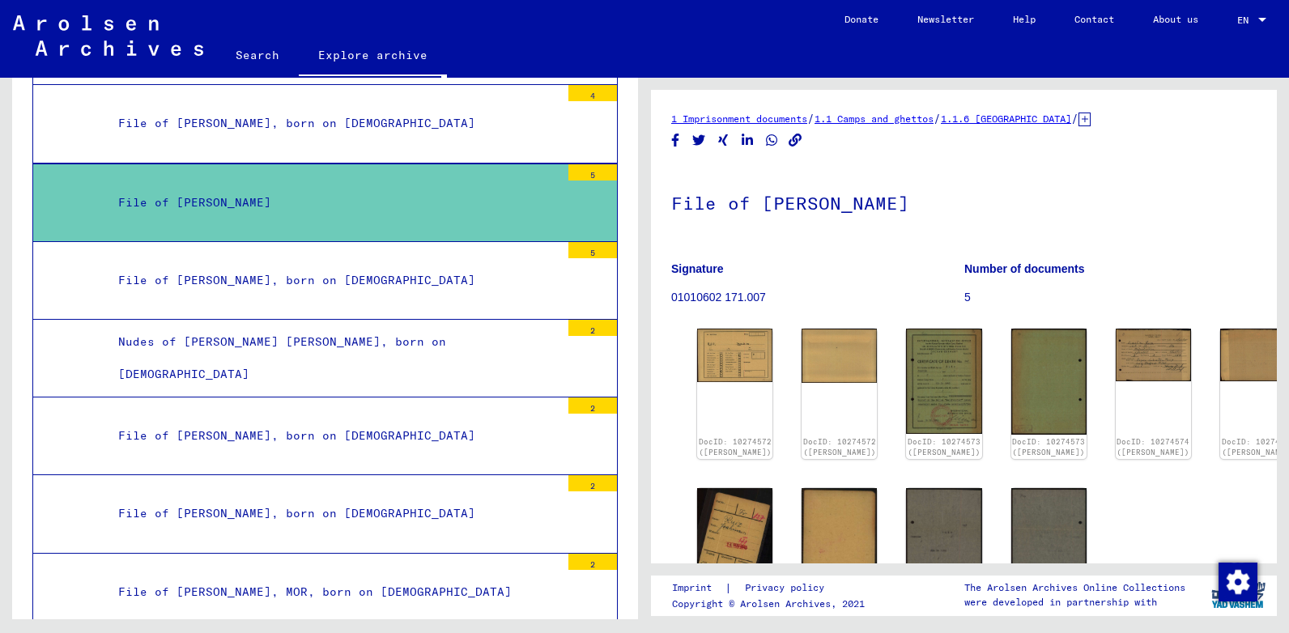
click at [393, 345] on div "Nudes of [PERSON_NAME] [PERSON_NAME], born on [DEMOGRAPHIC_DATA]" at bounding box center [333, 357] width 454 height 63
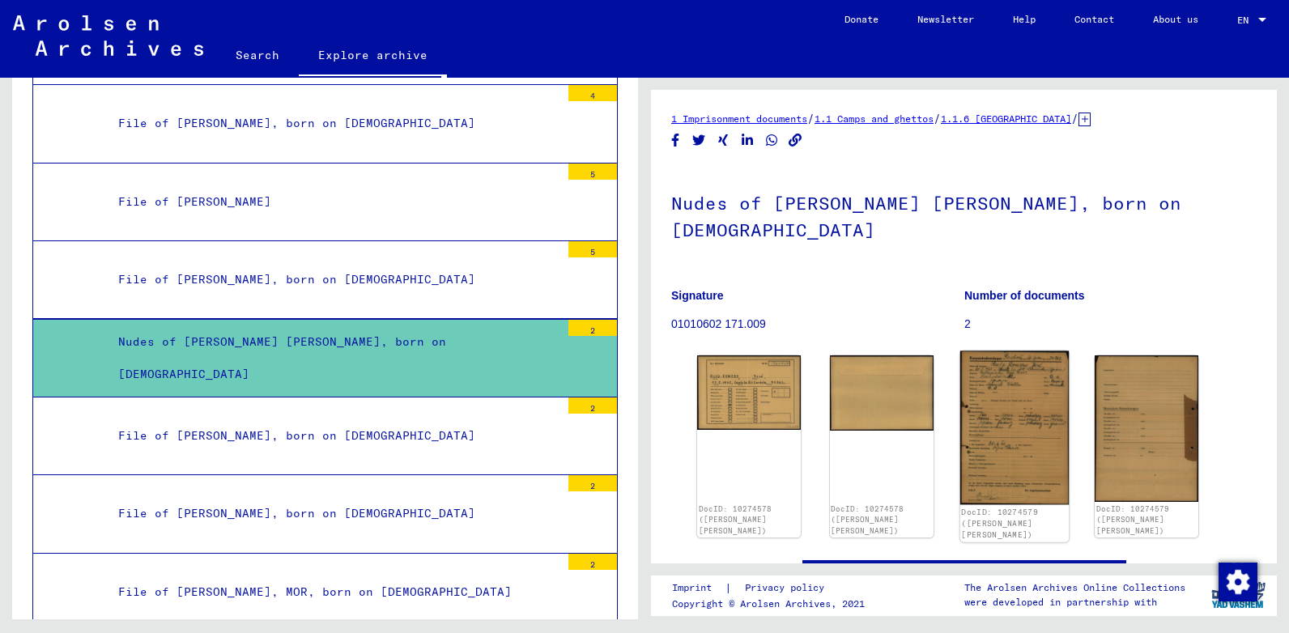
click at [1001, 367] on img at bounding box center [1013, 428] width 108 height 154
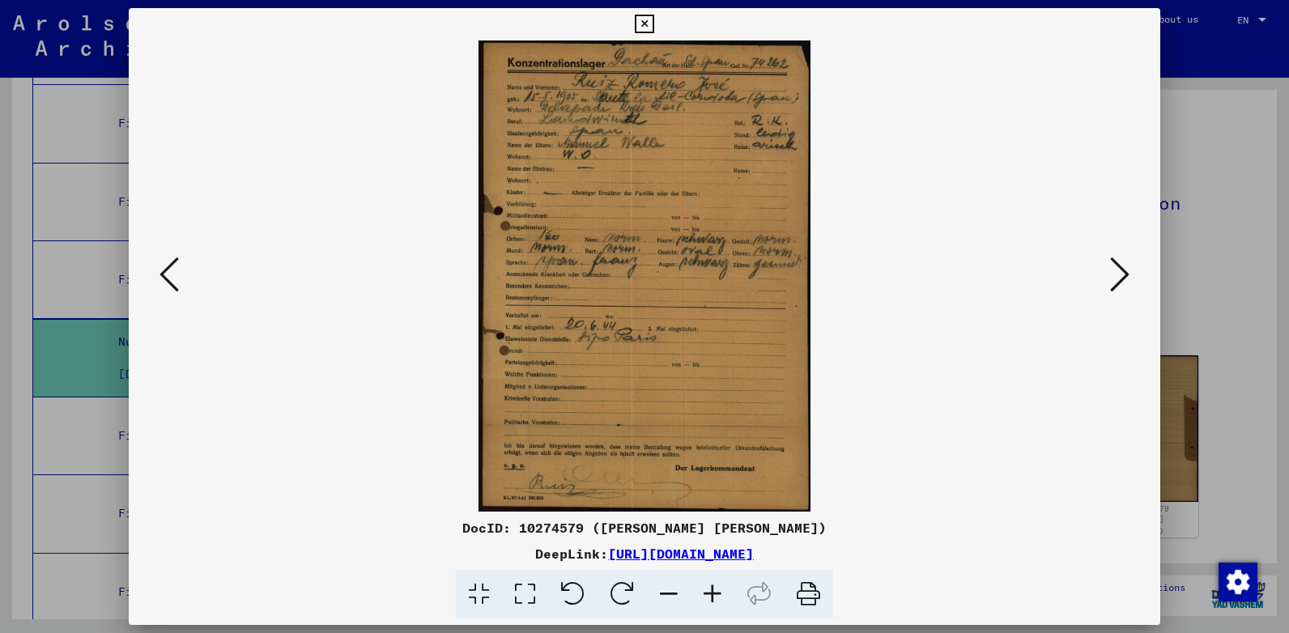
click at [639, 15] on icon at bounding box center [644, 24] width 19 height 19
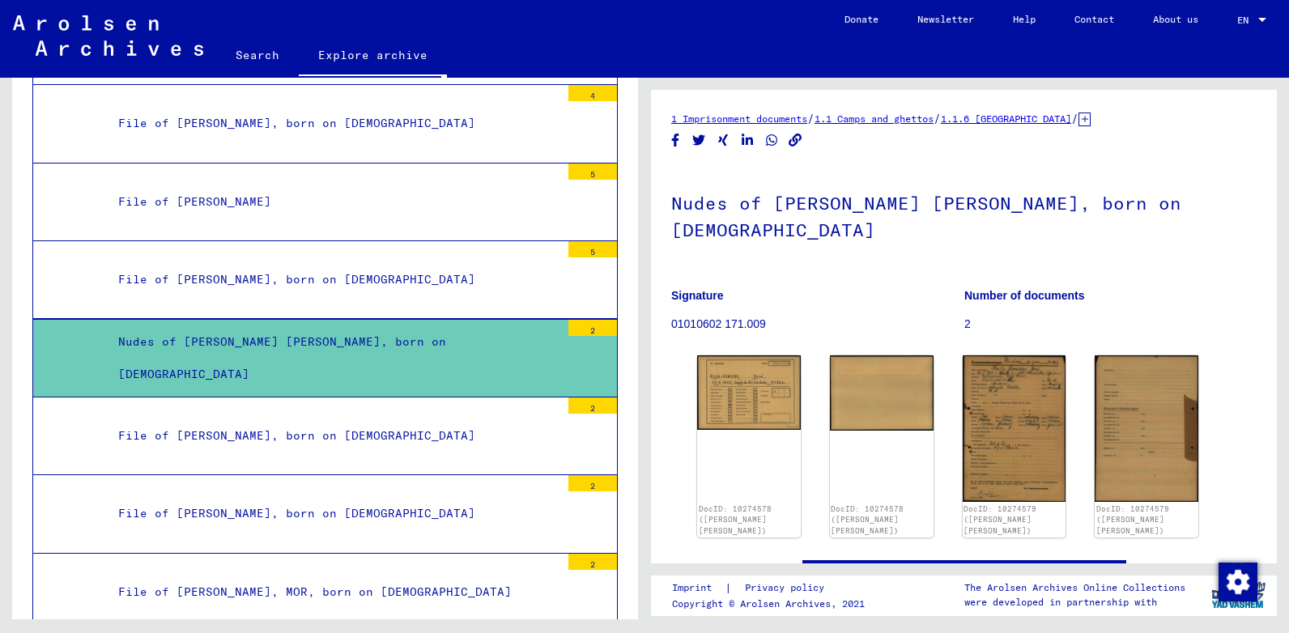
click at [355, 270] on div "File of [PERSON_NAME], born on [DEMOGRAPHIC_DATA]" at bounding box center [333, 280] width 454 height 32
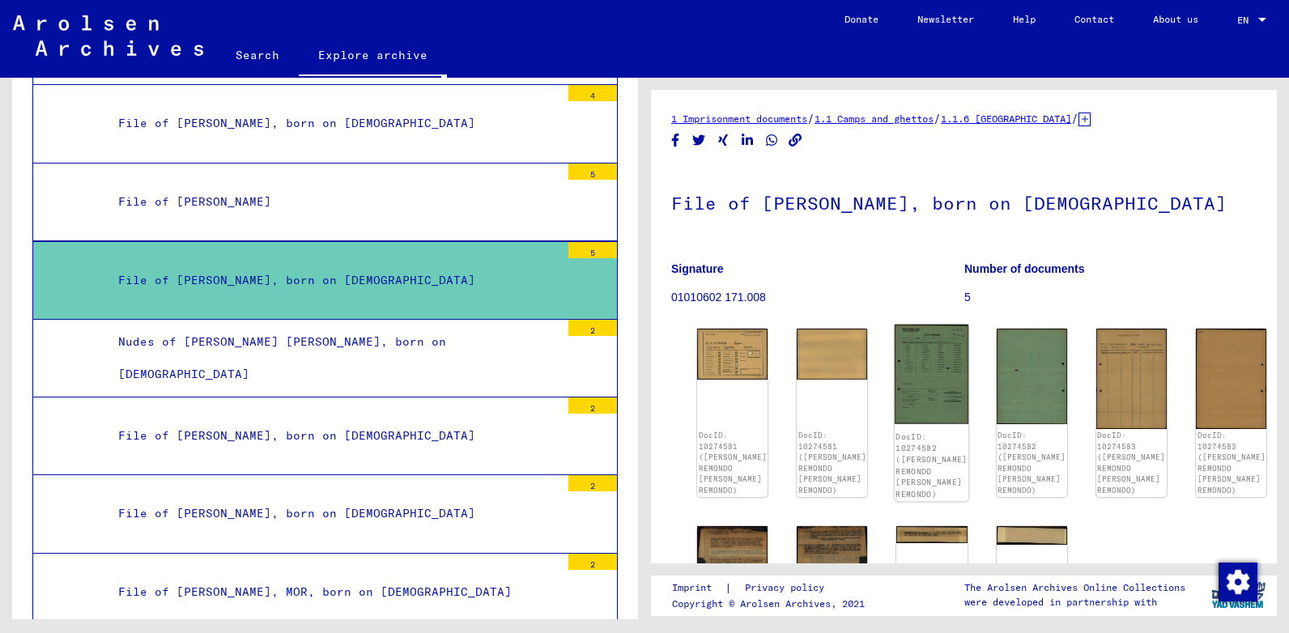
click at [894, 371] on img at bounding box center [931, 375] width 74 height 100
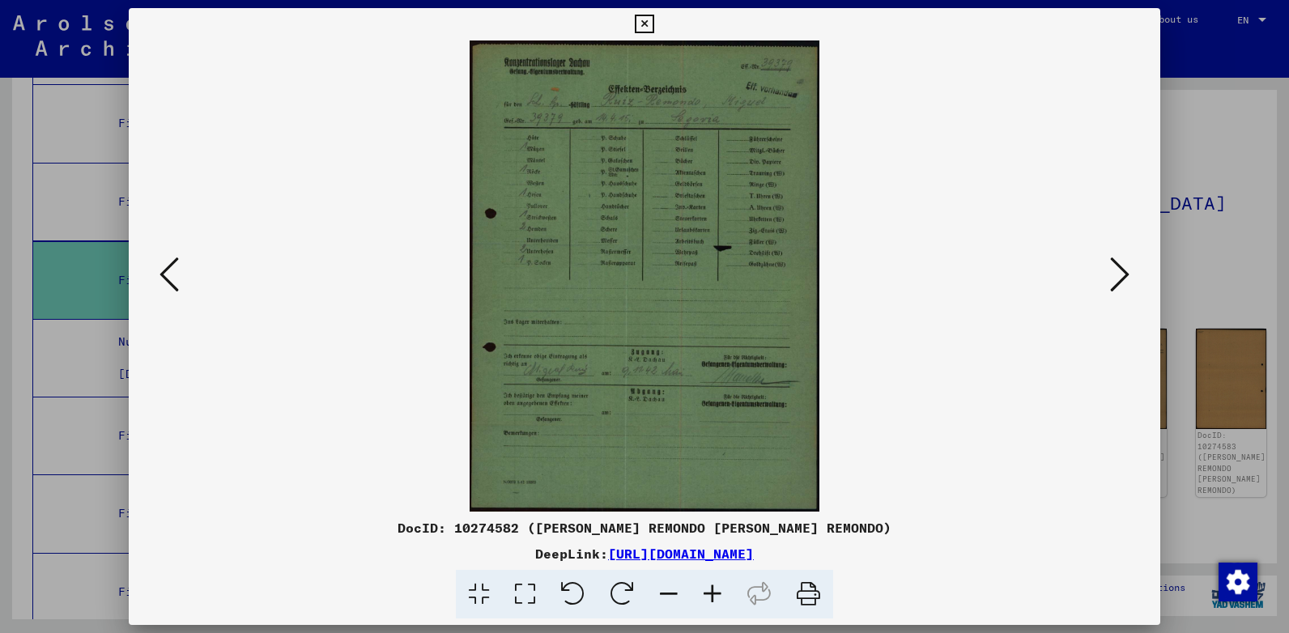
click at [1115, 277] on icon at bounding box center [1119, 274] width 19 height 39
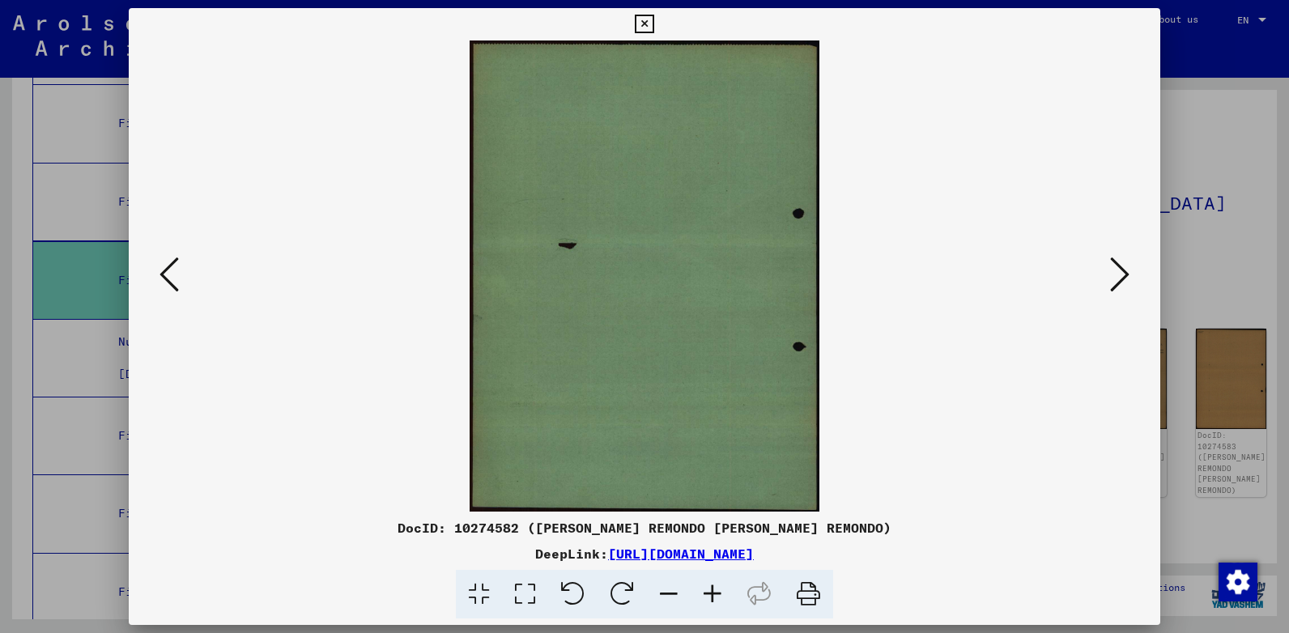
click at [1115, 277] on icon at bounding box center [1119, 274] width 19 height 39
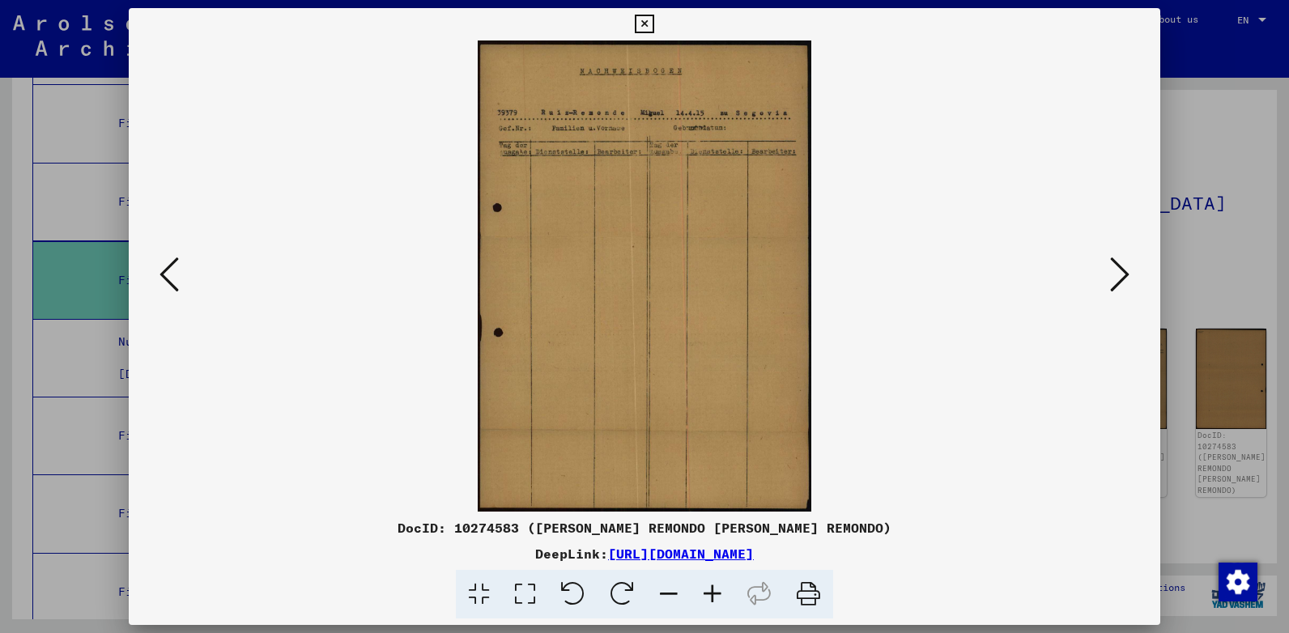
click at [1115, 277] on icon at bounding box center [1119, 274] width 19 height 39
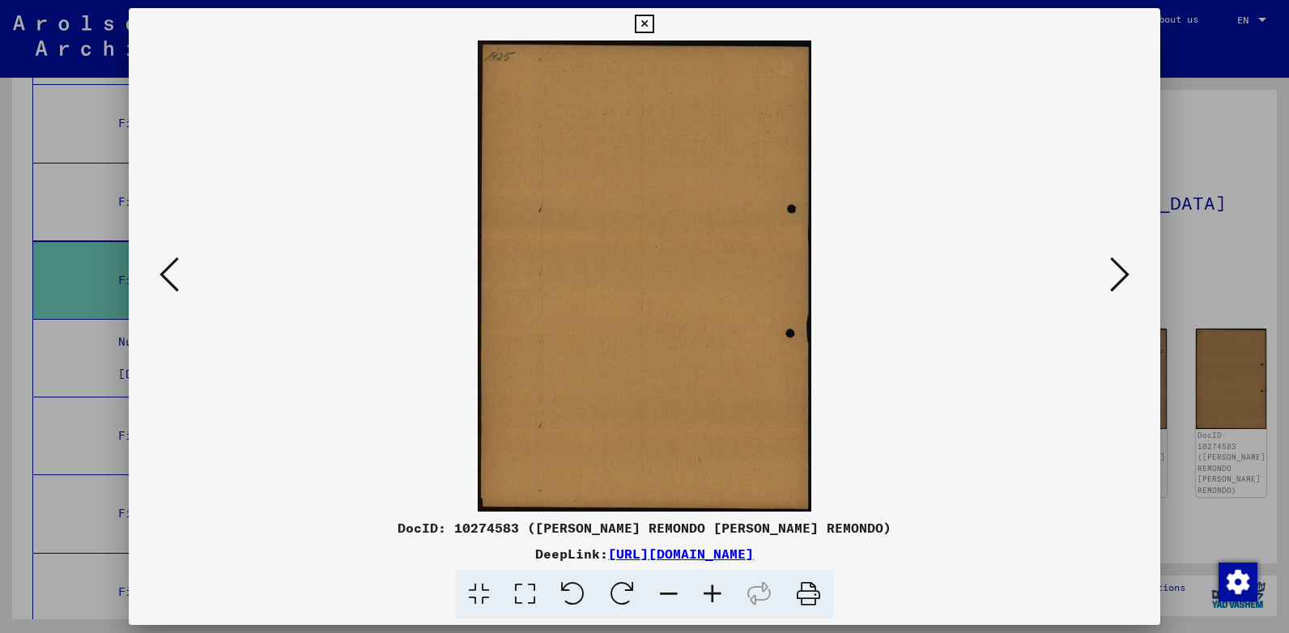
click at [1115, 277] on icon at bounding box center [1119, 274] width 19 height 39
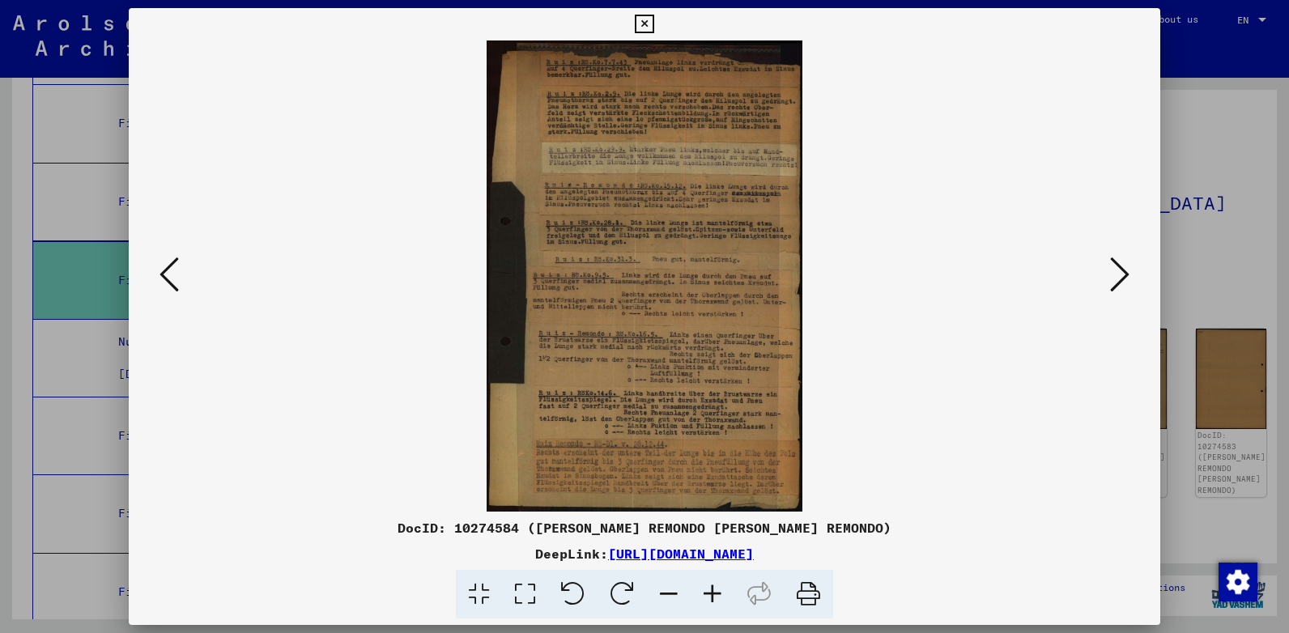
click at [1115, 277] on icon at bounding box center [1119, 274] width 19 height 39
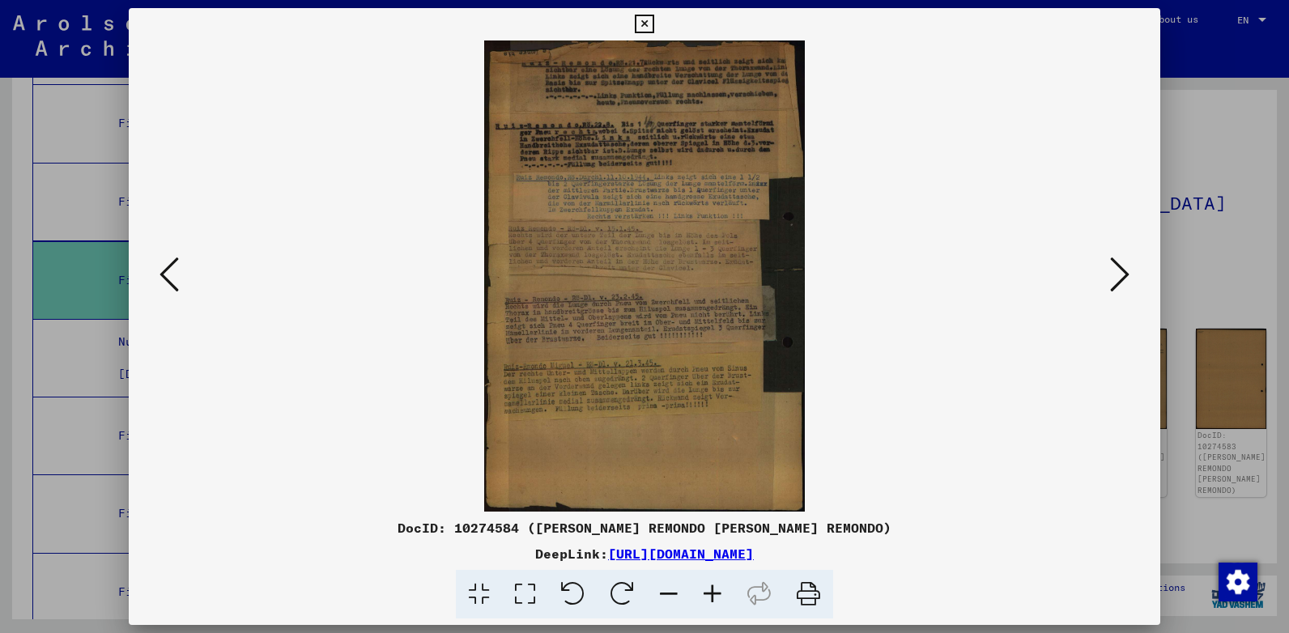
click at [644, 30] on icon at bounding box center [644, 24] width 19 height 19
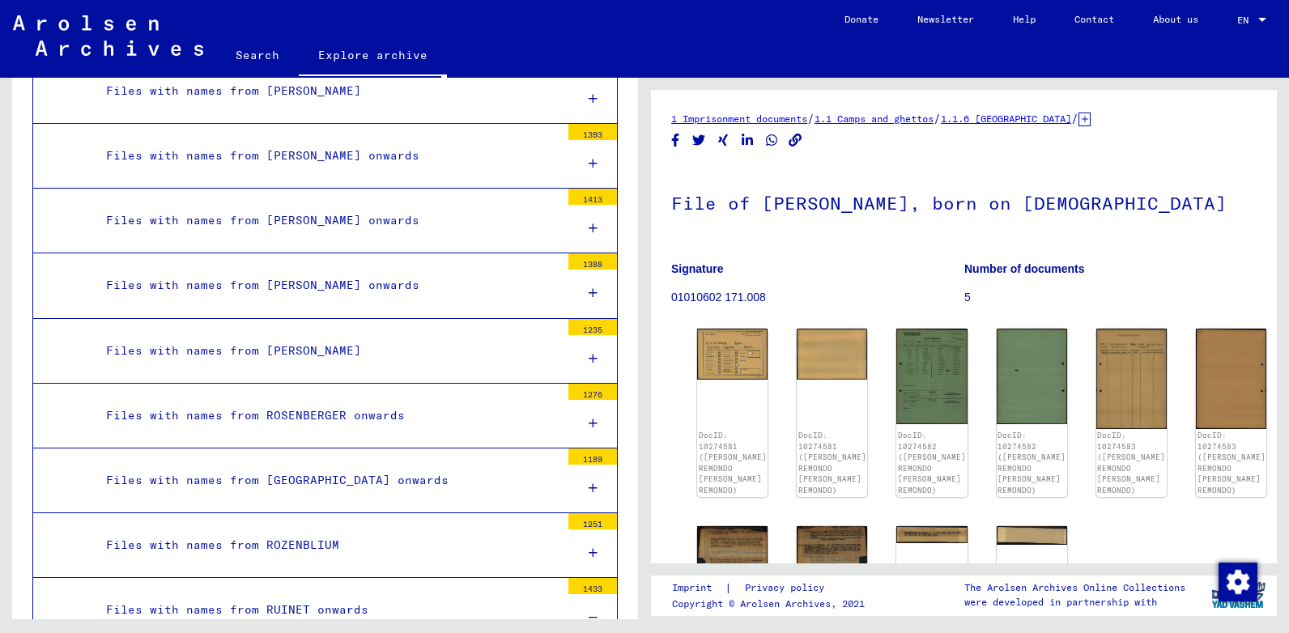
scroll to position [12099, 0]
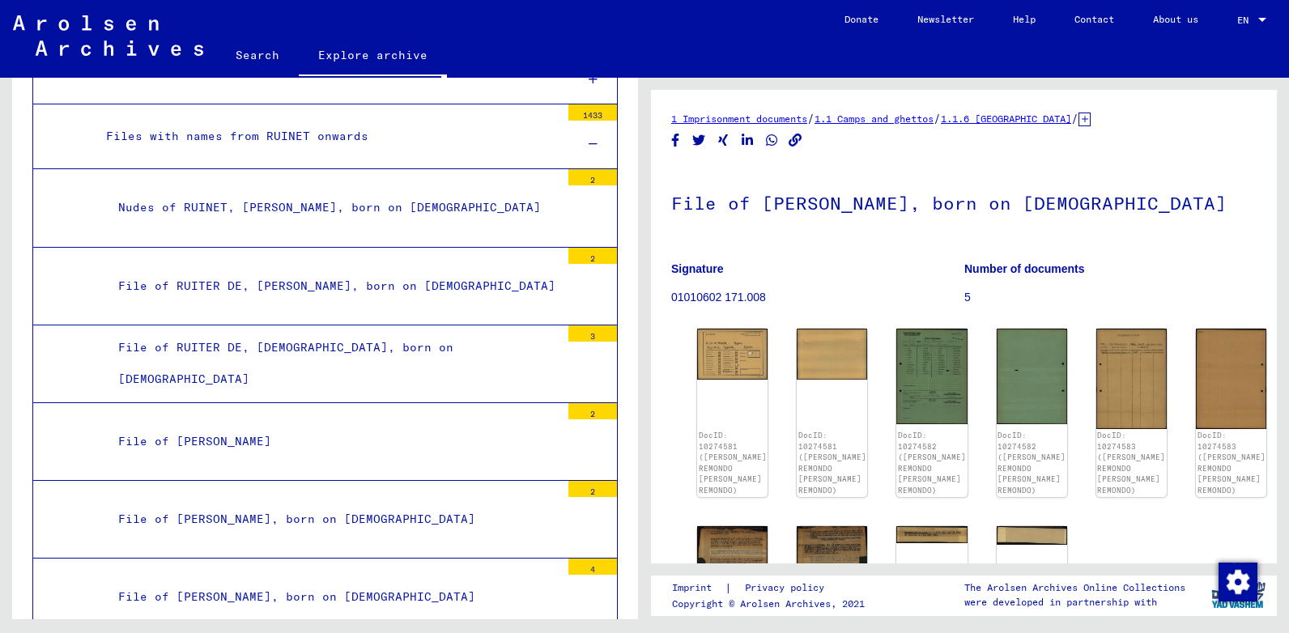
click at [577, 135] on div at bounding box center [592, 145] width 49 height 48
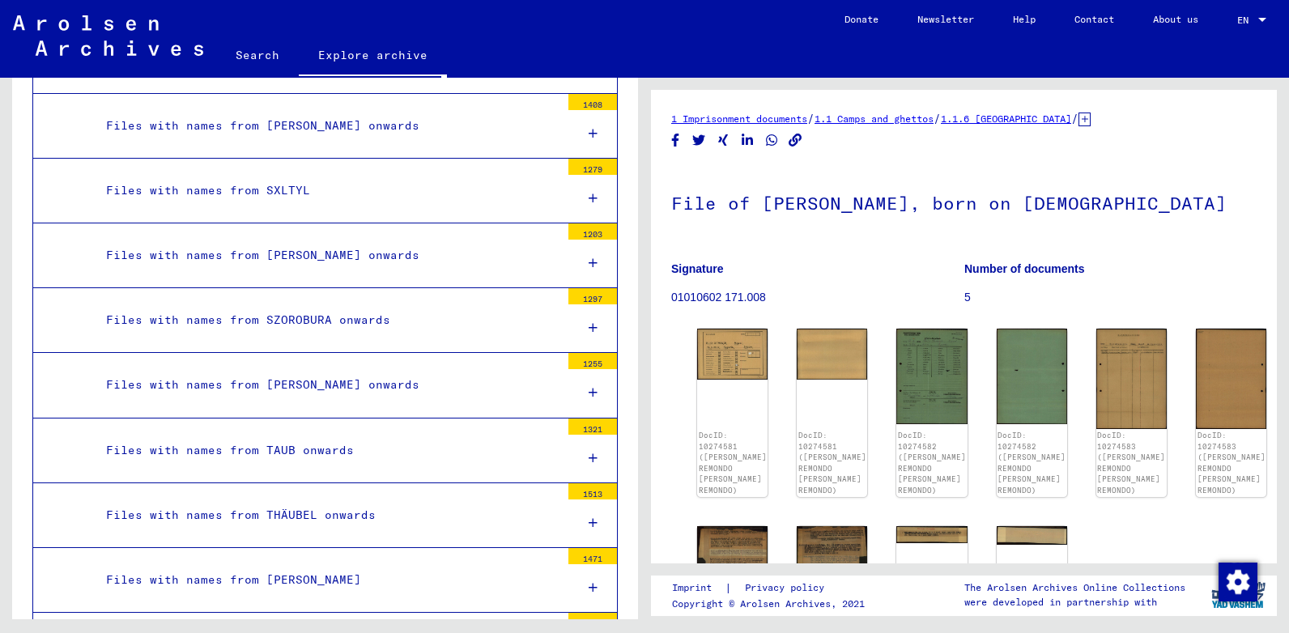
scroll to position [14467, 0]
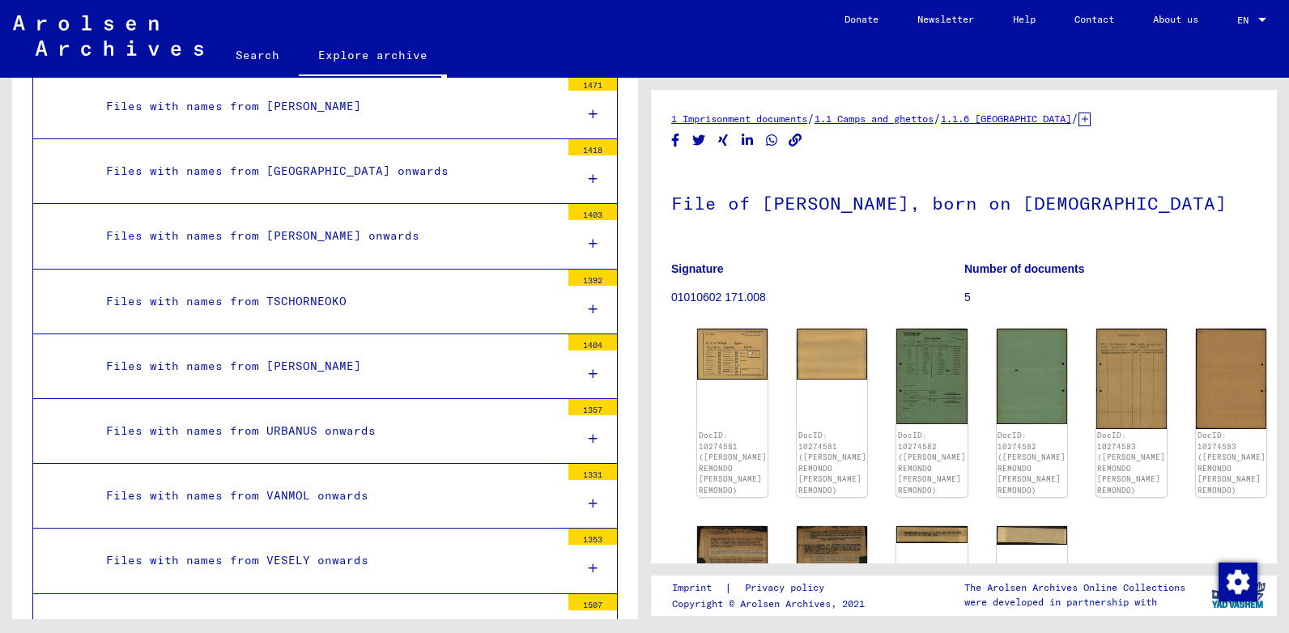
click at [303, 176] on div "Files with names from [GEOGRAPHIC_DATA] onwards" at bounding box center [327, 171] width 466 height 32
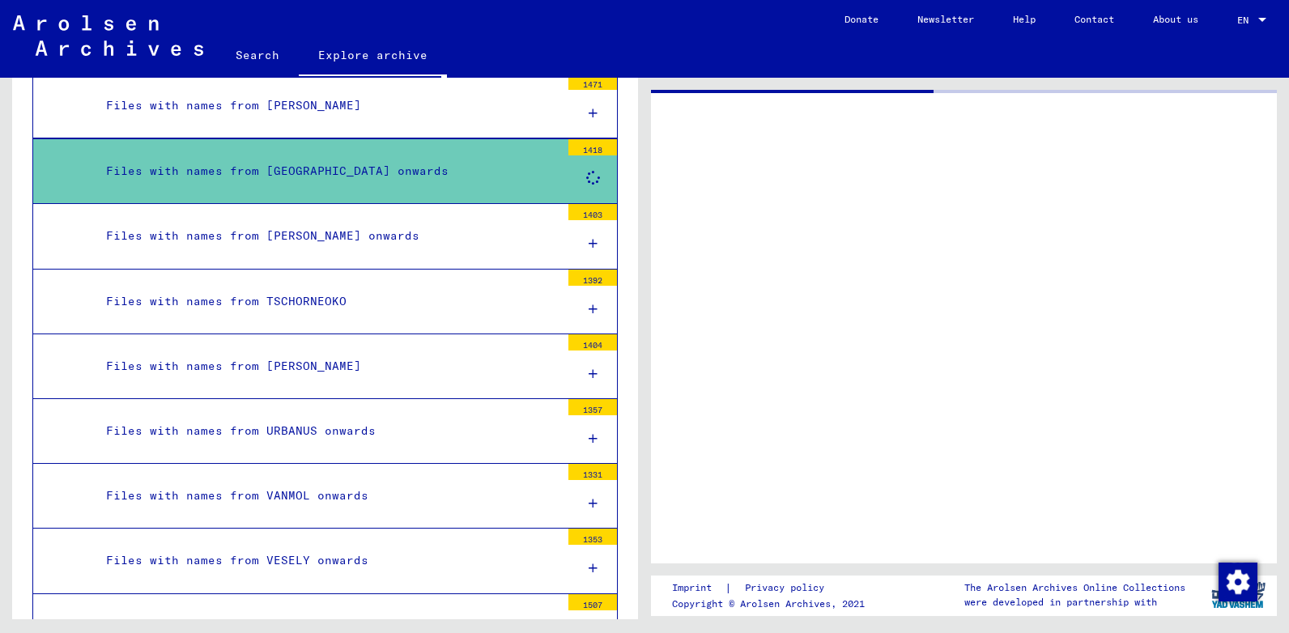
scroll to position [14466, 0]
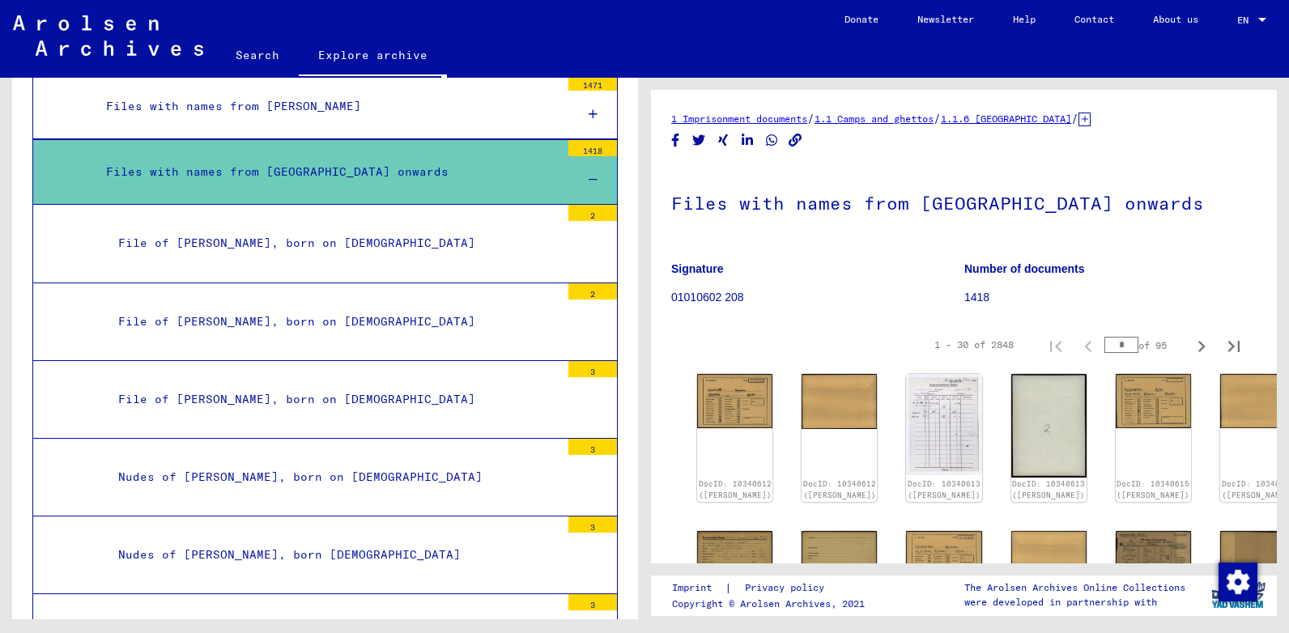
click at [576, 171] on div at bounding box center [592, 180] width 49 height 48
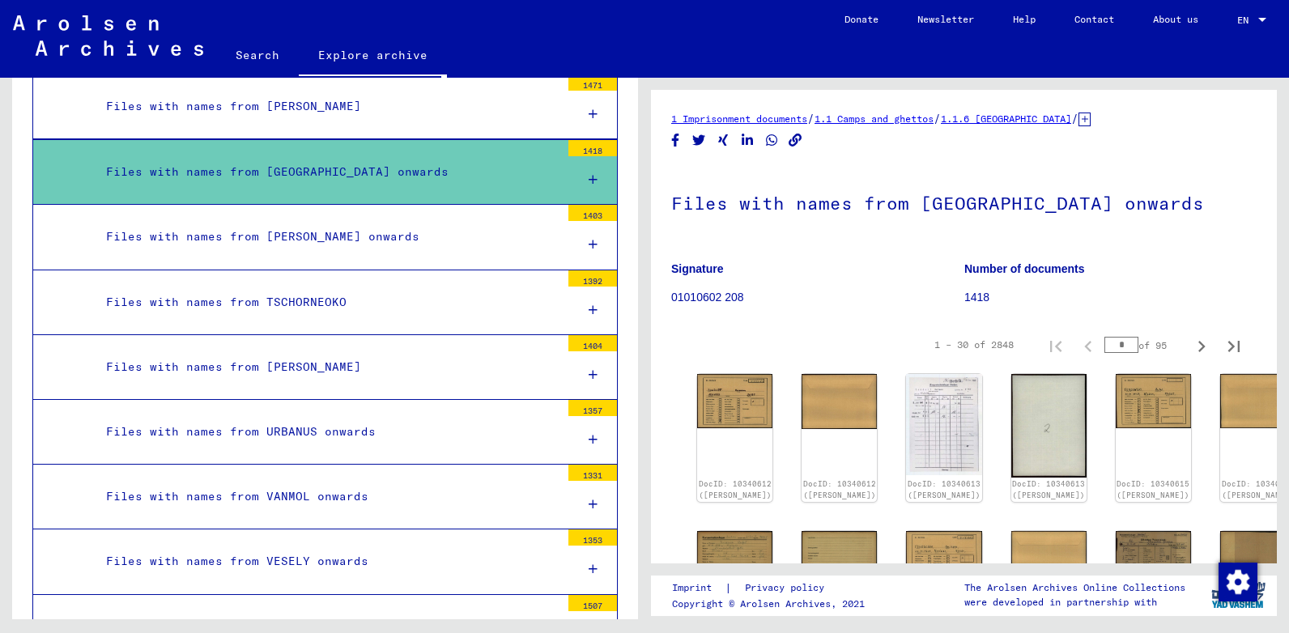
click at [359, 103] on div "Files with names from [PERSON_NAME]" at bounding box center [327, 107] width 466 height 32
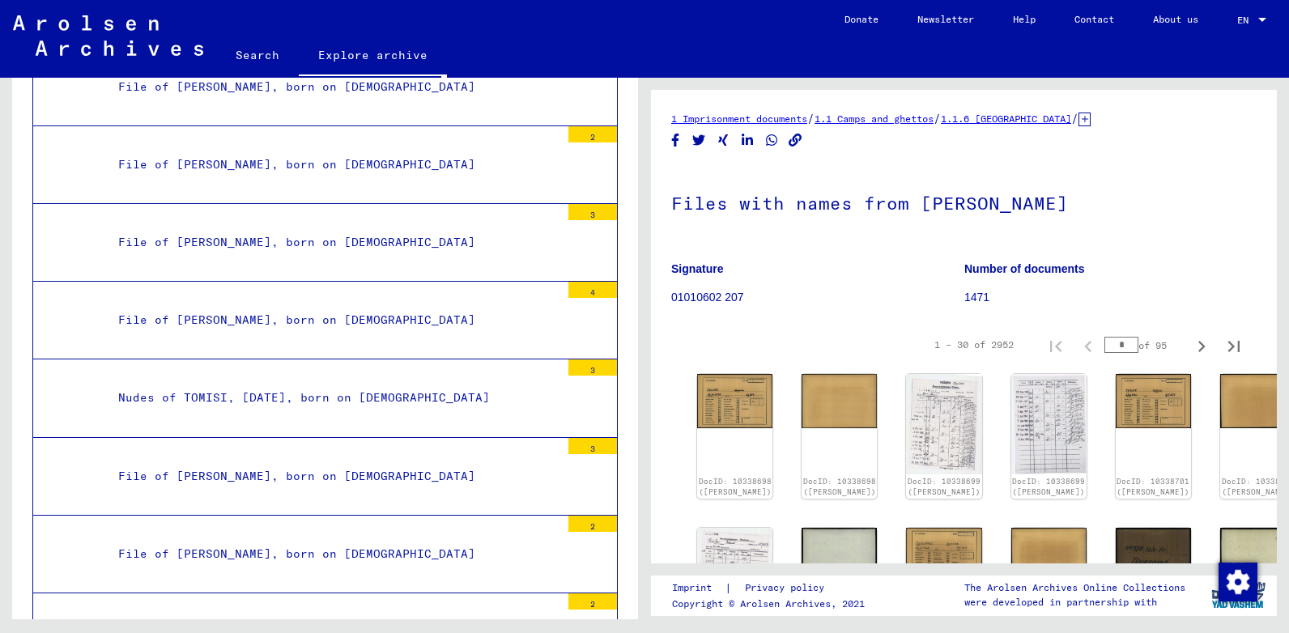
scroll to position [50925, 0]
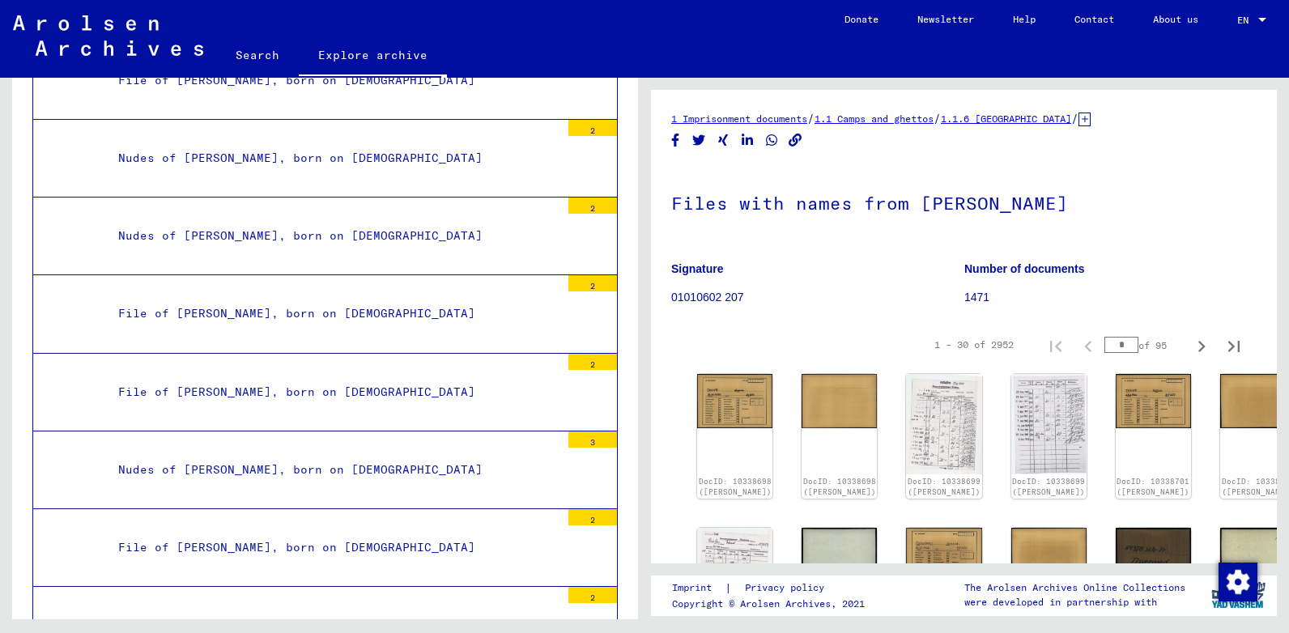
click at [363, 317] on div "File of [PERSON_NAME], born on [DEMOGRAPHIC_DATA]" at bounding box center [333, 314] width 454 height 32
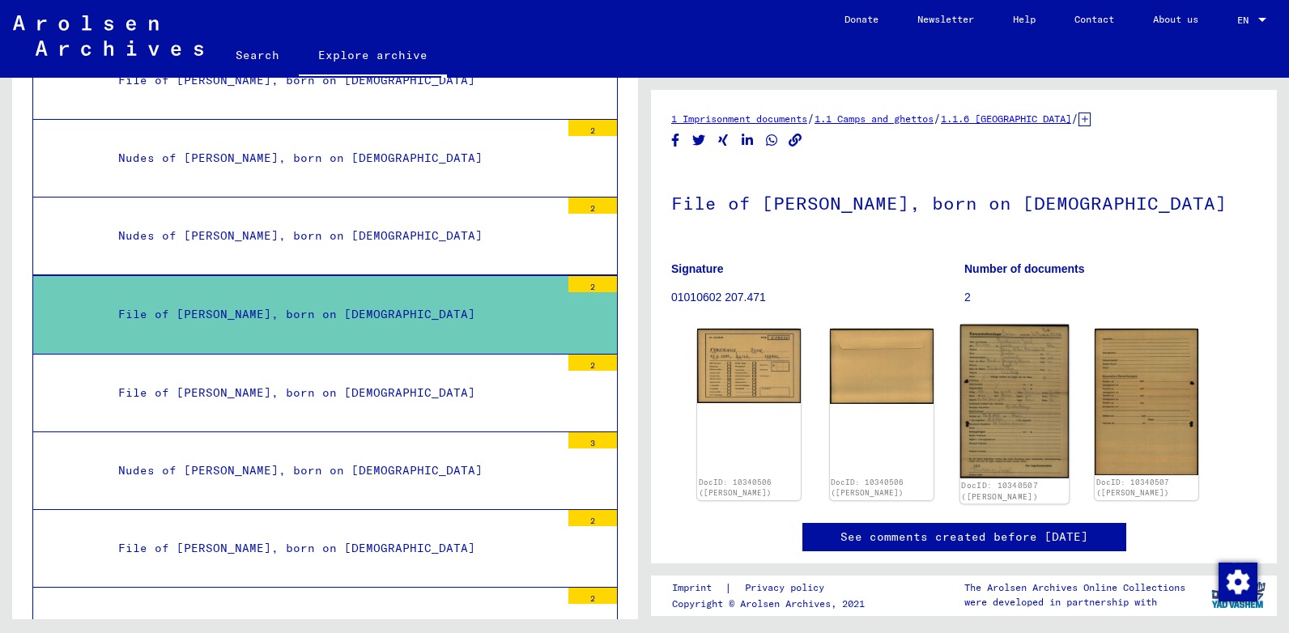
click at [990, 376] on img at bounding box center [1013, 402] width 108 height 154
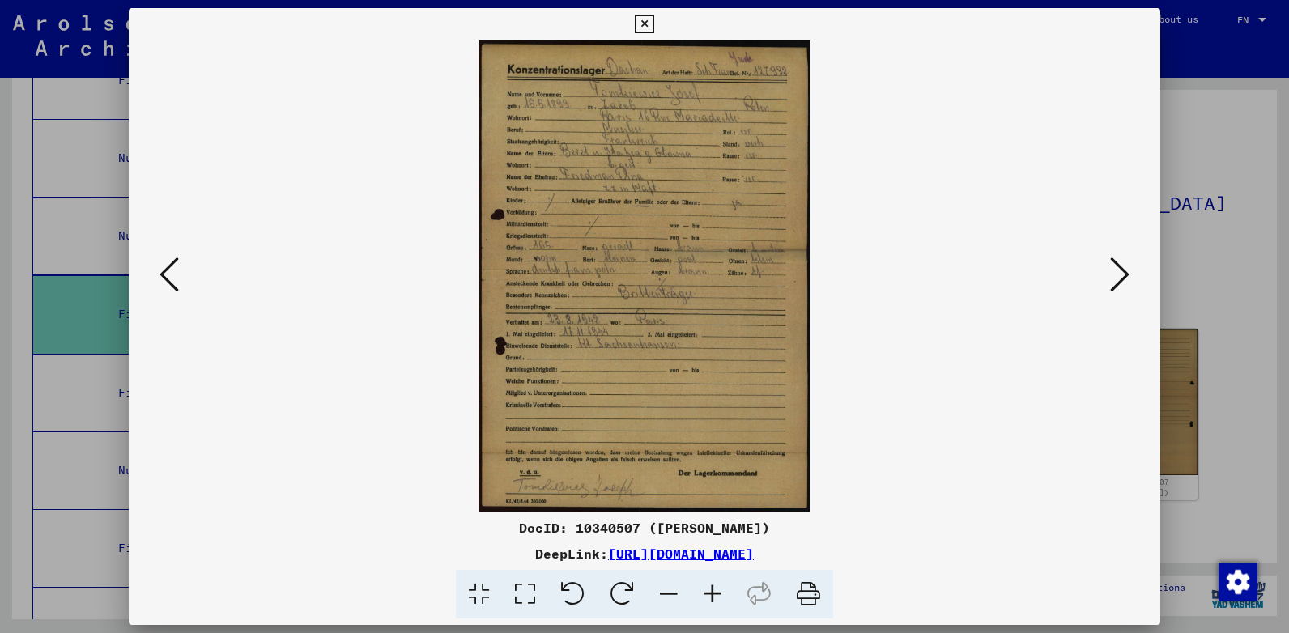
click at [525, 587] on icon at bounding box center [525, 594] width 46 height 49
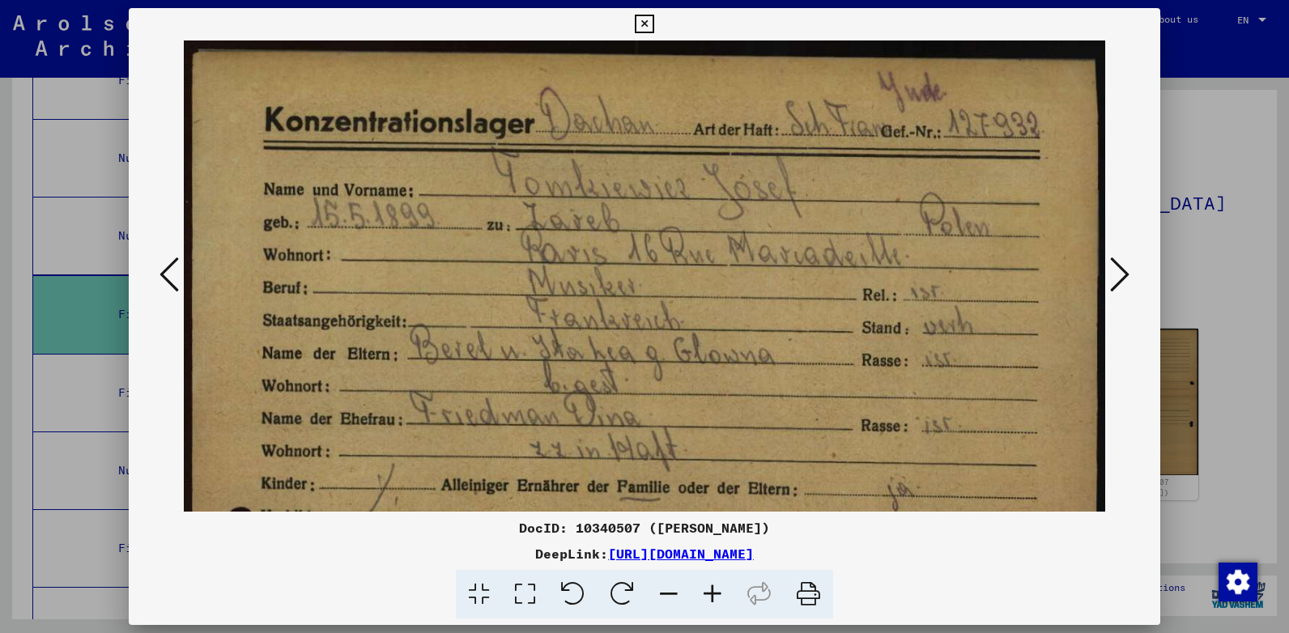
click at [648, 23] on icon at bounding box center [644, 24] width 19 height 19
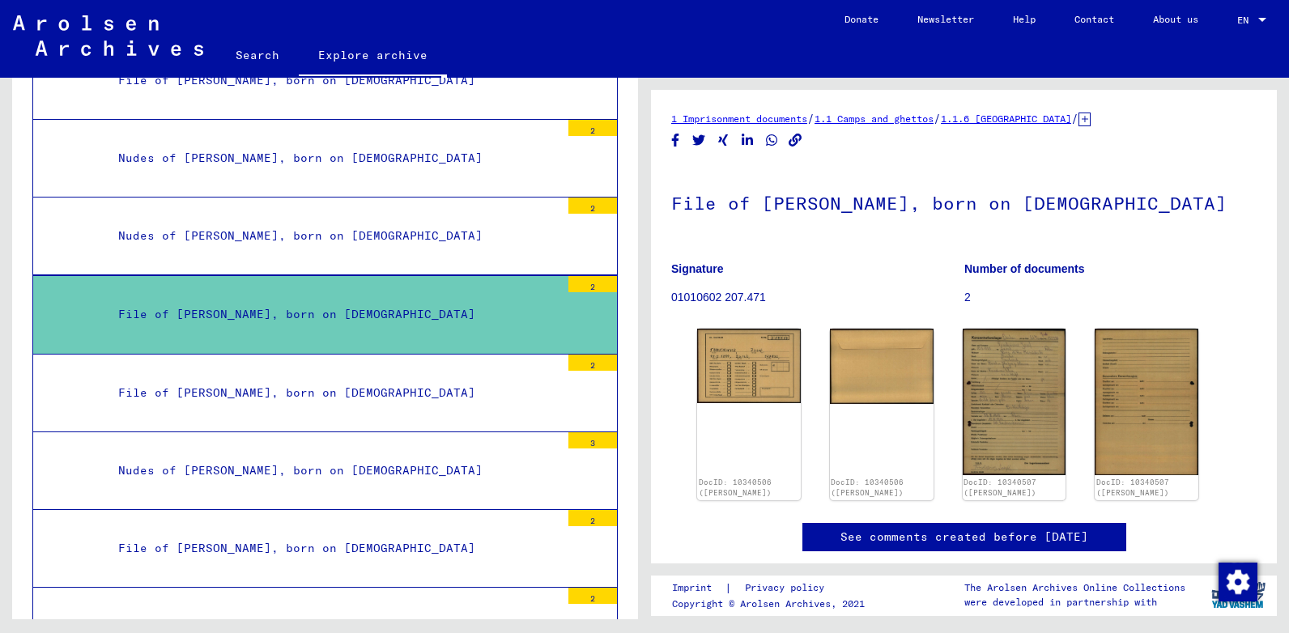
click at [331, 235] on div "Nudes of [PERSON_NAME], born on [DEMOGRAPHIC_DATA]" at bounding box center [333, 236] width 454 height 32
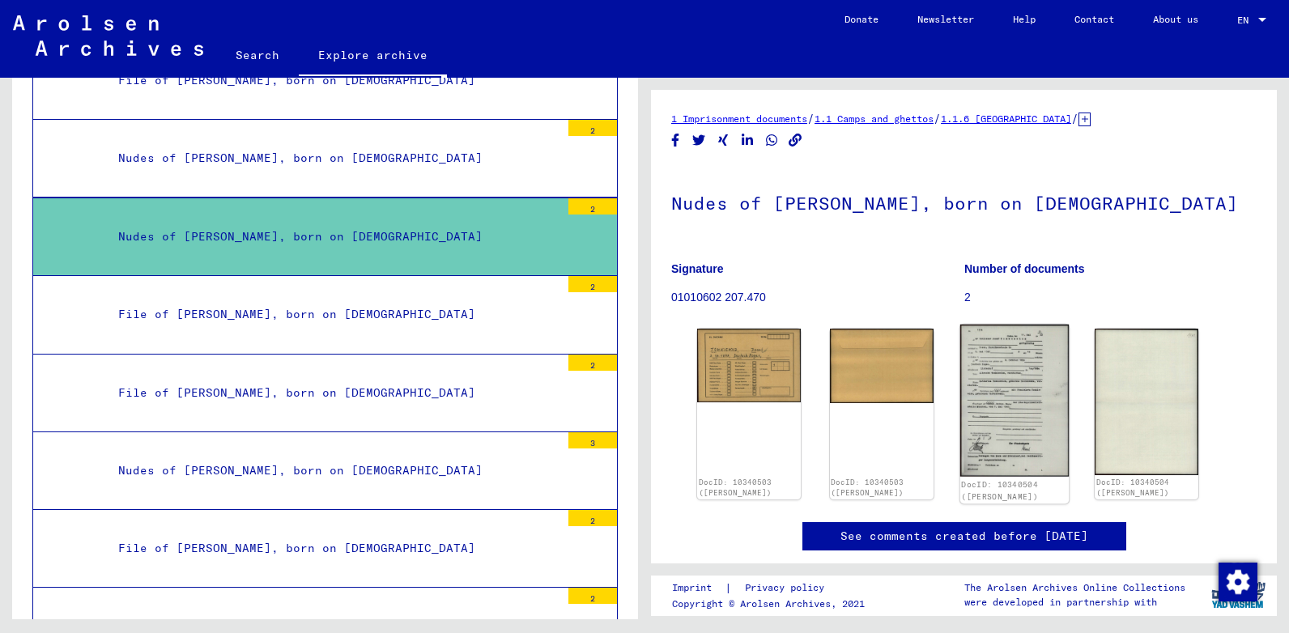
click at [992, 377] on img at bounding box center [1013, 401] width 108 height 152
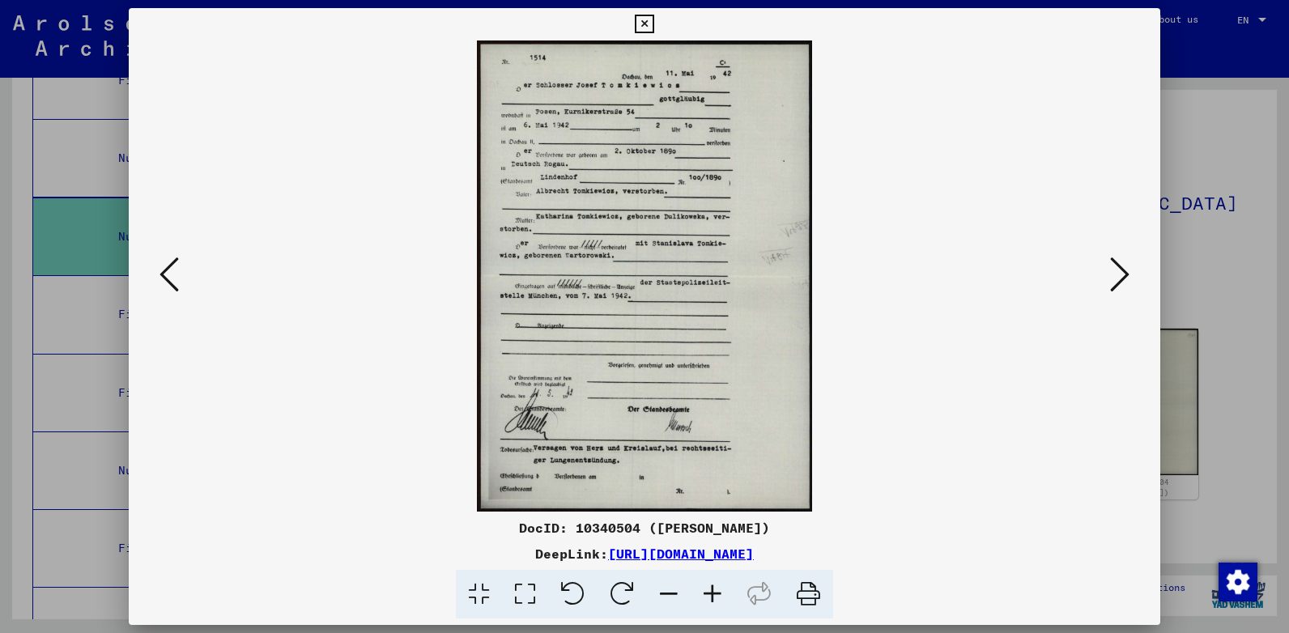
click at [521, 584] on icon at bounding box center [525, 594] width 46 height 49
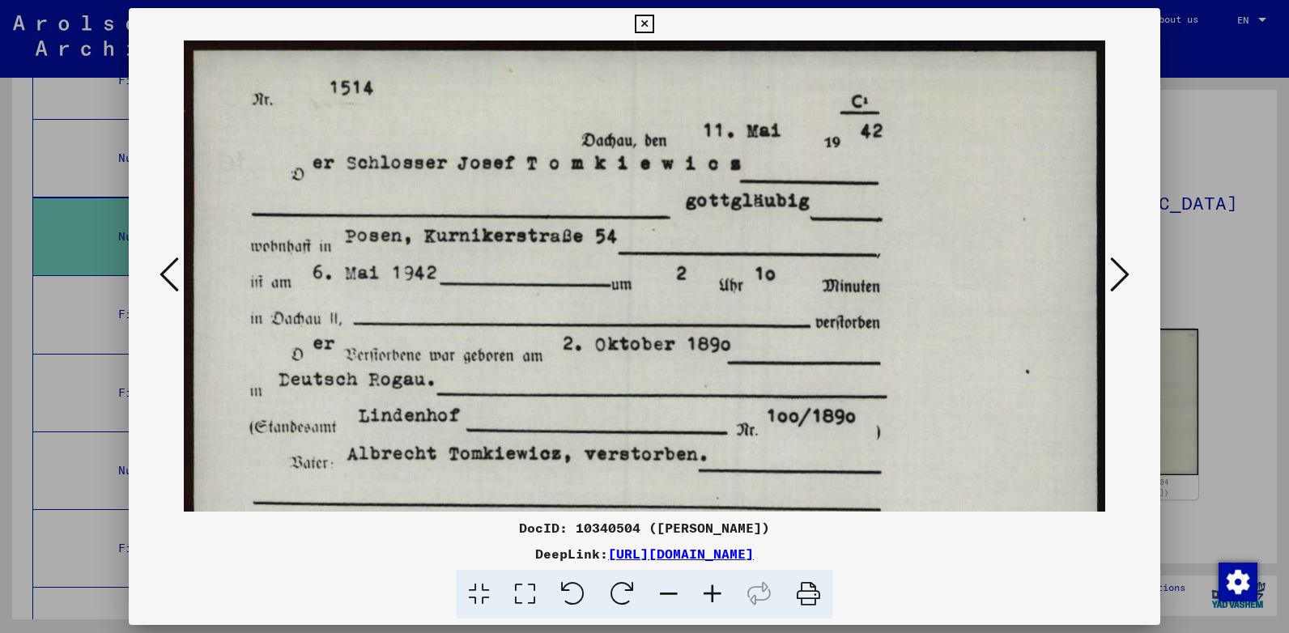
click at [644, 23] on icon at bounding box center [644, 24] width 19 height 19
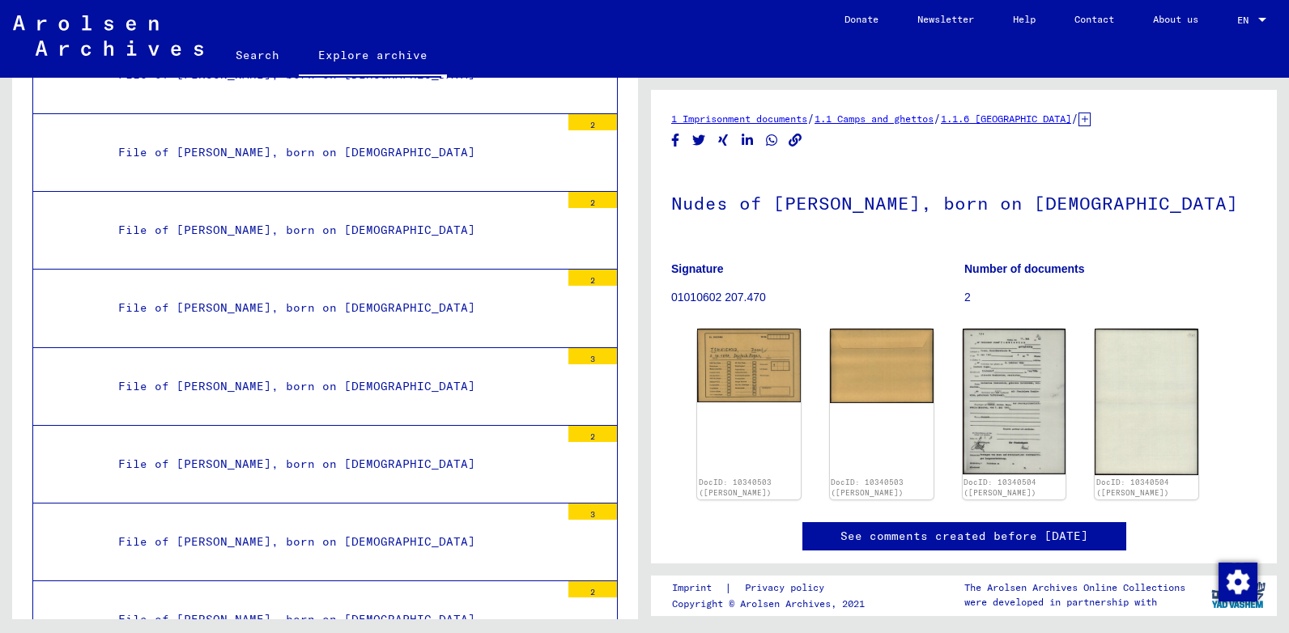
scroll to position [50924, 0]
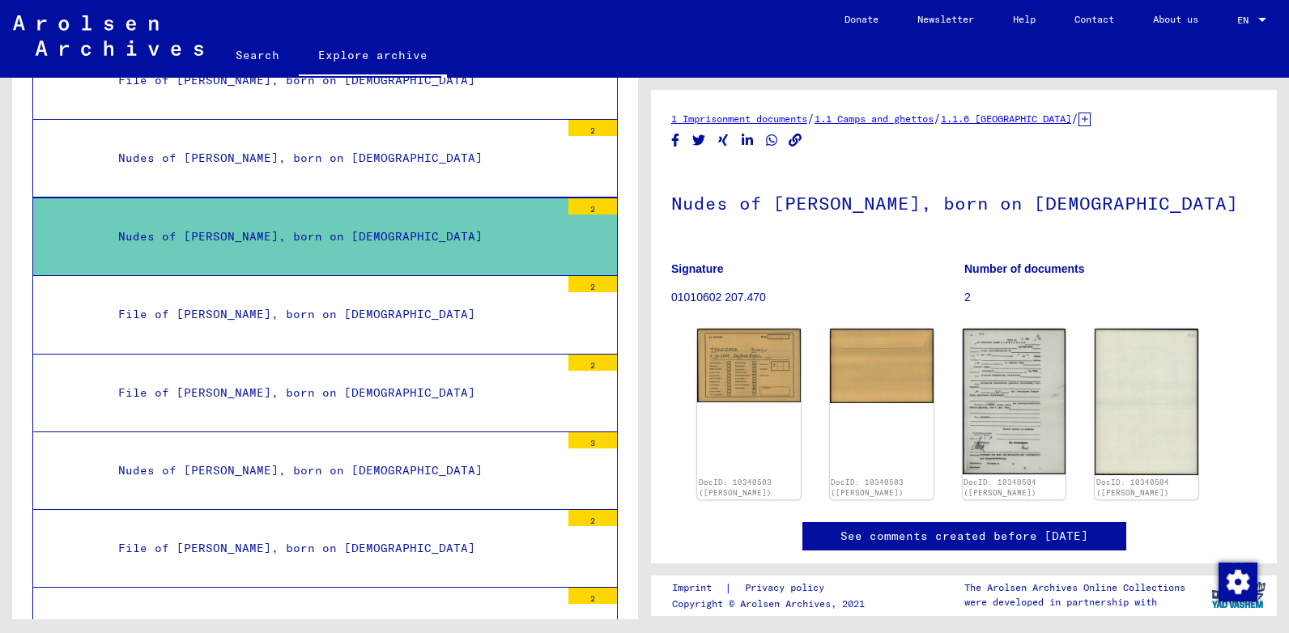
click at [396, 237] on div "Nudes of [PERSON_NAME], born on [DEMOGRAPHIC_DATA]" at bounding box center [333, 237] width 454 height 32
click at [867, 367] on img at bounding box center [881, 364] width 108 height 79
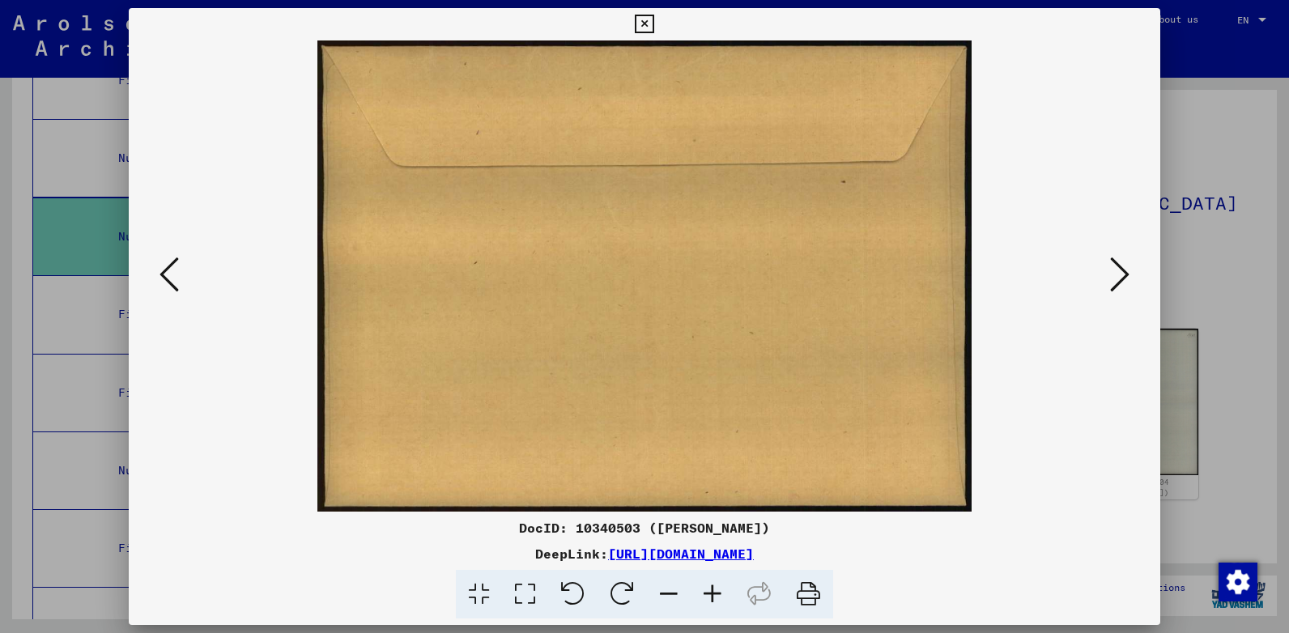
click at [1117, 280] on icon at bounding box center [1119, 274] width 19 height 39
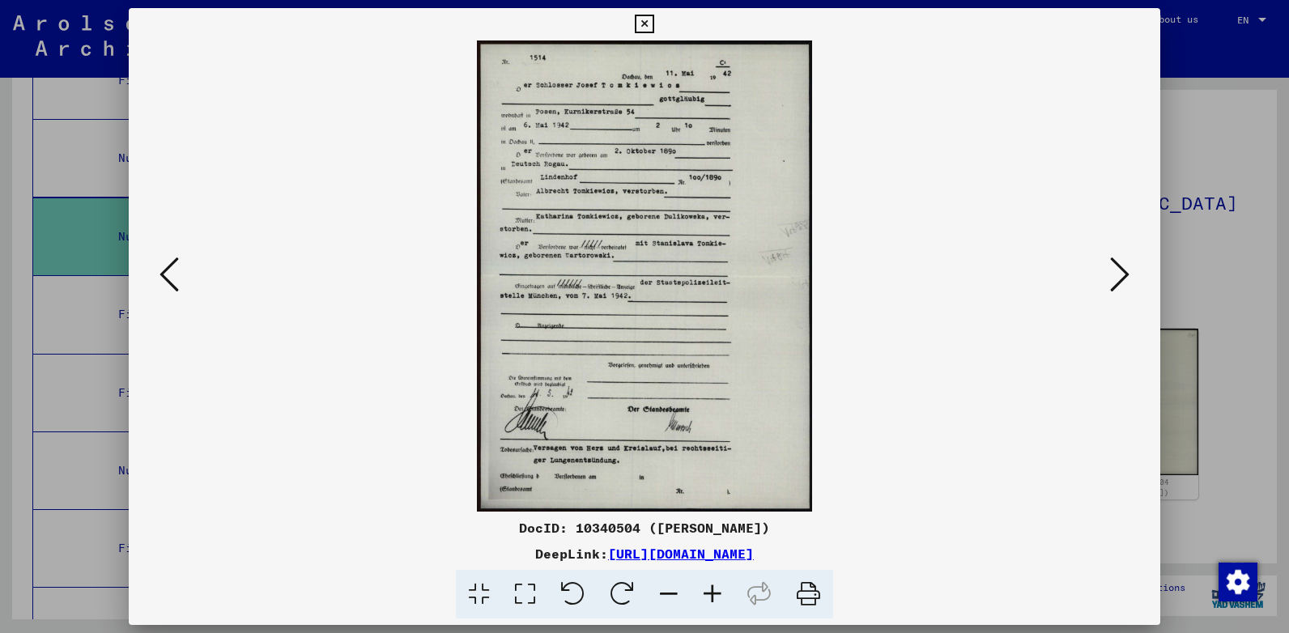
click at [678, 126] on img at bounding box center [644, 275] width 921 height 471
click at [526, 593] on icon at bounding box center [525, 594] width 46 height 49
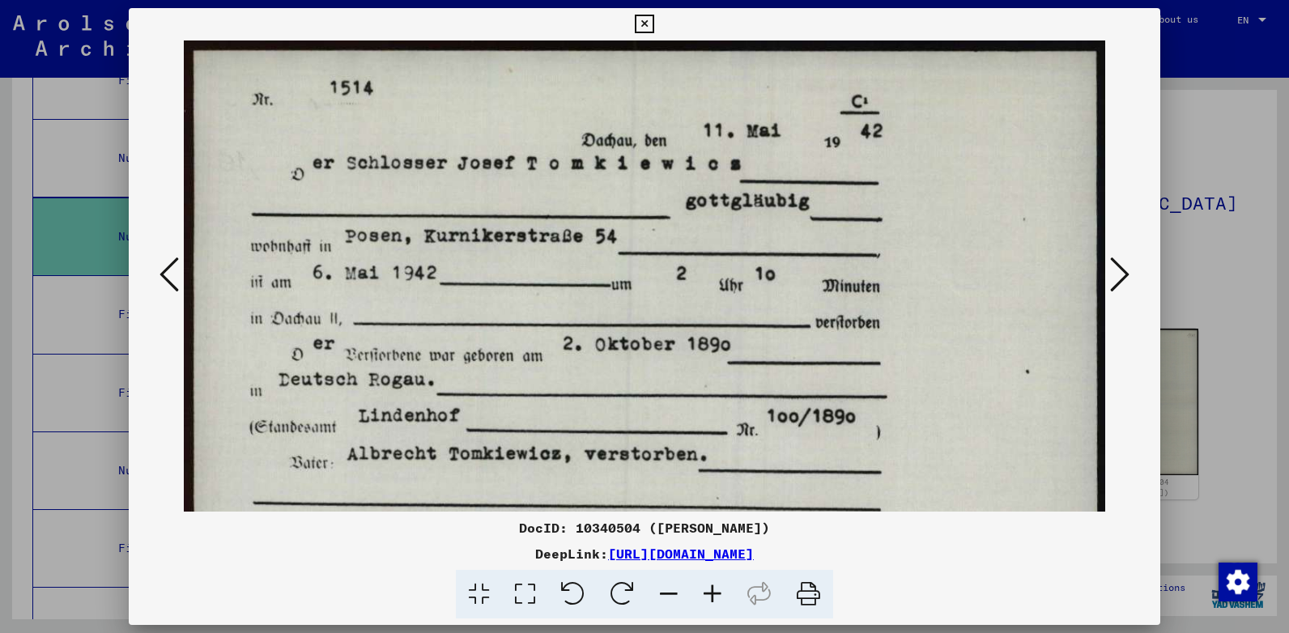
click at [643, 28] on icon at bounding box center [644, 24] width 19 height 19
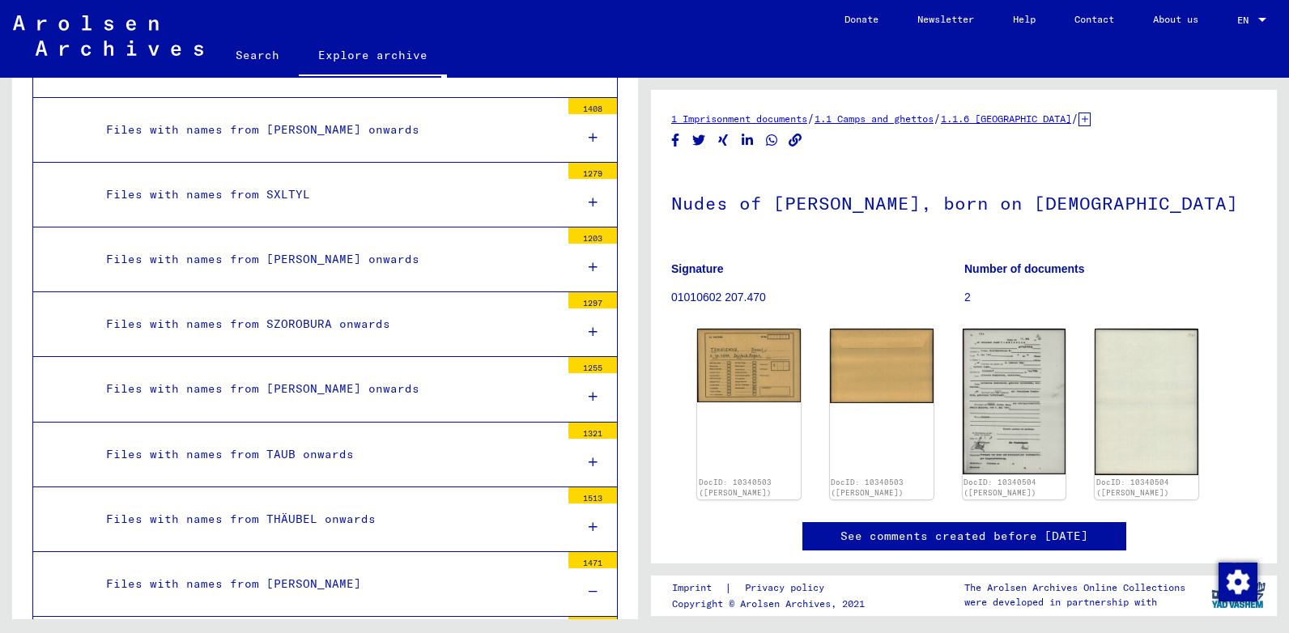
scroll to position [13515, 0]
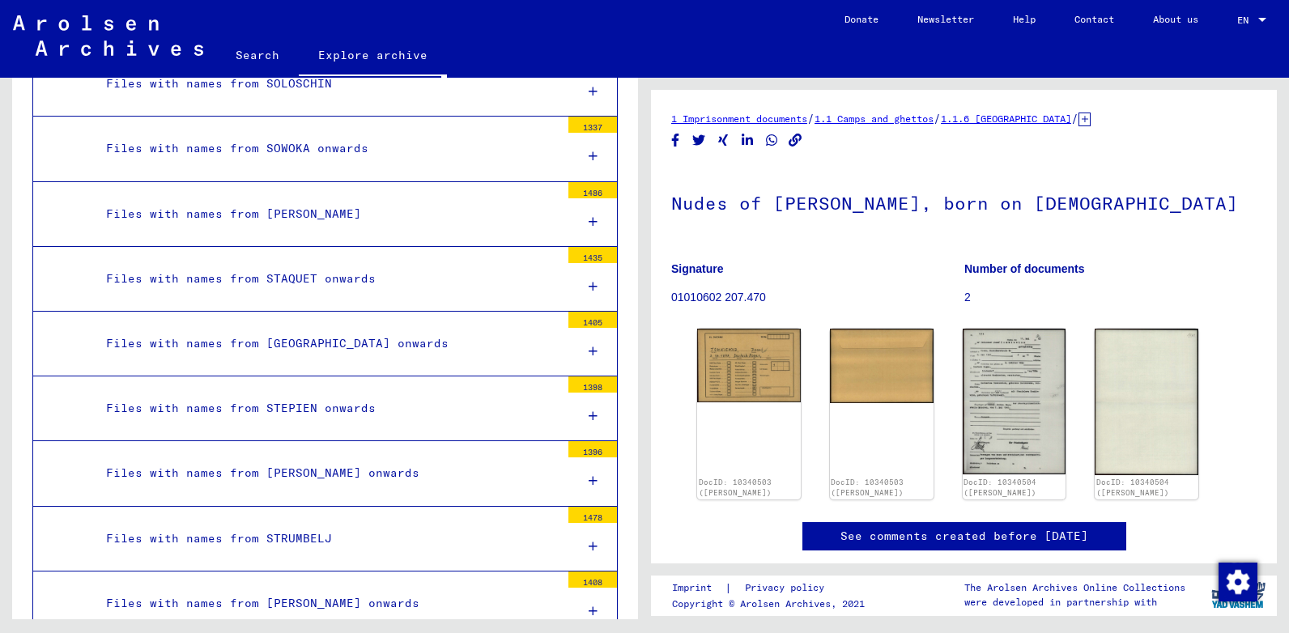
click at [638, 295] on div "Archive tree of the Arolsen Archives 0 - Global Finding Aids 1 - Detention docu…" at bounding box center [322, 337] width 644 height 542
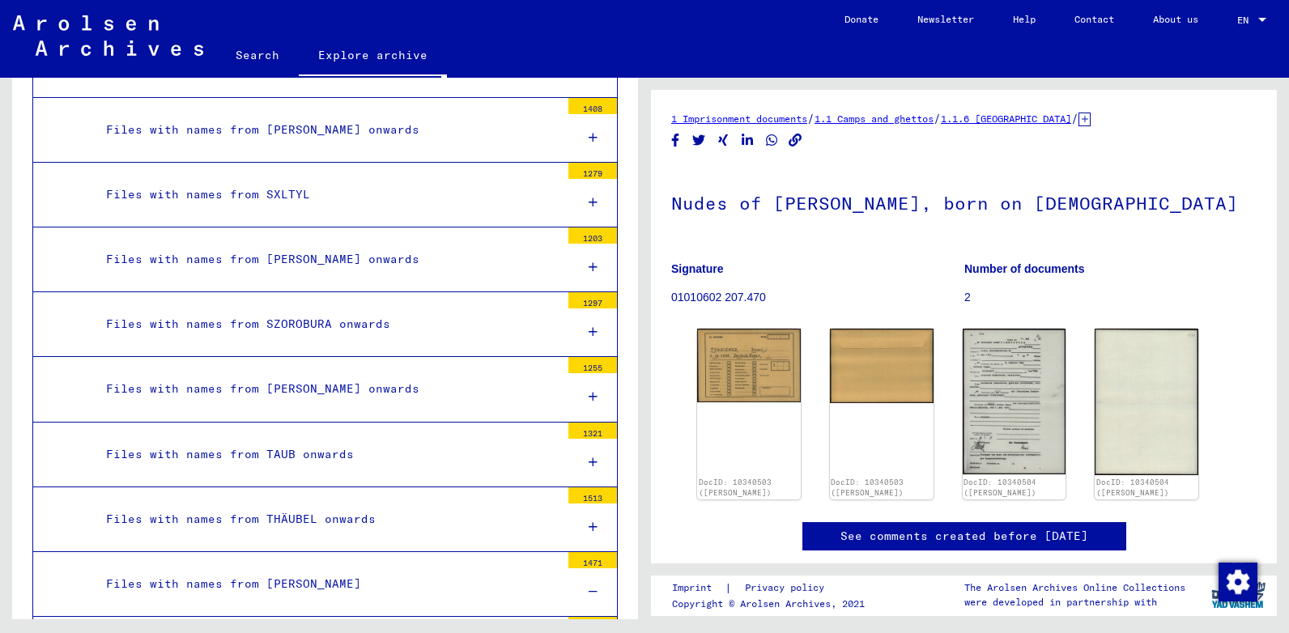
click at [575, 581] on div at bounding box center [592, 592] width 49 height 48
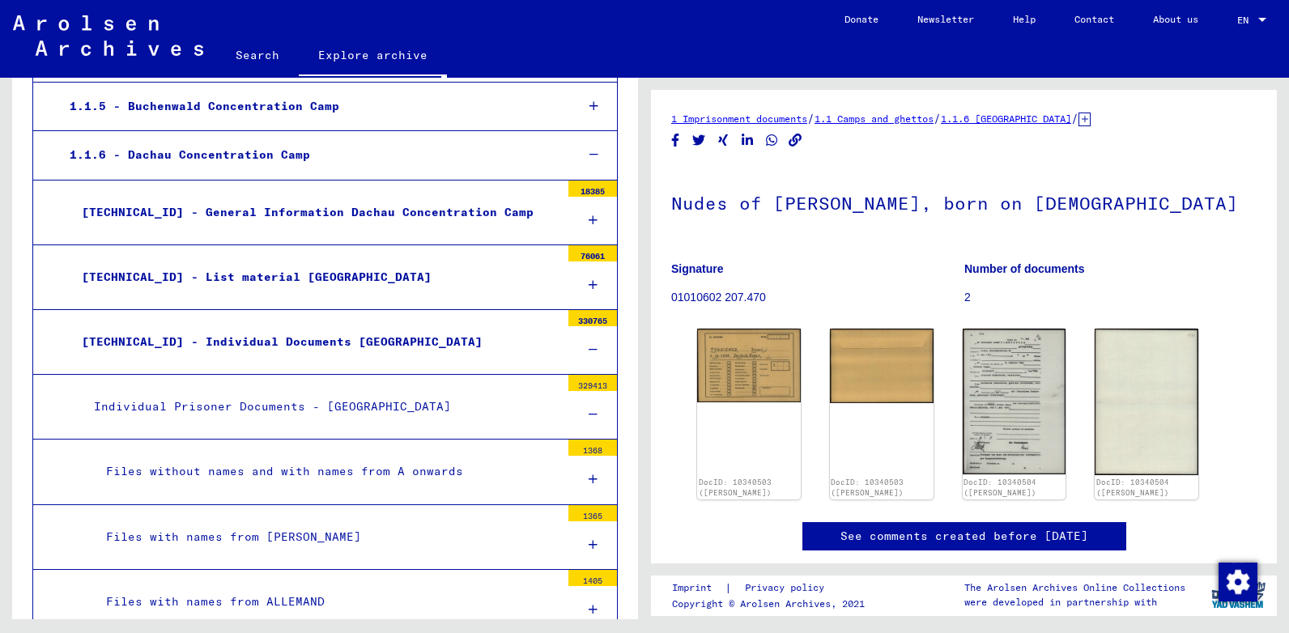
scroll to position [256, 0]
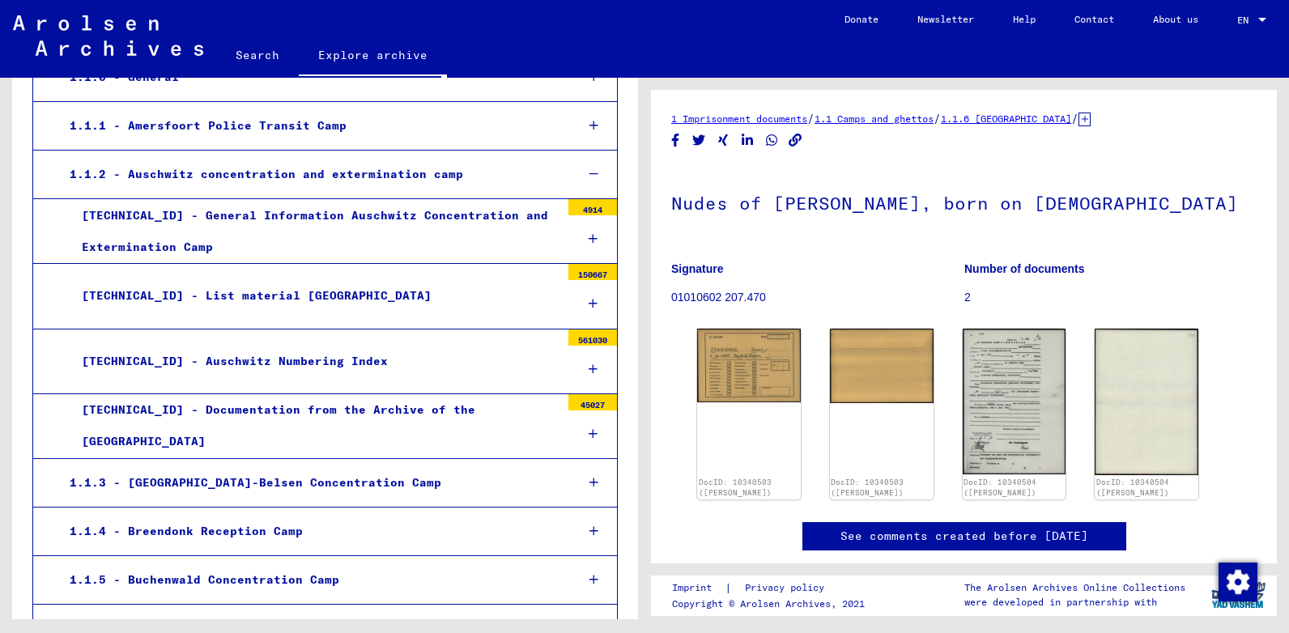
click at [316, 350] on div "[TECHNICAL_ID] - Auschwitz Numbering Index" at bounding box center [315, 362] width 491 height 32
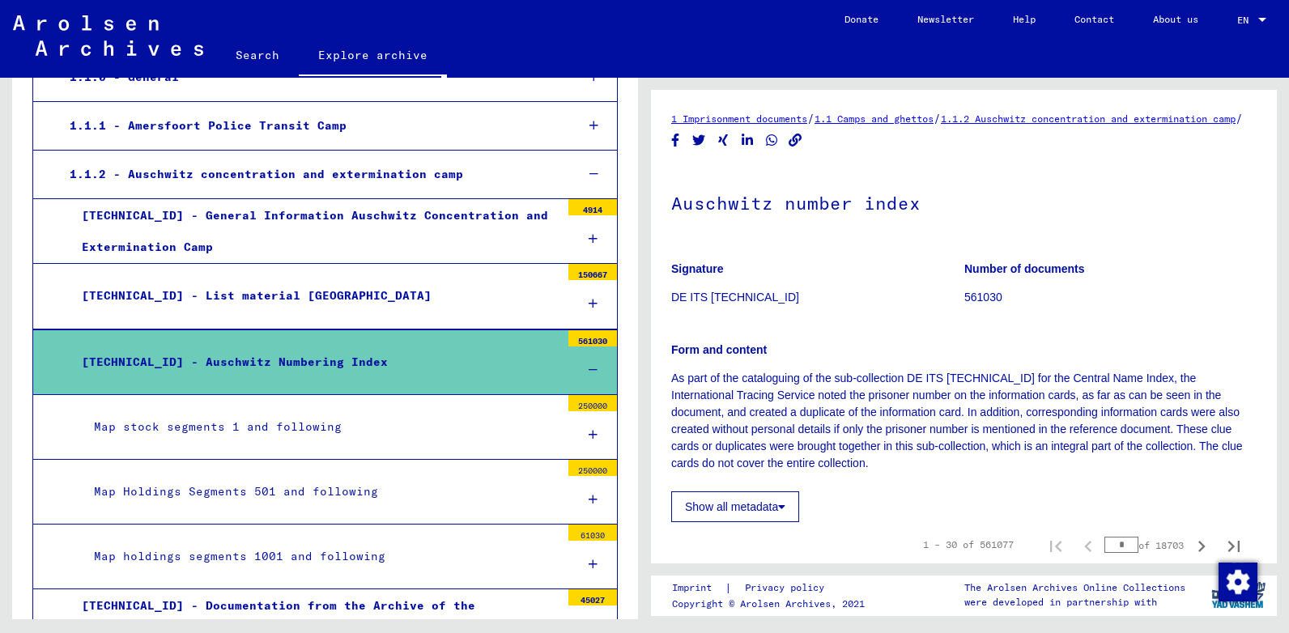
click at [312, 422] on div "Map stock segments 1 and following" at bounding box center [321, 427] width 478 height 32
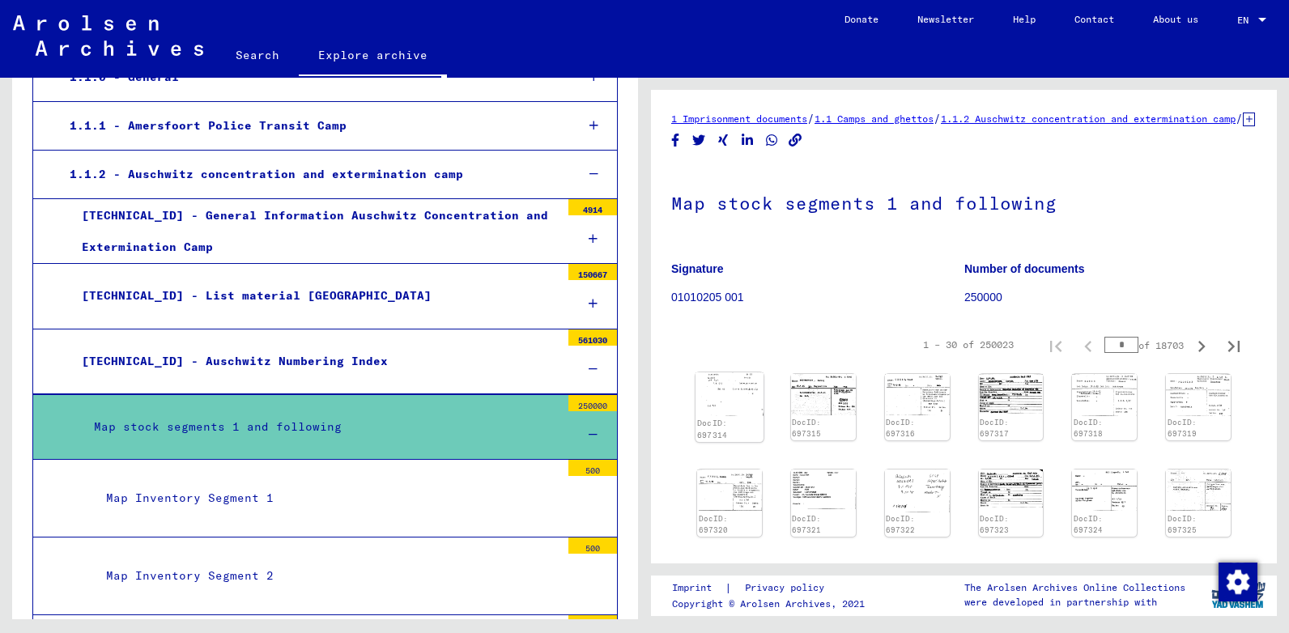
click at [716, 401] on img at bounding box center [729, 393] width 68 height 43
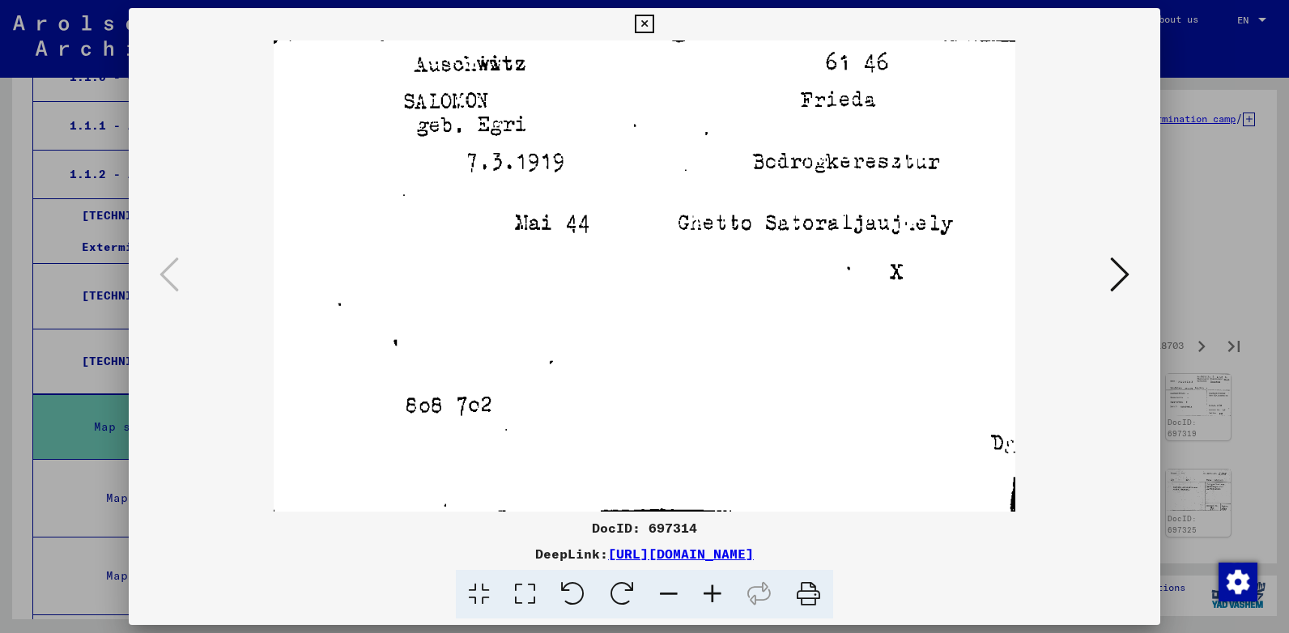
click at [1122, 273] on icon at bounding box center [1119, 274] width 19 height 39
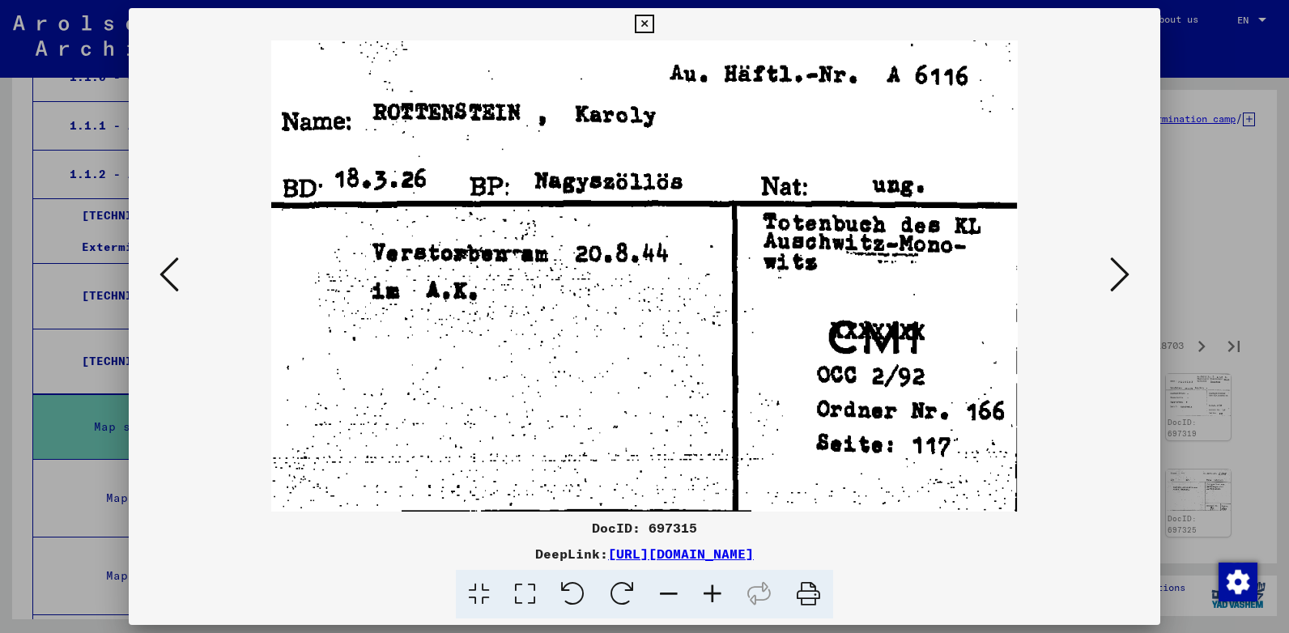
click at [1122, 273] on icon at bounding box center [1119, 274] width 19 height 39
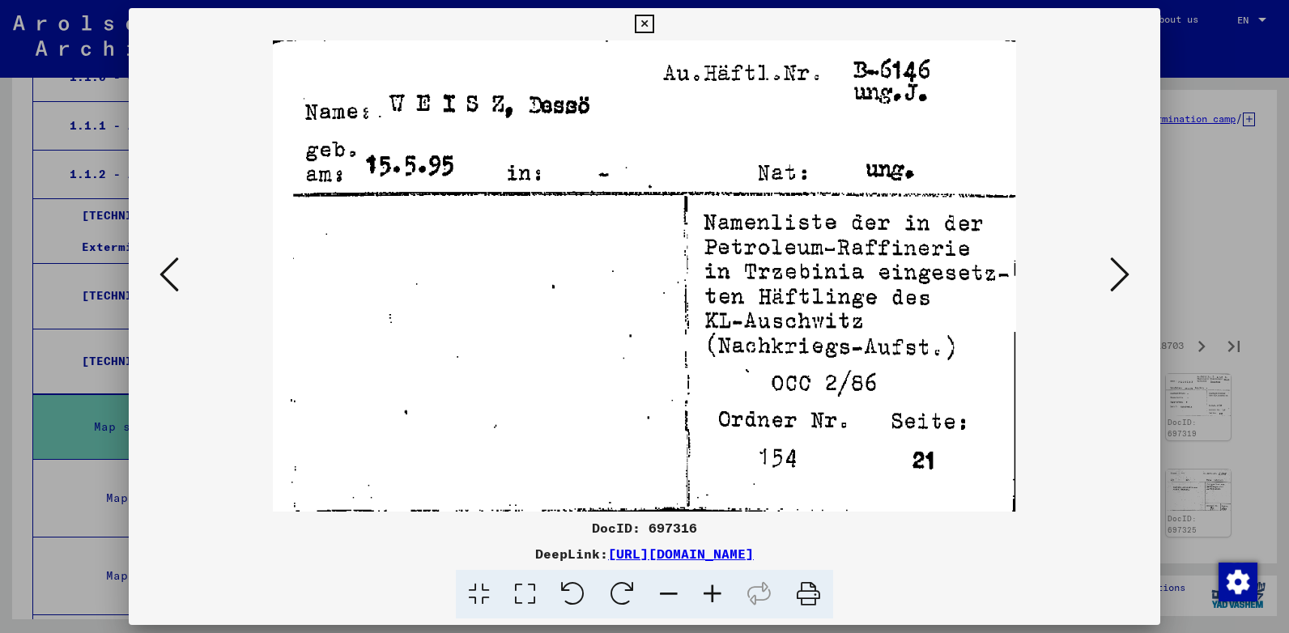
click at [1122, 273] on icon at bounding box center [1119, 274] width 19 height 39
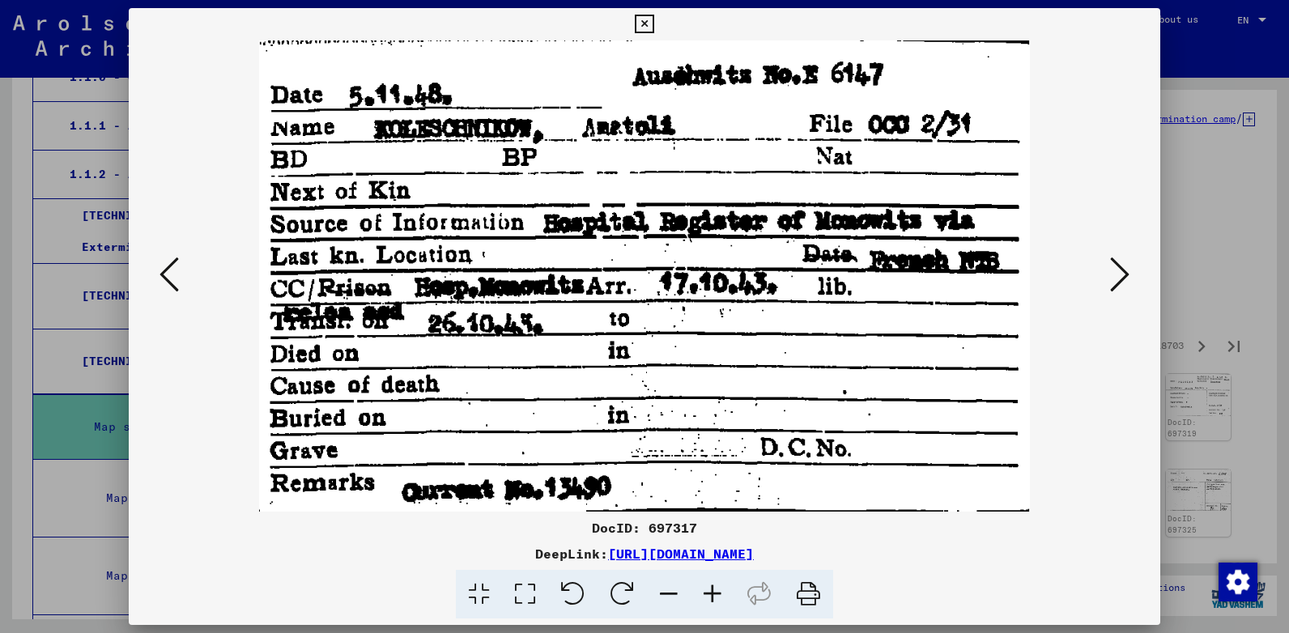
click at [1122, 273] on icon at bounding box center [1119, 274] width 19 height 39
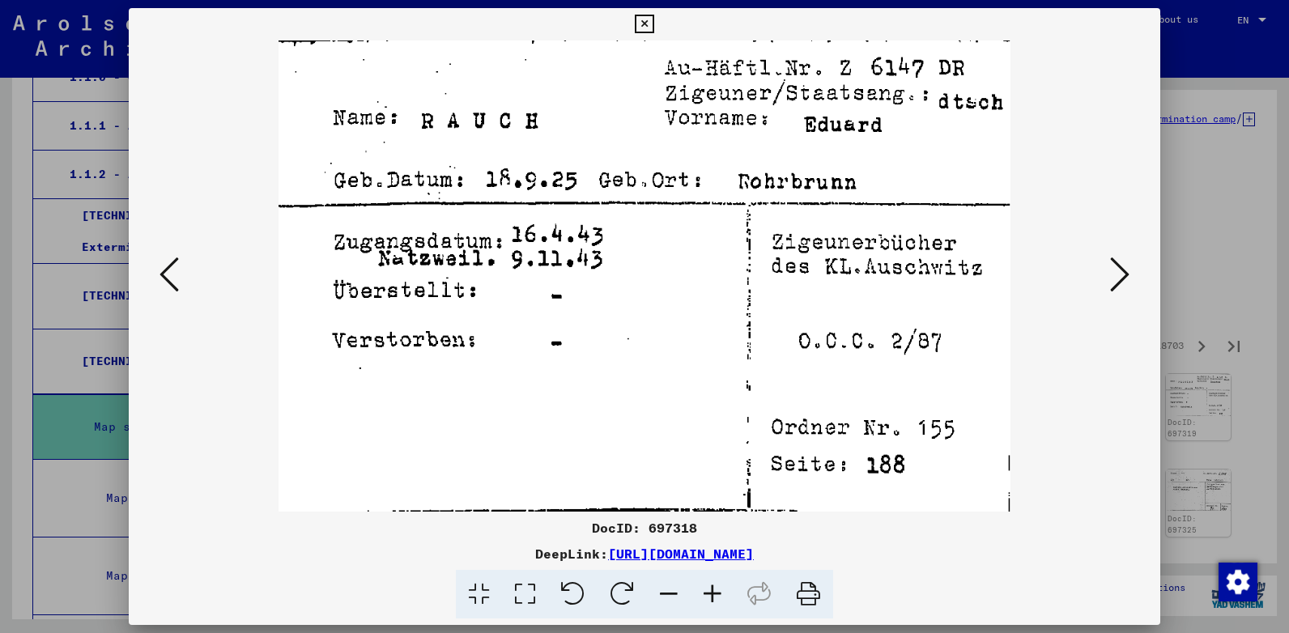
click at [1121, 274] on icon at bounding box center [1119, 274] width 19 height 39
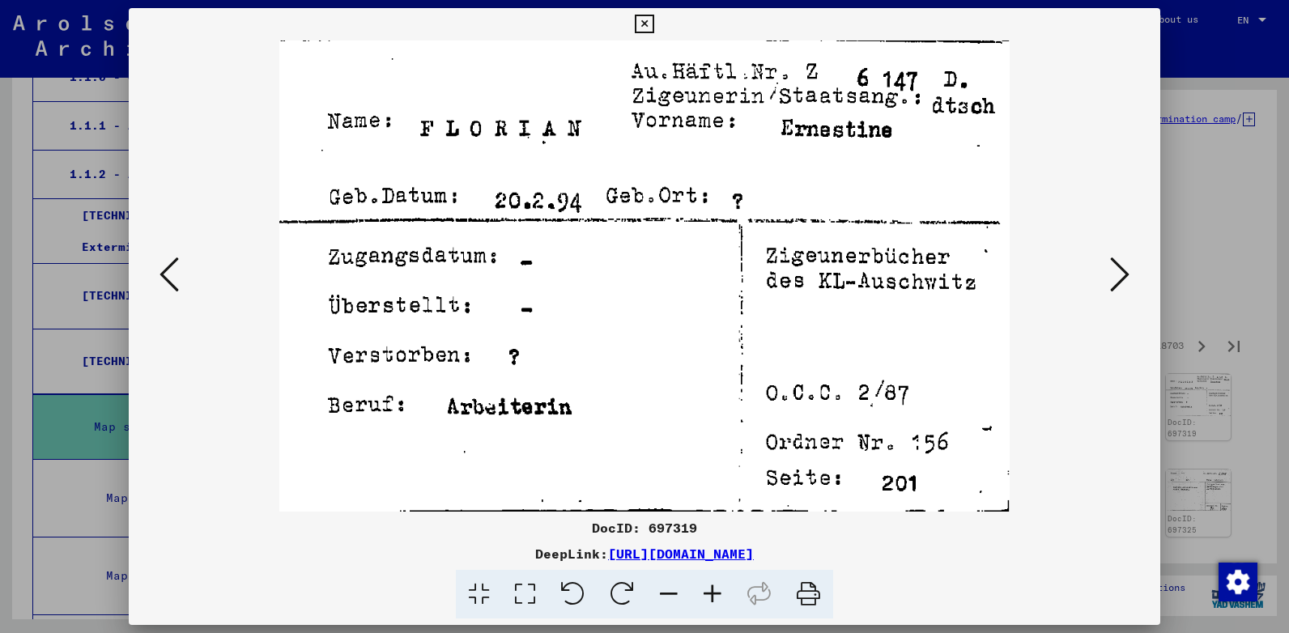
click at [1121, 274] on icon at bounding box center [1119, 274] width 19 height 39
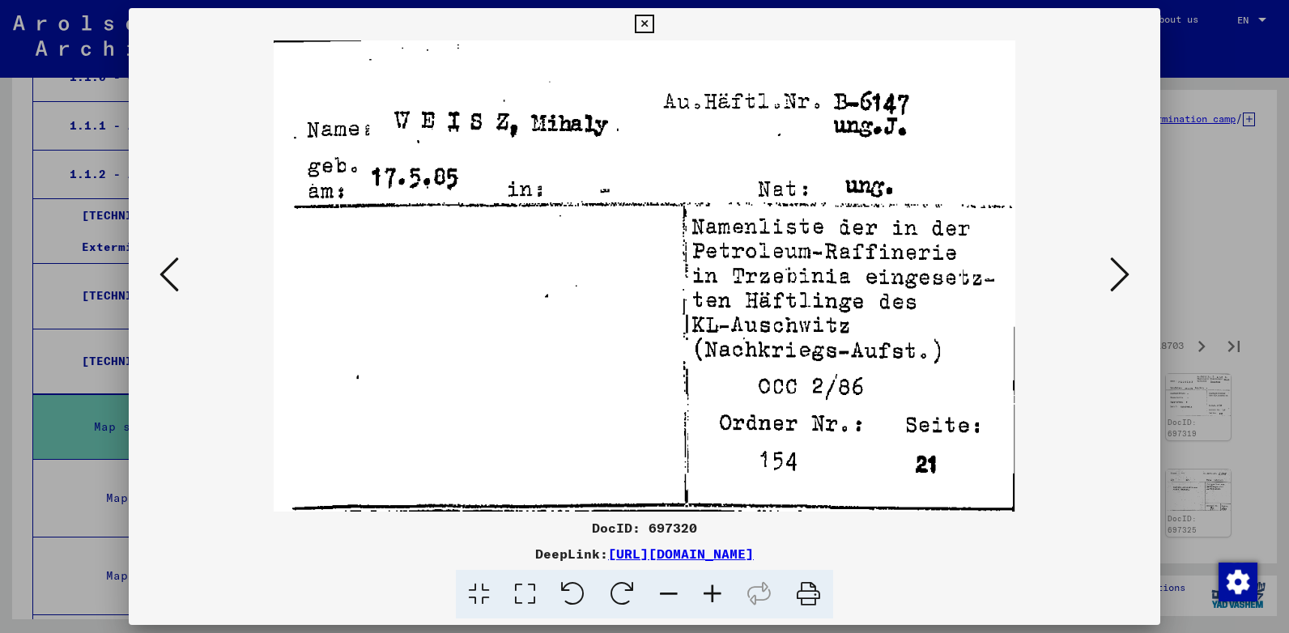
click at [1121, 274] on icon at bounding box center [1119, 274] width 19 height 39
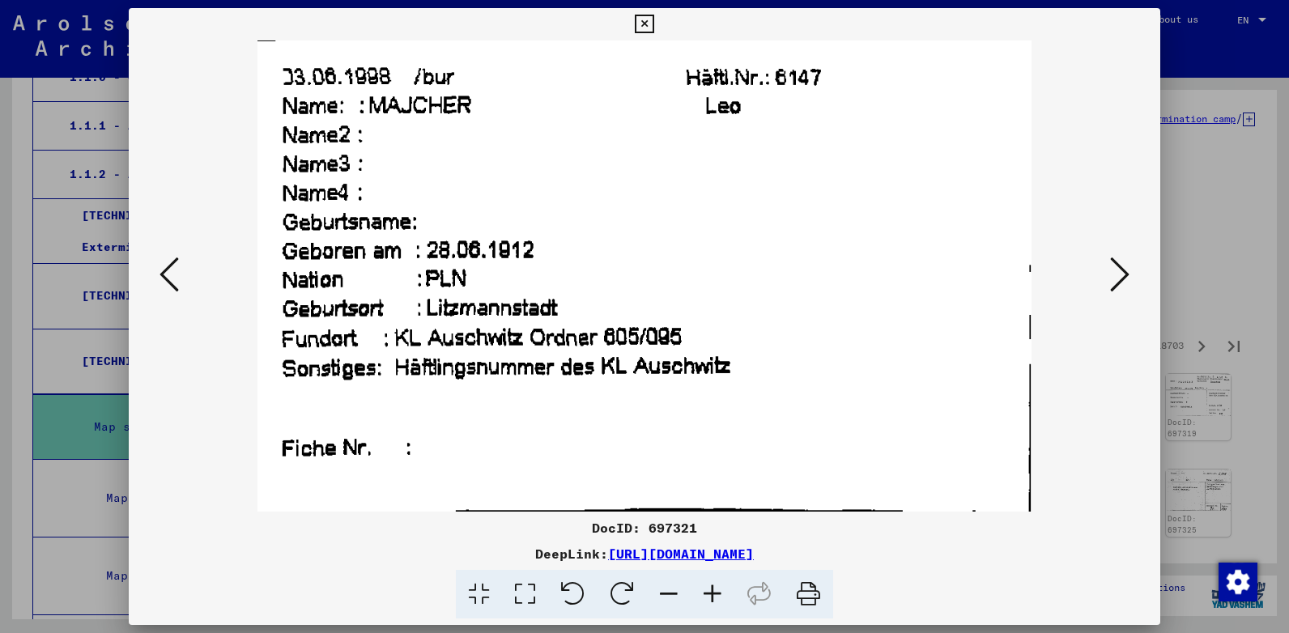
click at [1121, 274] on icon at bounding box center [1119, 274] width 19 height 39
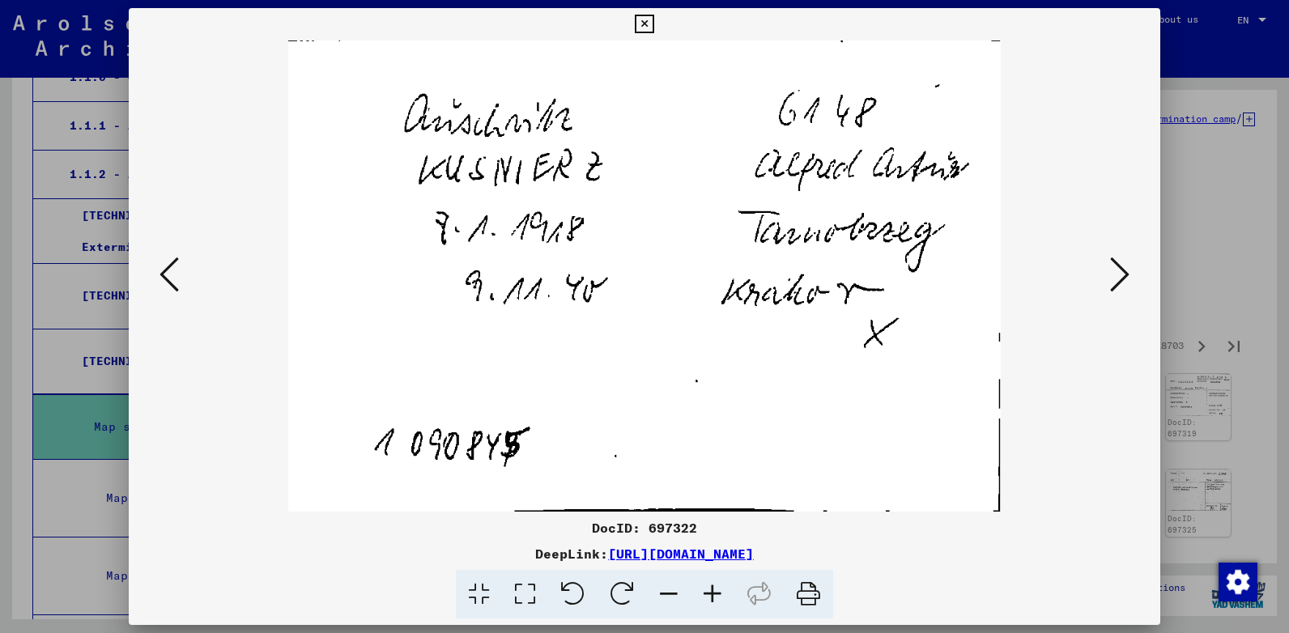
click at [1121, 274] on icon at bounding box center [1119, 274] width 19 height 39
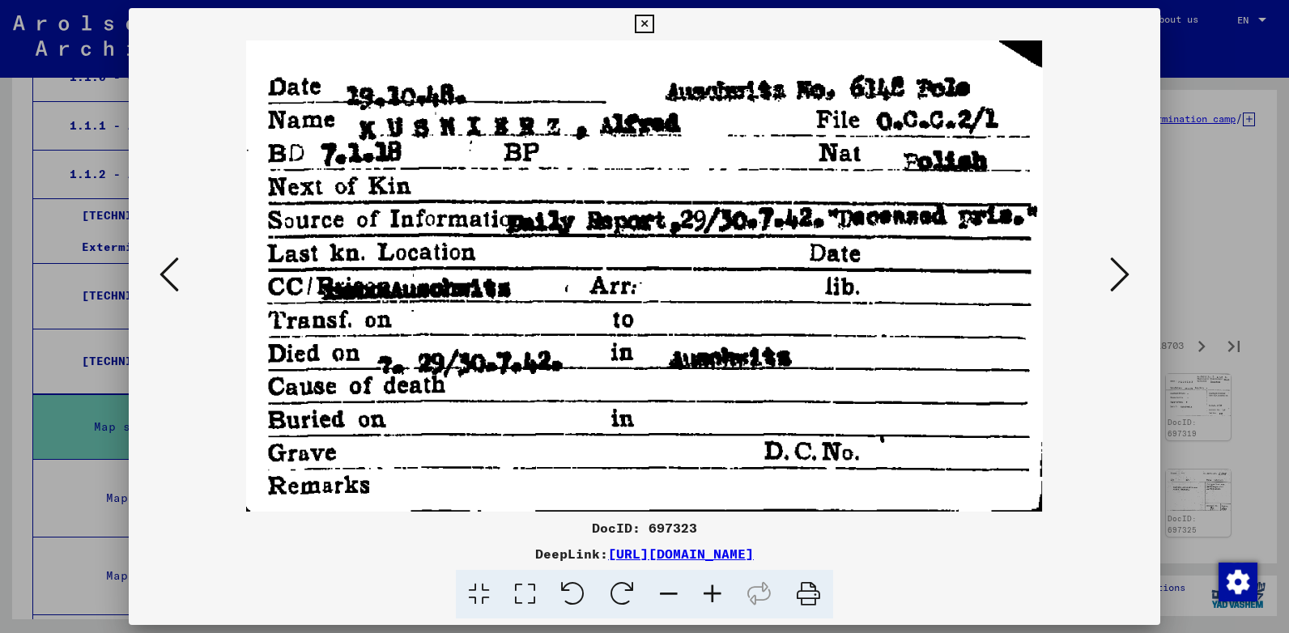
click at [1121, 274] on icon at bounding box center [1119, 274] width 19 height 39
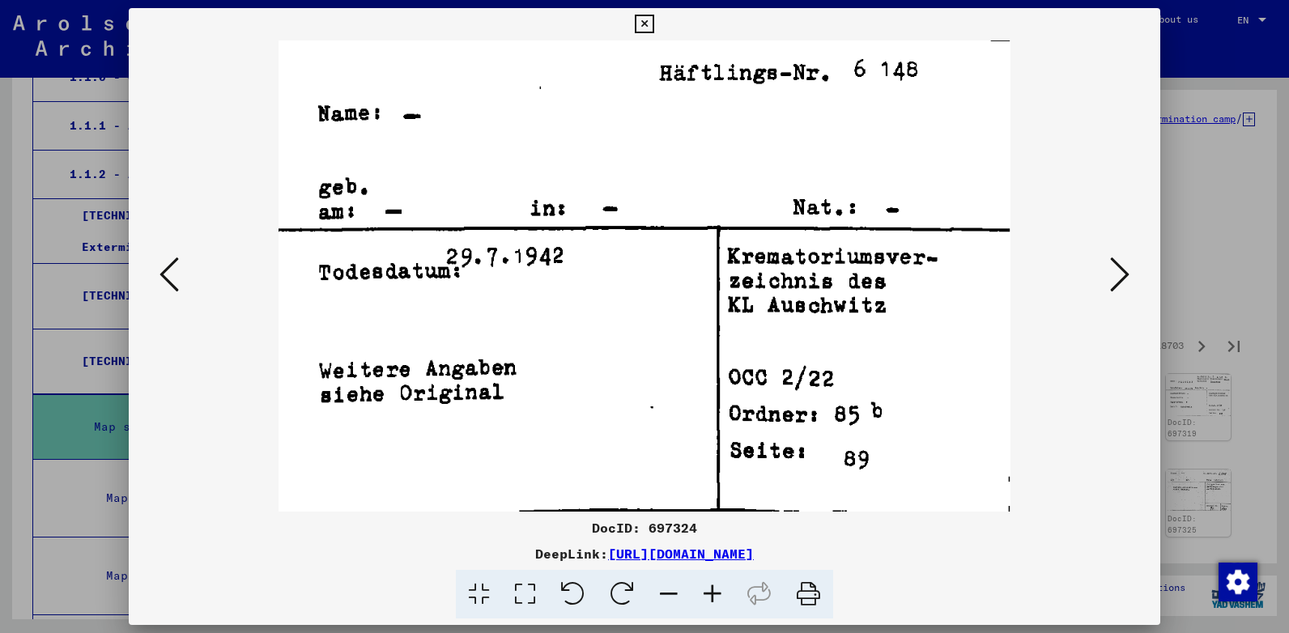
click at [1121, 274] on icon at bounding box center [1119, 274] width 19 height 39
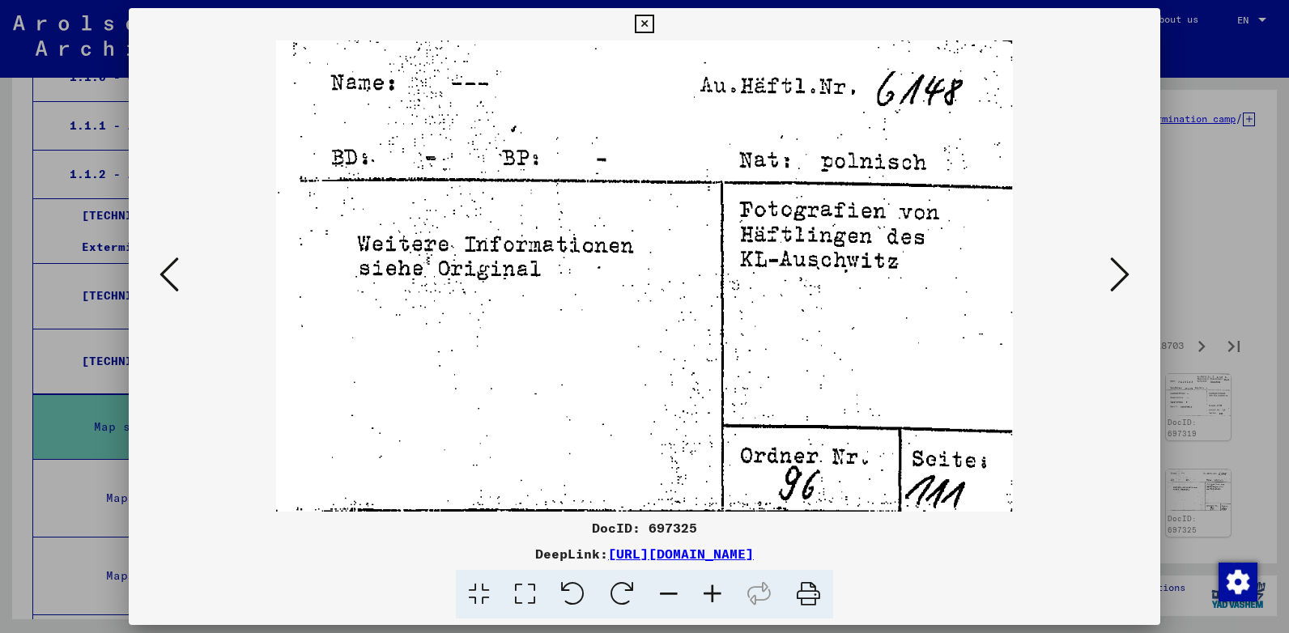
click at [1121, 274] on icon at bounding box center [1119, 274] width 19 height 39
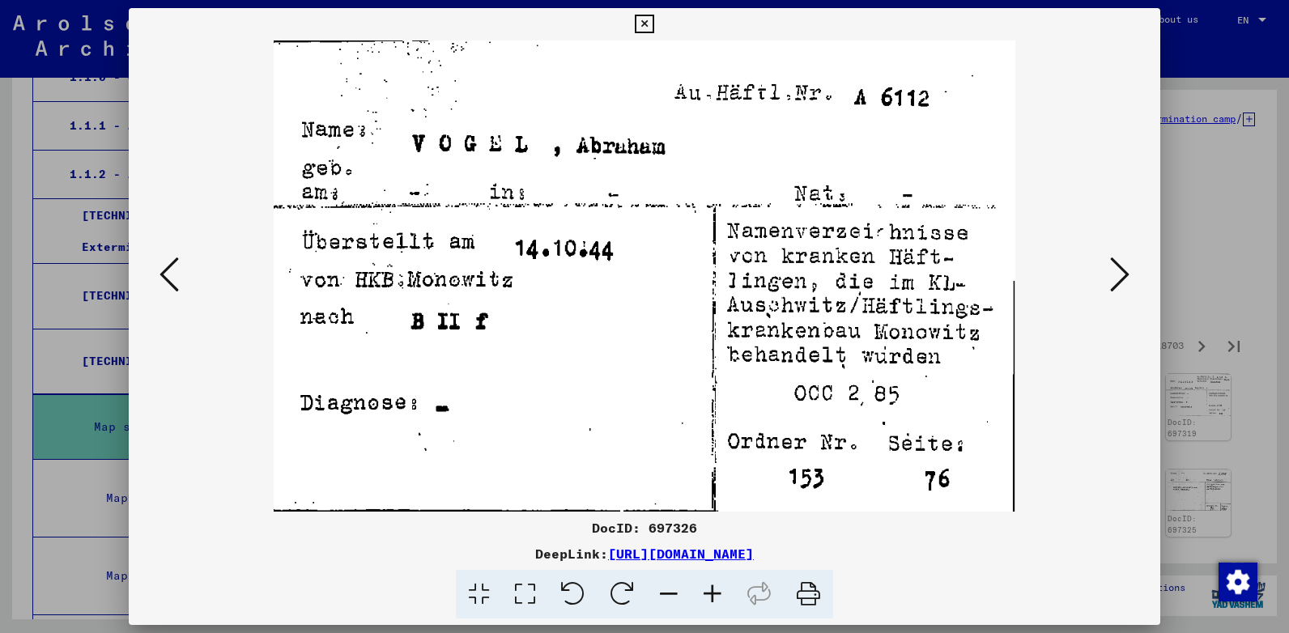
click at [1121, 274] on icon at bounding box center [1119, 274] width 19 height 39
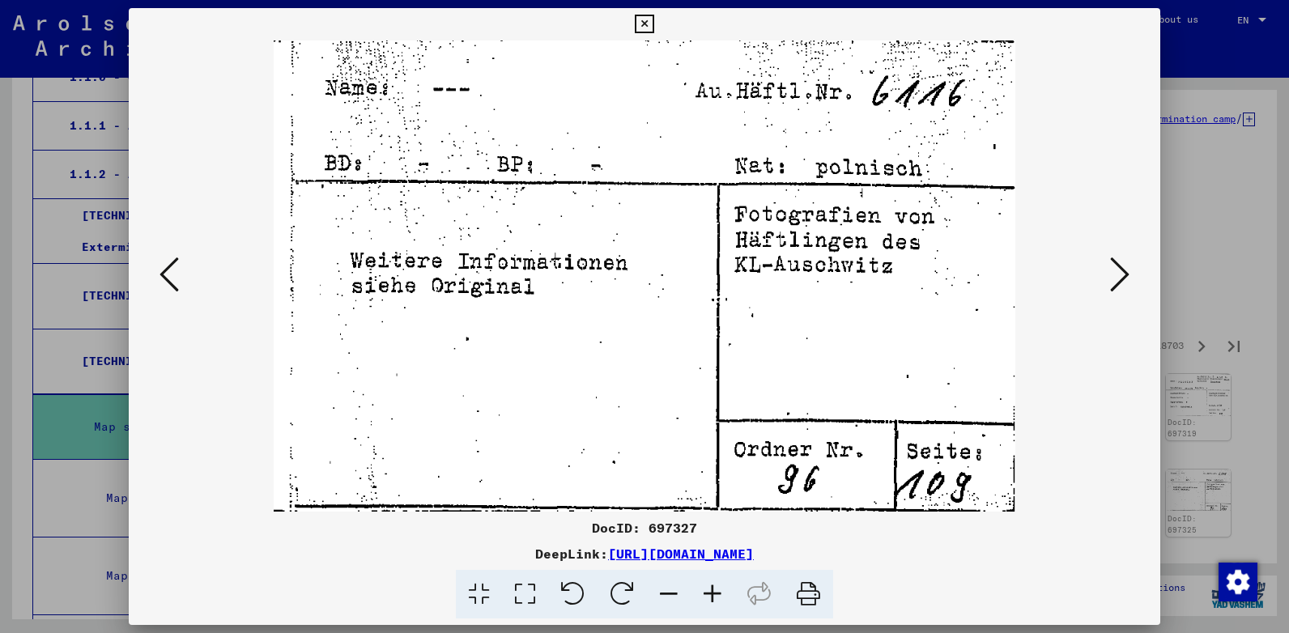
click at [1121, 274] on icon at bounding box center [1119, 274] width 19 height 39
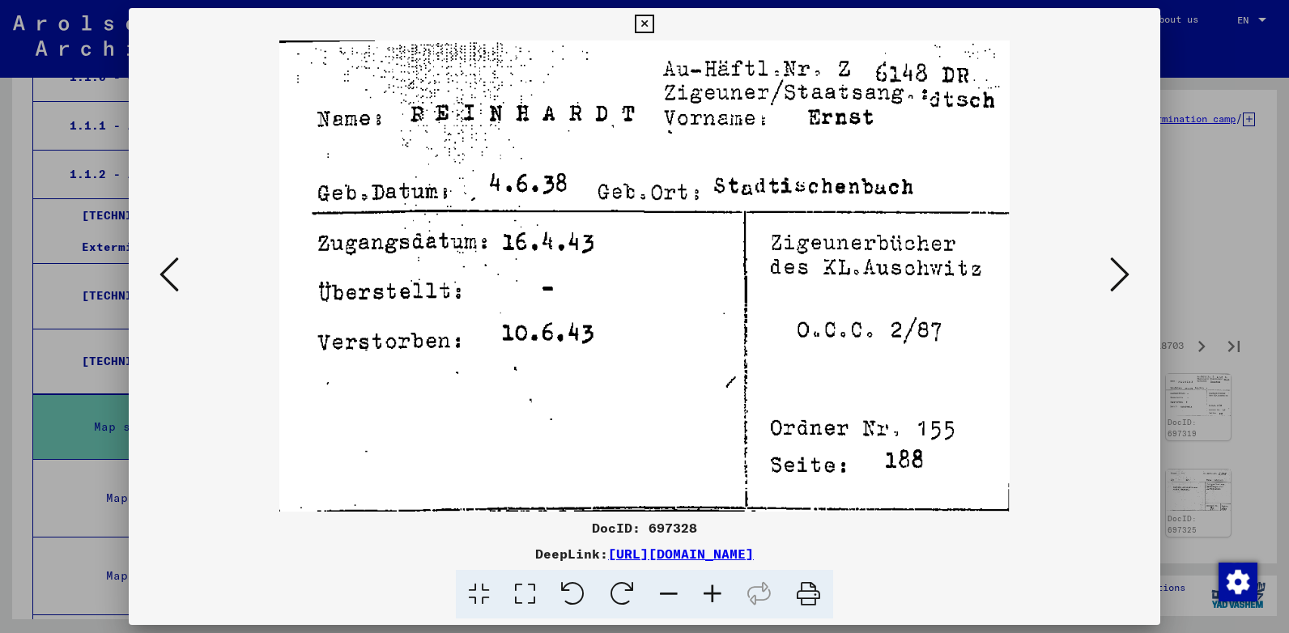
click at [1121, 274] on icon at bounding box center [1119, 274] width 19 height 39
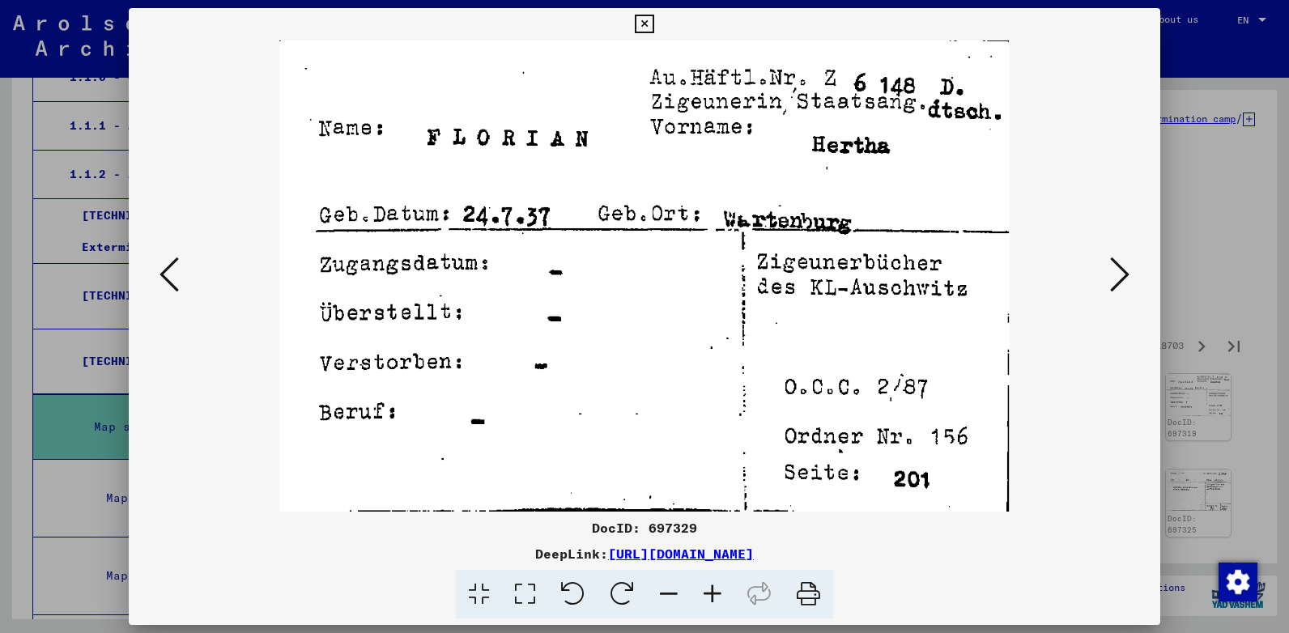
click at [1121, 274] on icon at bounding box center [1119, 274] width 19 height 39
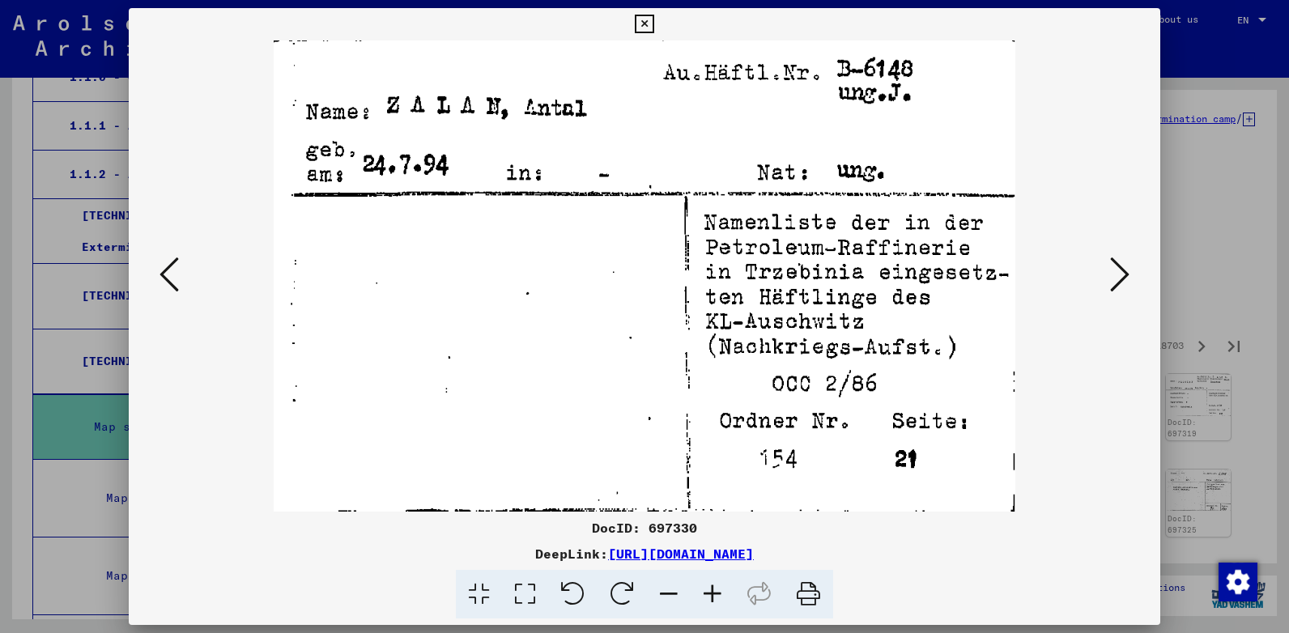
click at [1121, 274] on icon at bounding box center [1119, 274] width 19 height 39
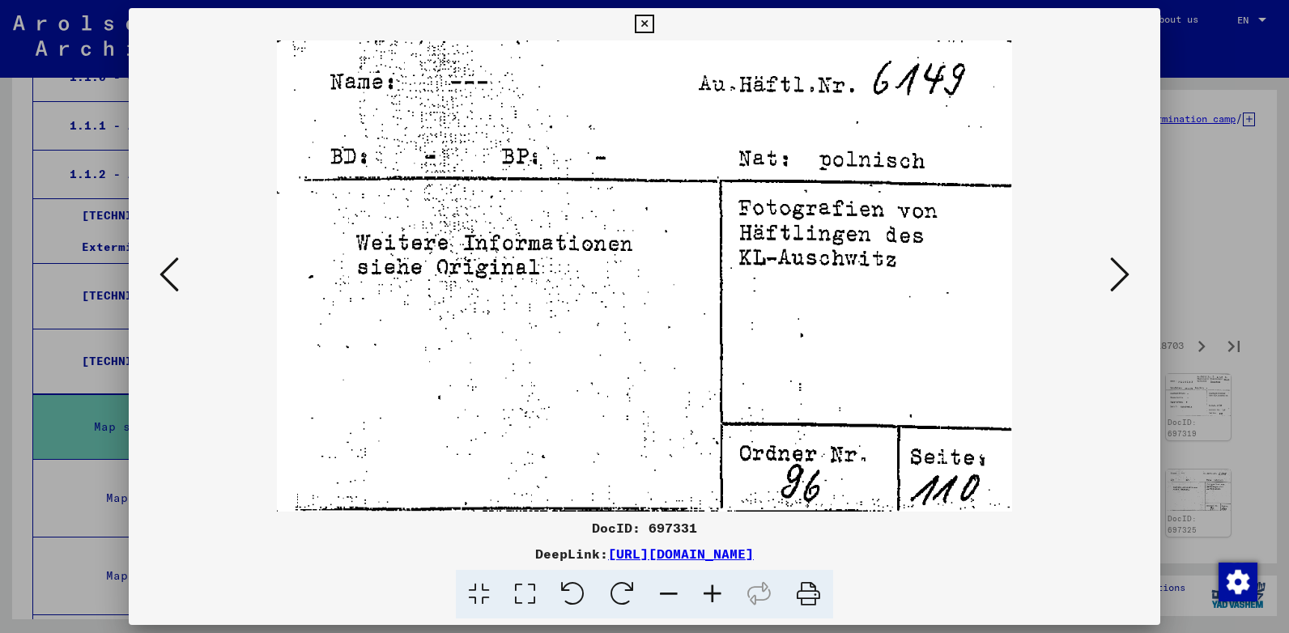
click at [1121, 275] on icon at bounding box center [1119, 274] width 19 height 39
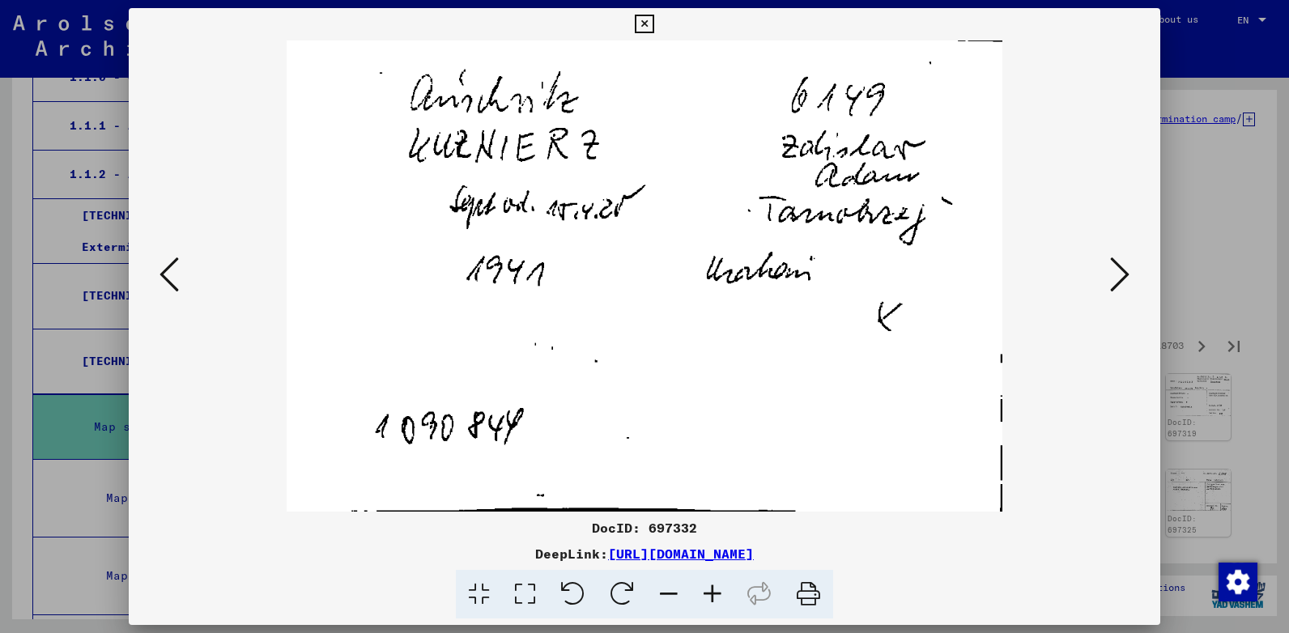
click at [1121, 275] on icon at bounding box center [1119, 274] width 19 height 39
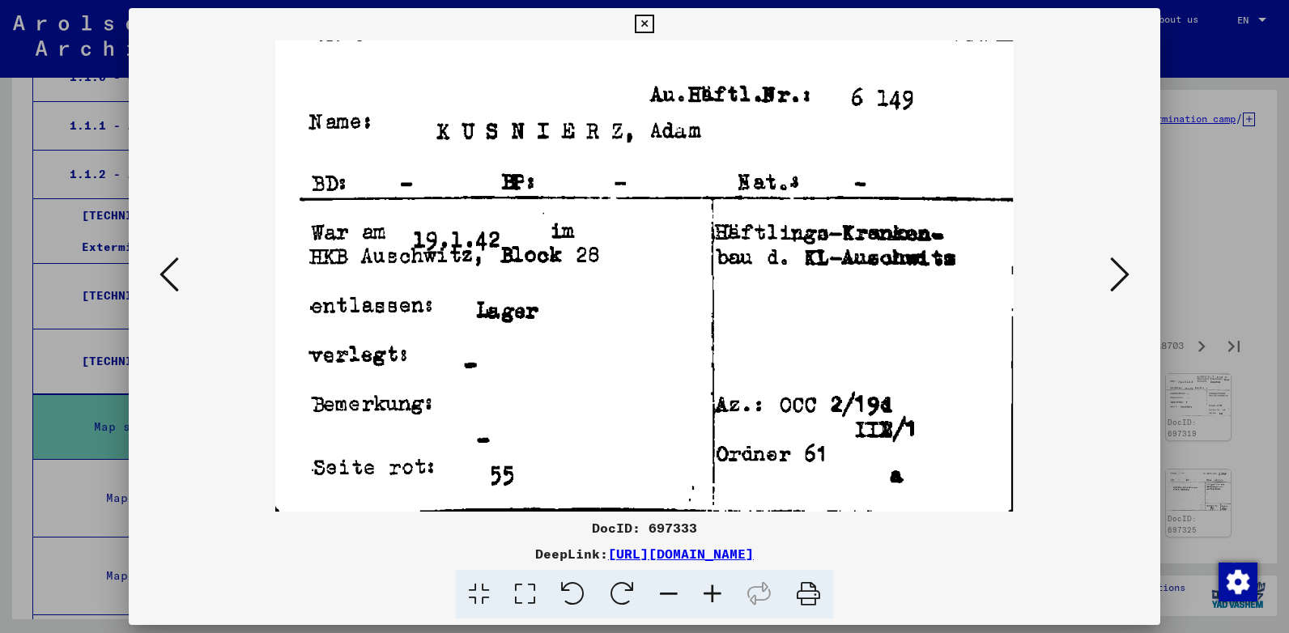
click at [1121, 275] on icon at bounding box center [1119, 274] width 19 height 39
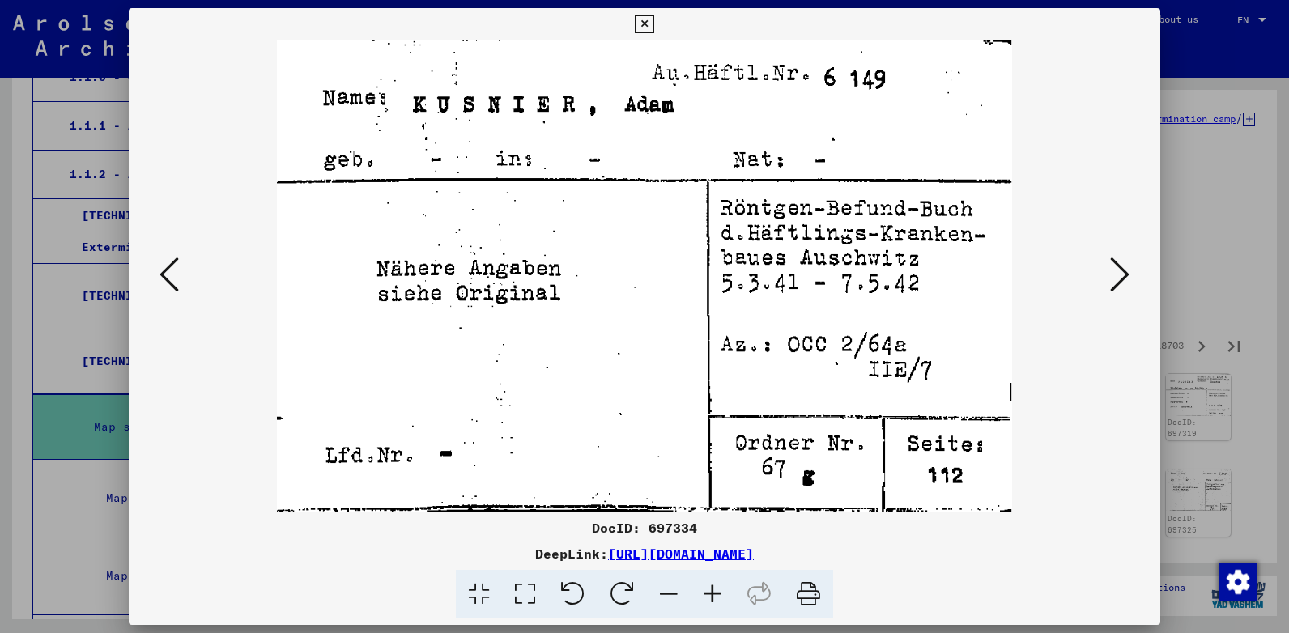
click at [1121, 275] on icon at bounding box center [1119, 274] width 19 height 39
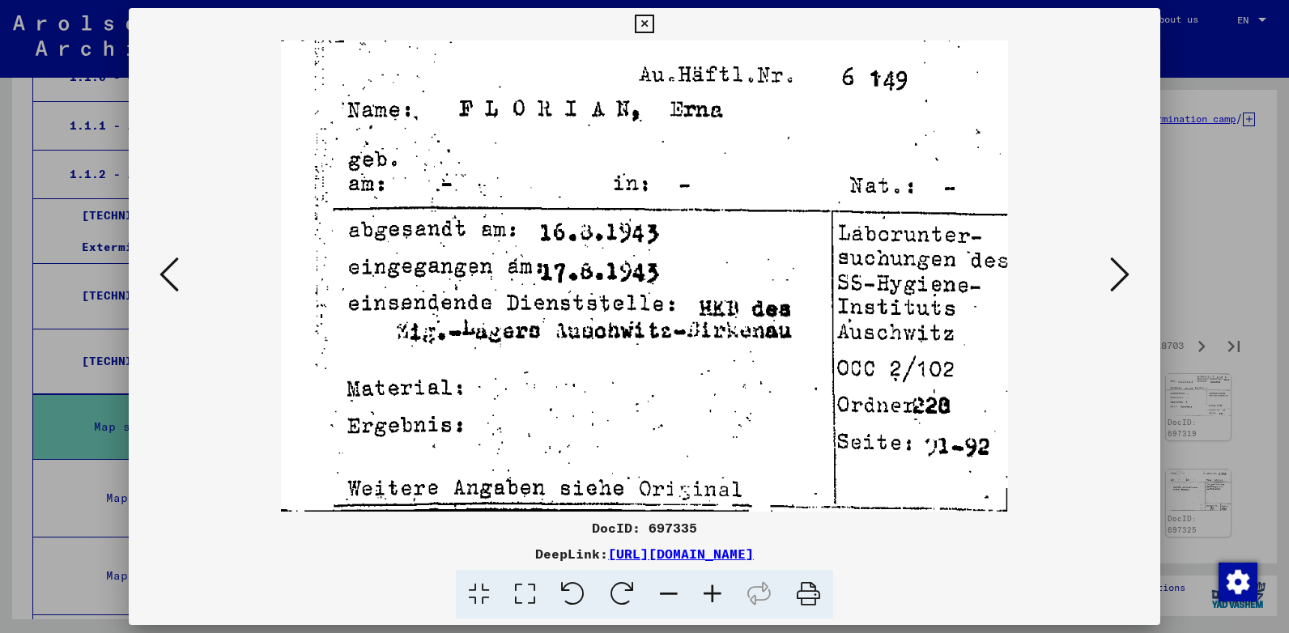
click at [1121, 275] on icon at bounding box center [1119, 274] width 19 height 39
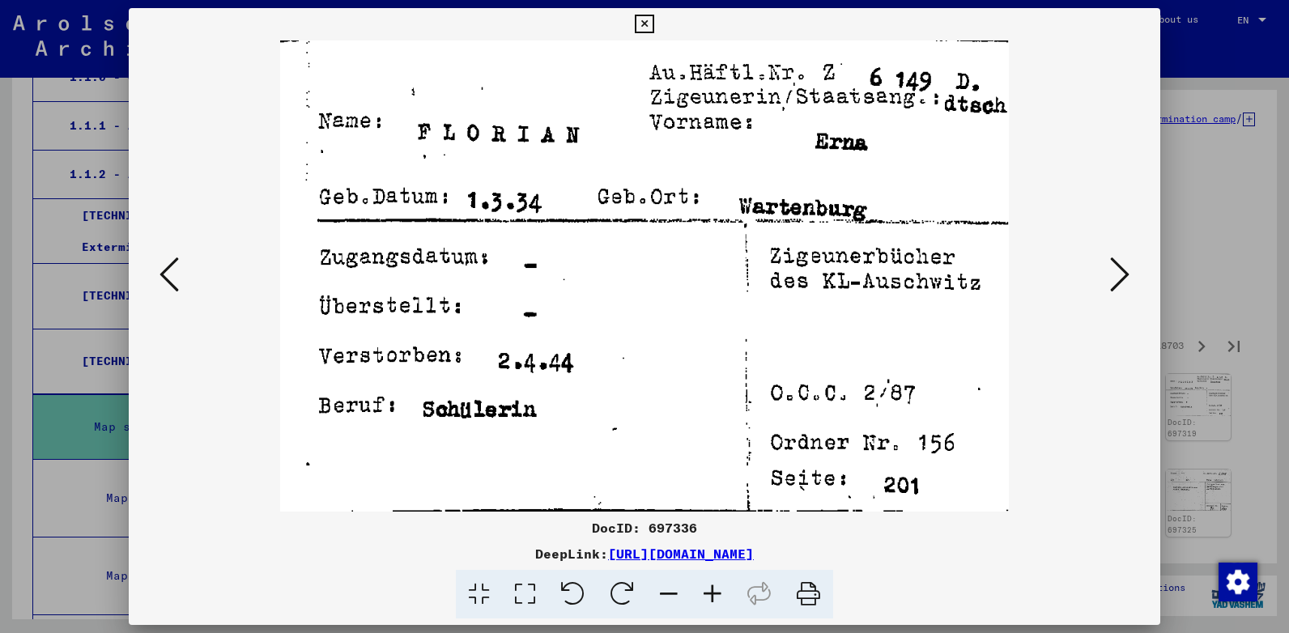
click at [1121, 275] on icon at bounding box center [1119, 274] width 19 height 39
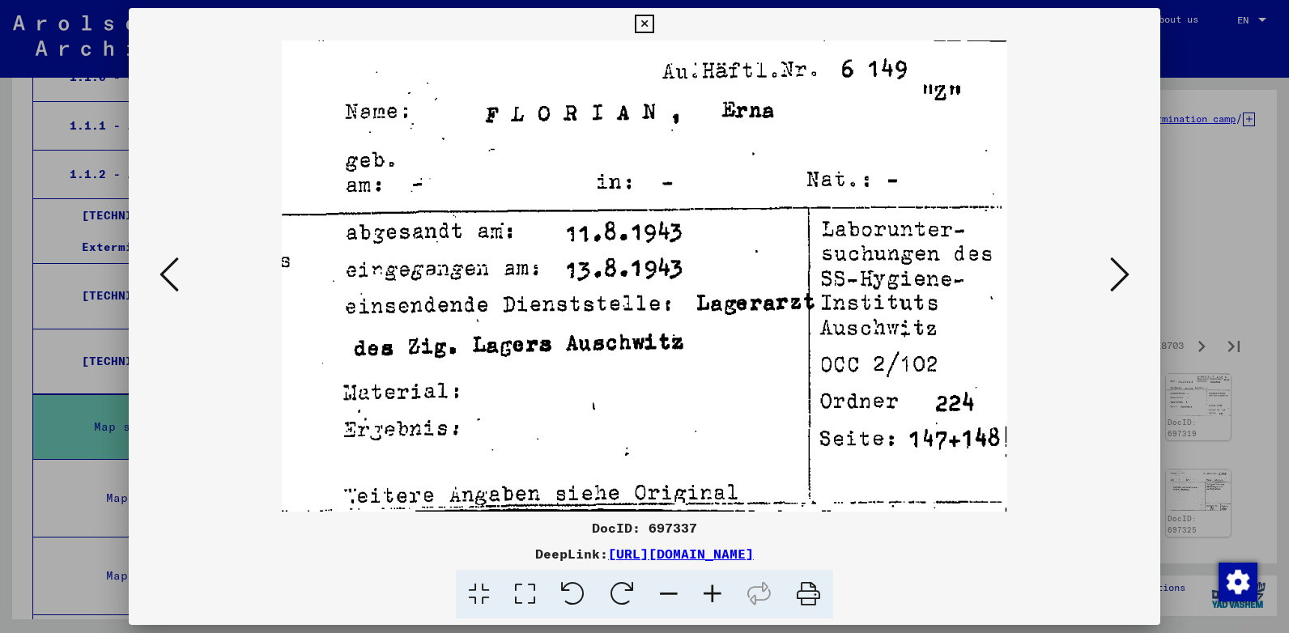
click at [1121, 275] on icon at bounding box center [1119, 274] width 19 height 39
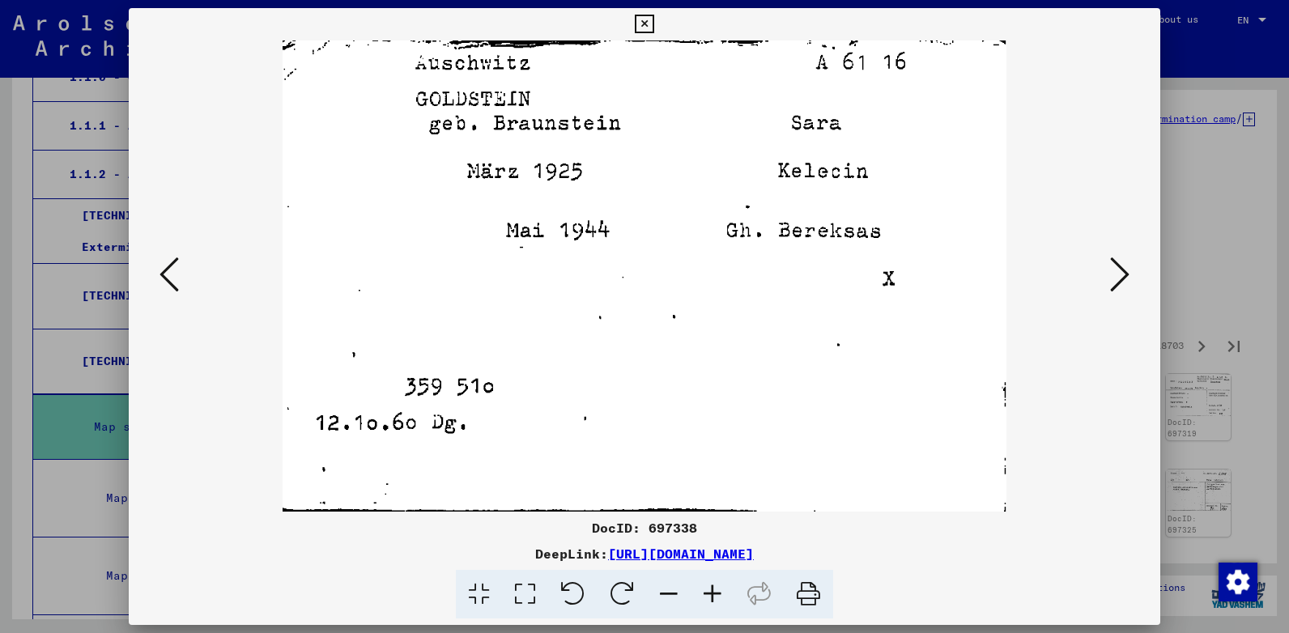
click at [1121, 275] on icon at bounding box center [1119, 274] width 19 height 39
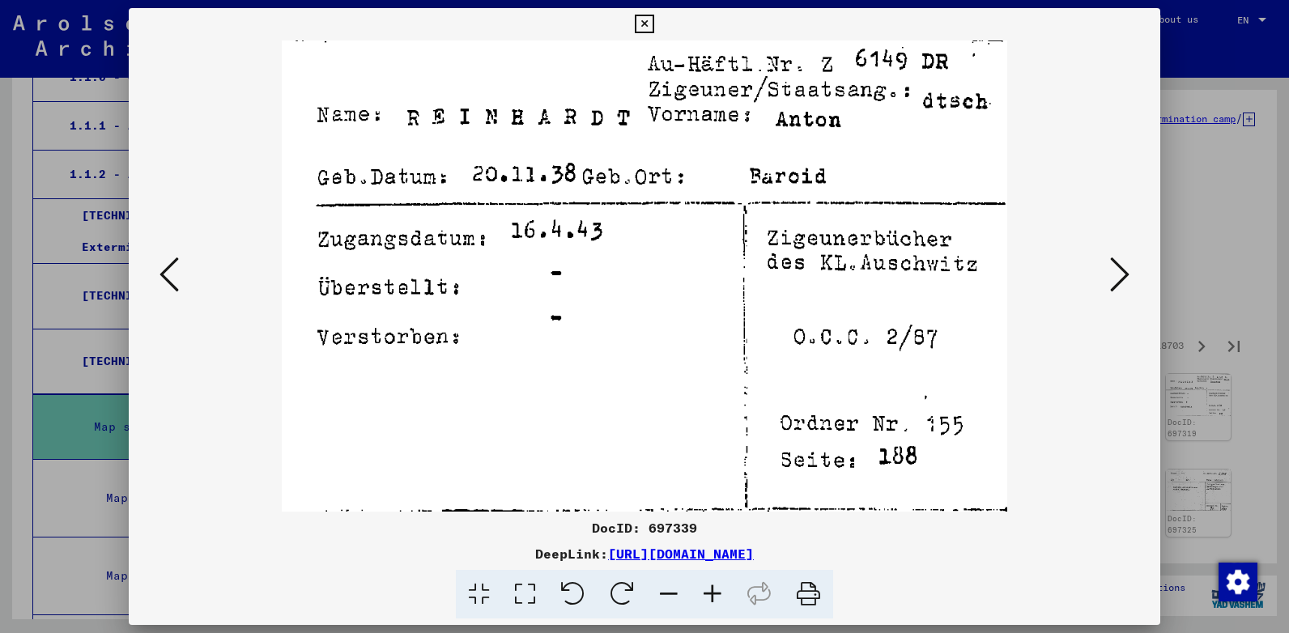
click at [1121, 275] on icon at bounding box center [1119, 274] width 19 height 39
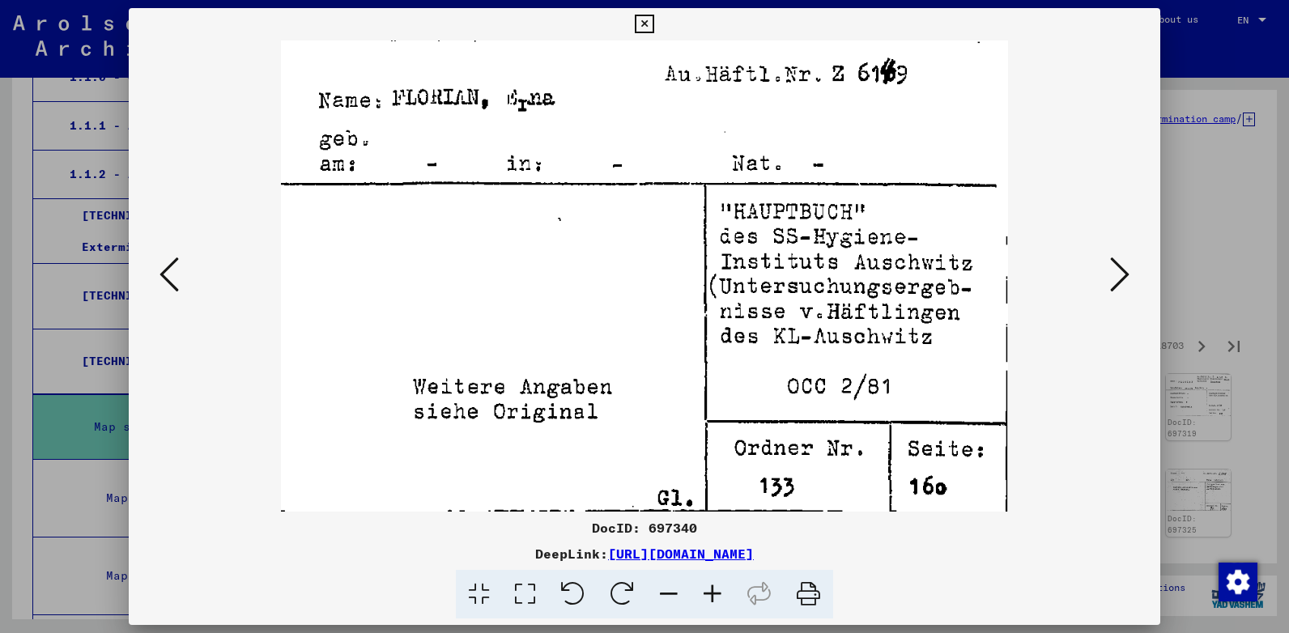
click at [1121, 275] on icon at bounding box center [1119, 274] width 19 height 39
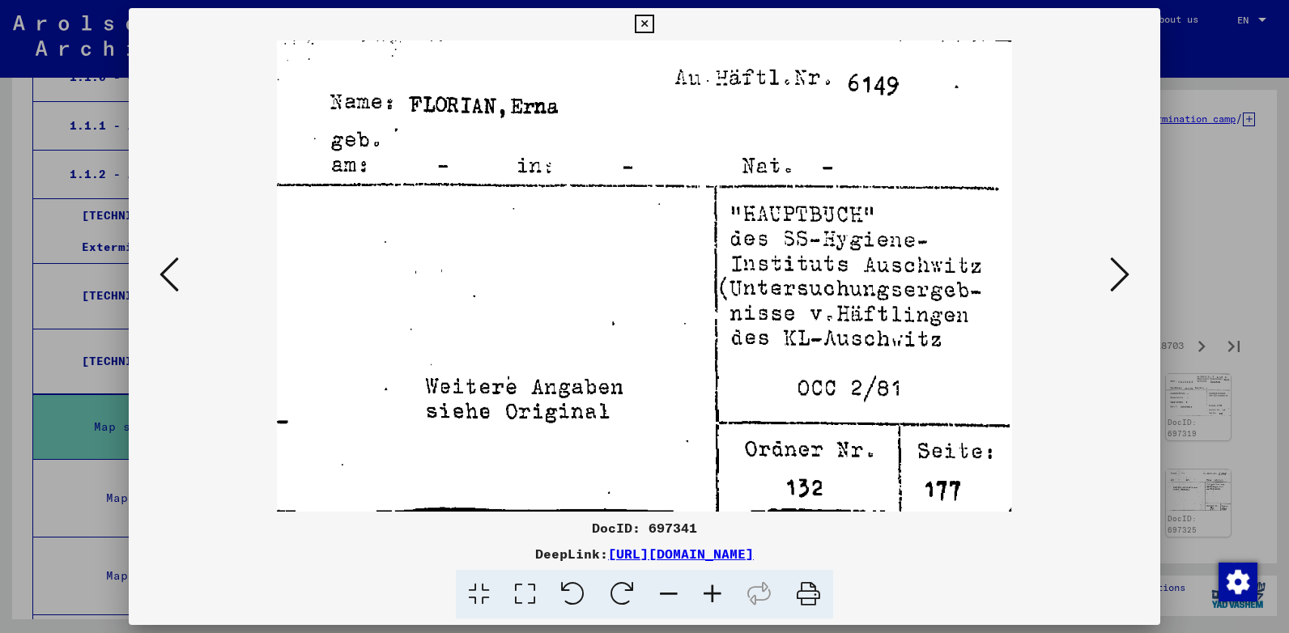
click at [1121, 275] on icon at bounding box center [1119, 274] width 19 height 39
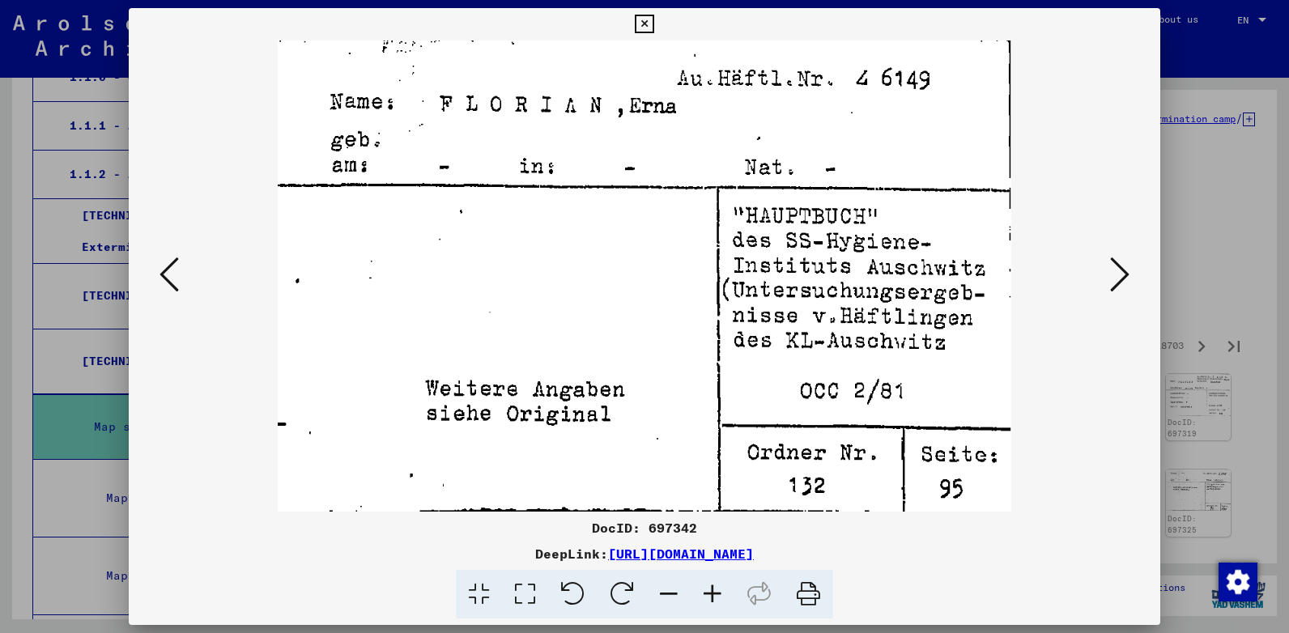
click at [1121, 275] on icon at bounding box center [1119, 274] width 19 height 39
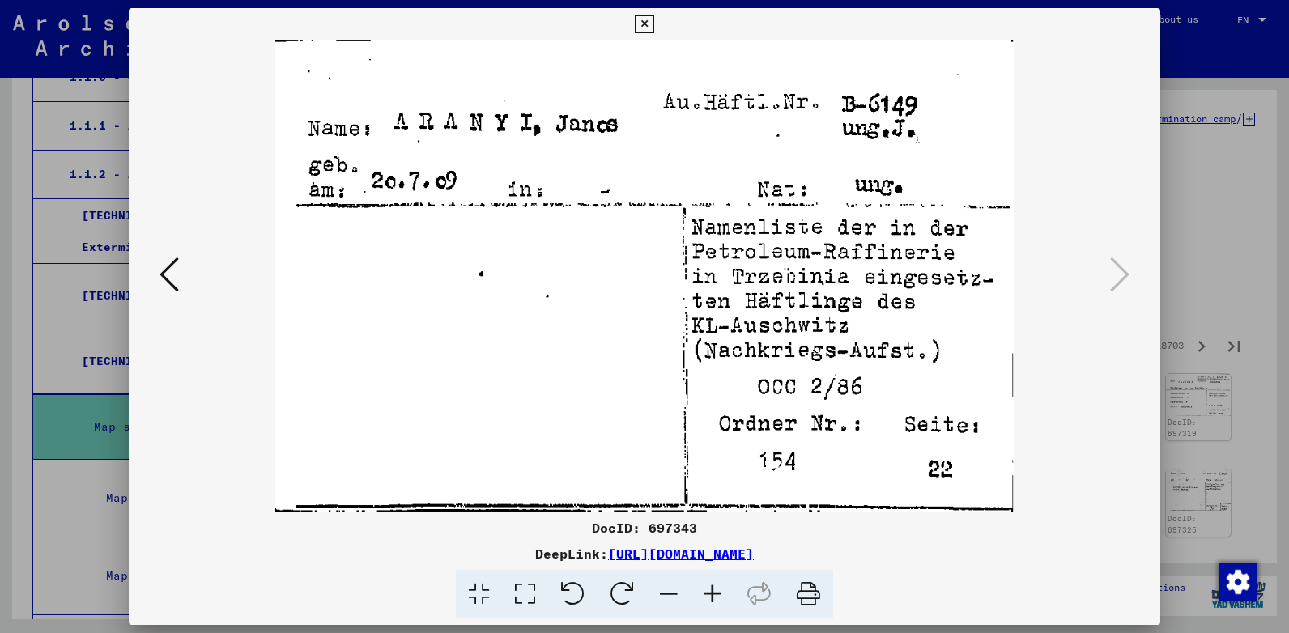
click at [645, 25] on icon at bounding box center [644, 24] width 19 height 19
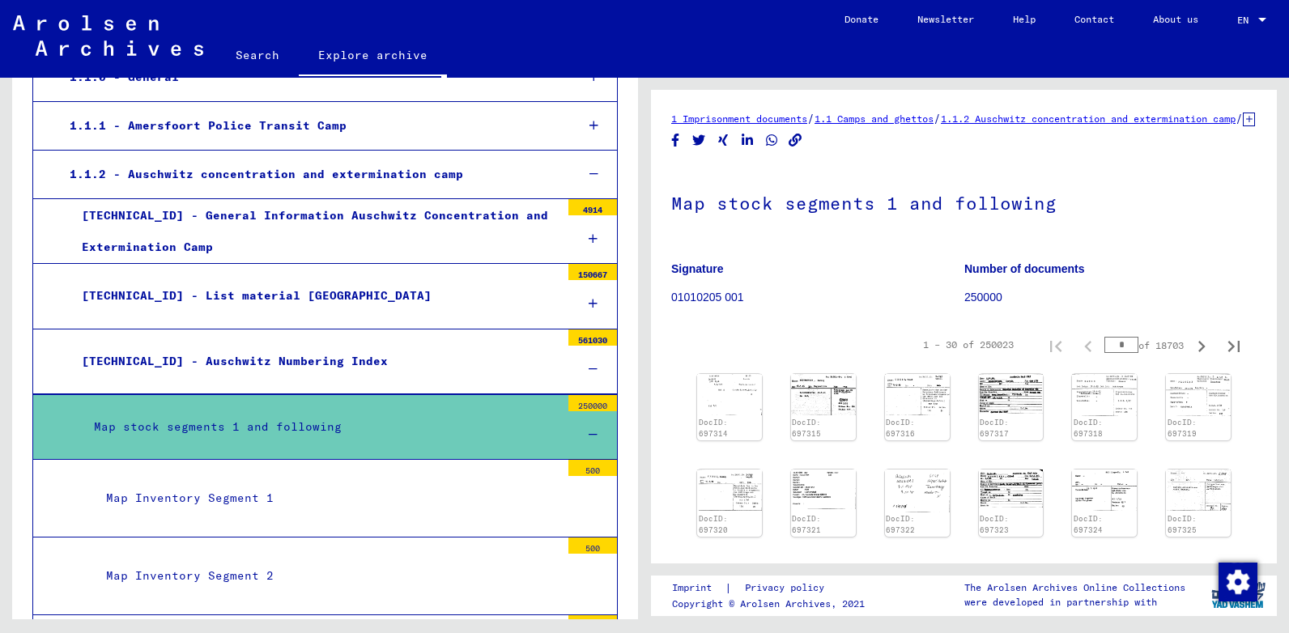
click at [466, 497] on div "Map Inventory Segment 1" at bounding box center [327, 498] width 466 height 32
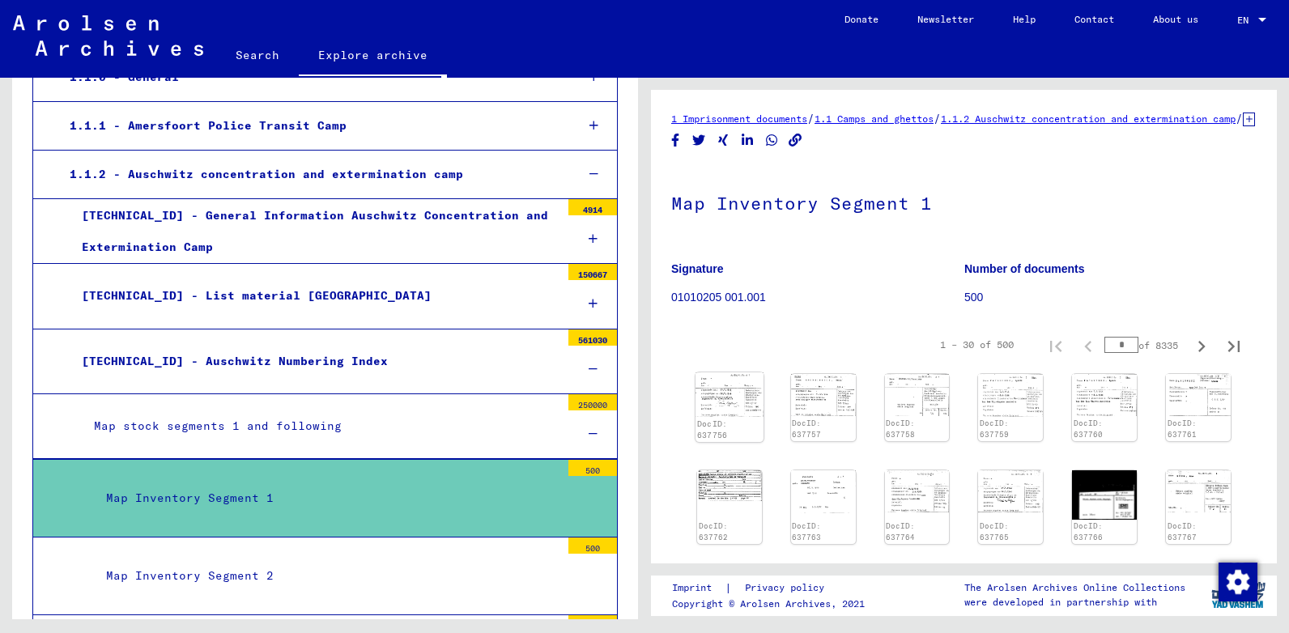
click at [741, 408] on img at bounding box center [729, 394] width 68 height 44
